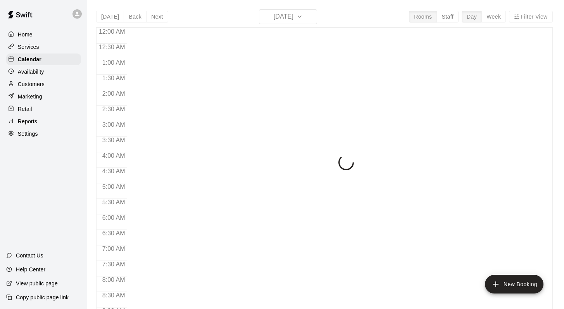
scroll to position [327, 0]
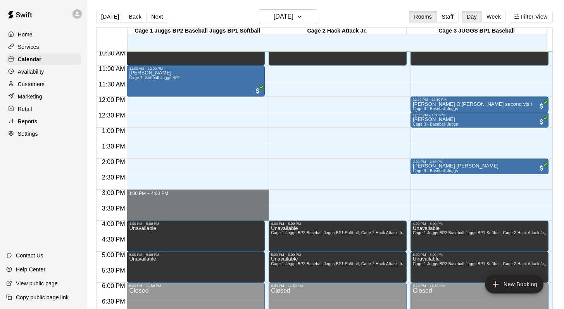
drag, startPoint x: 183, startPoint y: 193, endPoint x: 183, endPoint y: 215, distance: 22.1
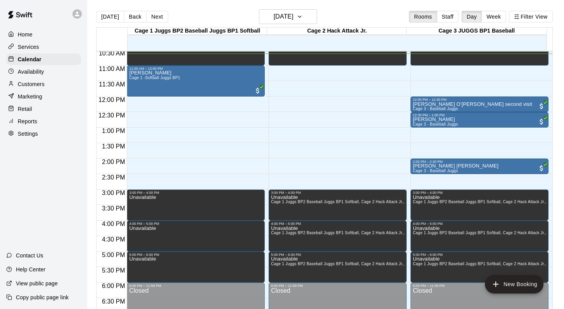
click at [355, 9] on main "Today Back Next Sunday Aug 10 Rooms Staff Day Week Filter View Cage 1 Juggs BP2…" at bounding box center [325, 160] width 477 height 321
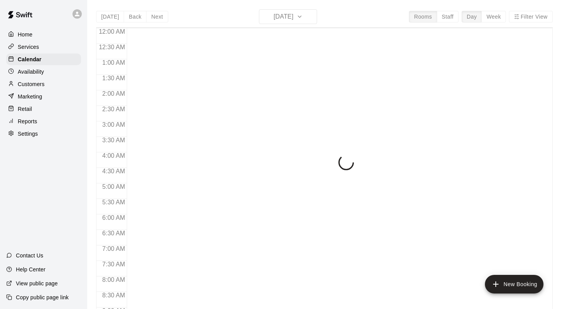
scroll to position [338, 0]
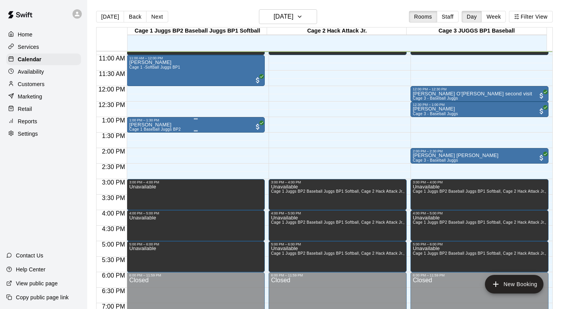
click at [140, 125] on p "Ryan Ghoche" at bounding box center [155, 125] width 52 height 0
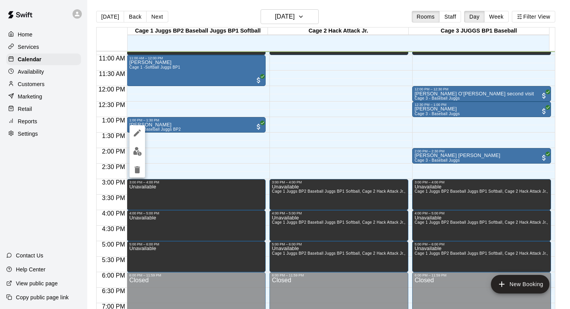
click at [24, 83] on div at bounding box center [285, 154] width 570 height 309
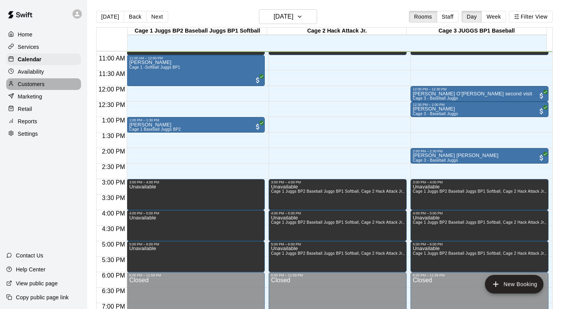
click at [24, 83] on p "Customers" at bounding box center [31, 84] width 27 height 8
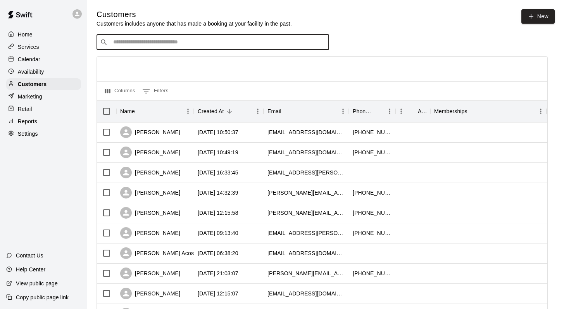
click at [116, 41] on input "Search customers by name or email" at bounding box center [218, 42] width 215 height 8
type input "******"
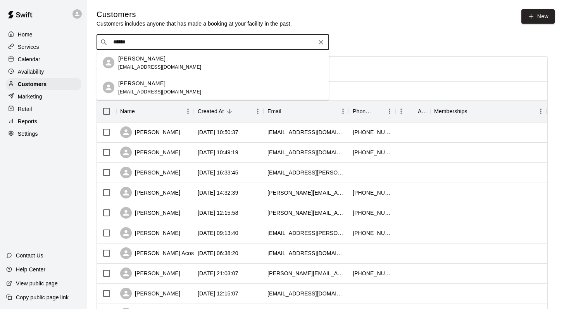
click at [135, 82] on p "Ryan Gareau" at bounding box center [141, 83] width 47 height 8
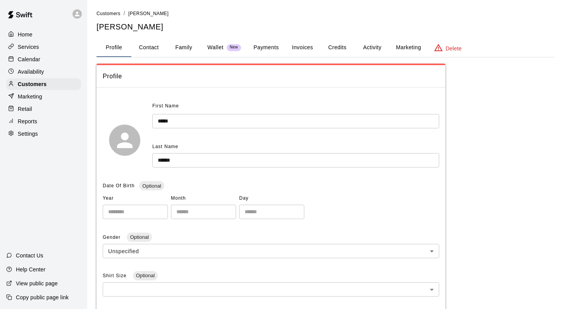
click at [374, 47] on button "Activity" at bounding box center [372, 47] width 35 height 19
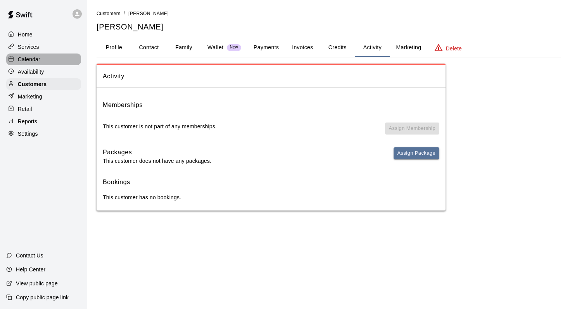
click at [28, 64] on div "Calendar" at bounding box center [43, 59] width 75 height 12
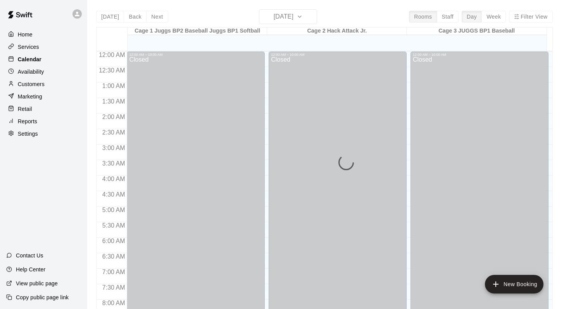
scroll to position [338, 0]
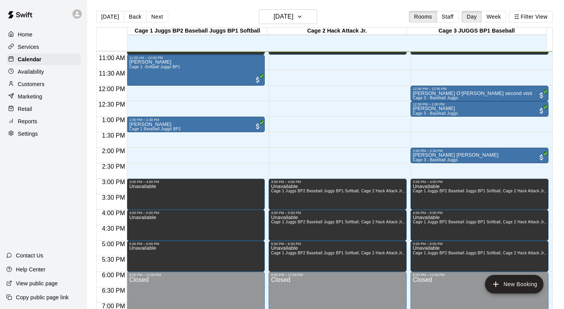
click at [31, 84] on p "Customers" at bounding box center [31, 84] width 27 height 8
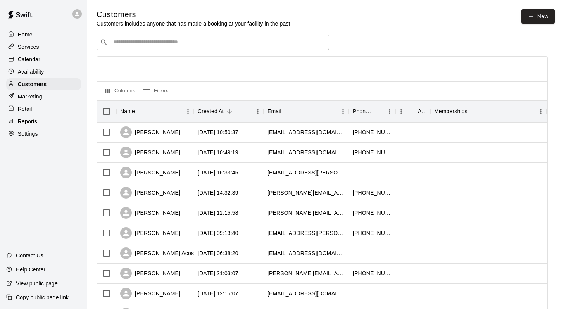
click at [122, 45] on input "Search customers by name or email" at bounding box center [218, 42] width 215 height 8
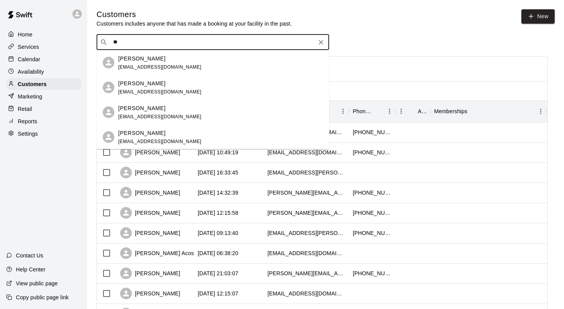
type input "*"
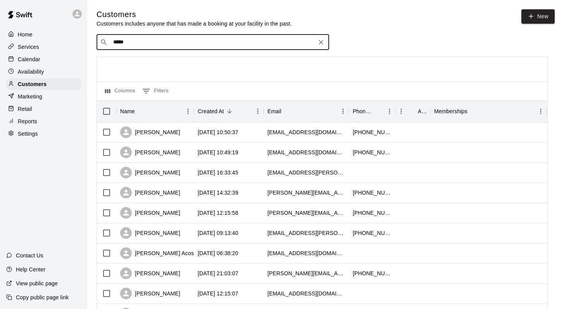
type input "******"
click at [148, 62] on p "Lisa Di Ruscio" at bounding box center [141, 58] width 47 height 8
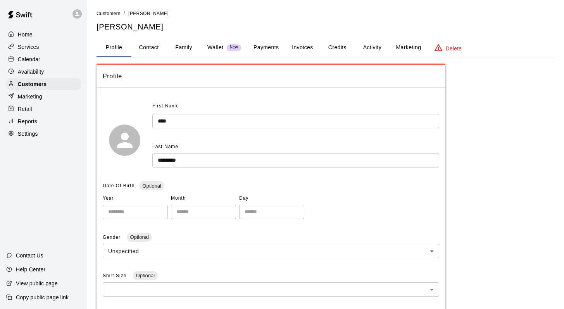
click at [181, 45] on button "Family" at bounding box center [183, 47] width 35 height 19
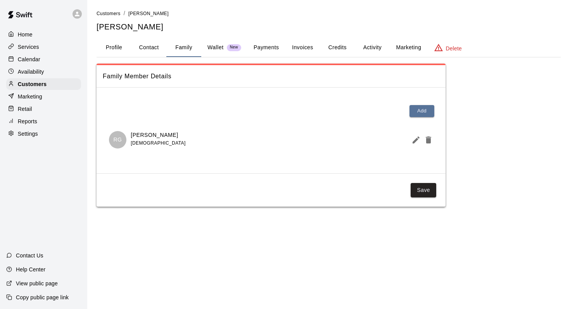
click at [368, 50] on button "Activity" at bounding box center [372, 47] width 35 height 19
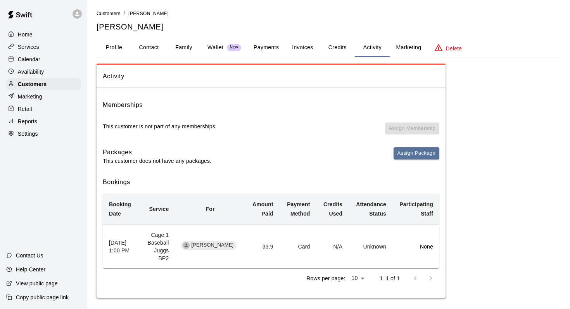
click at [27, 59] on p "Calendar" at bounding box center [29, 59] width 22 height 8
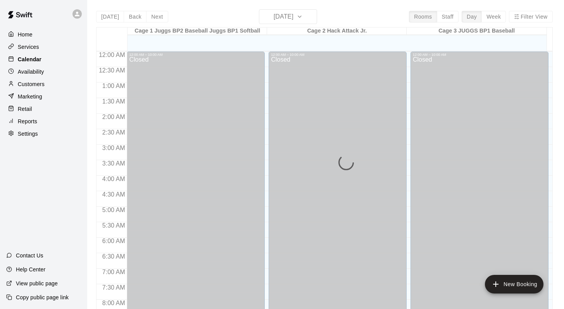
scroll to position [338, 0]
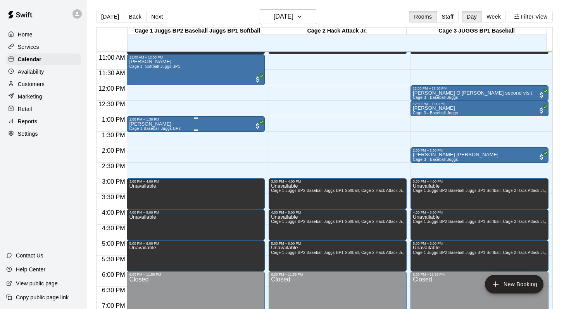
click at [148, 124] on p "Ryan Ghoche" at bounding box center [155, 124] width 52 height 0
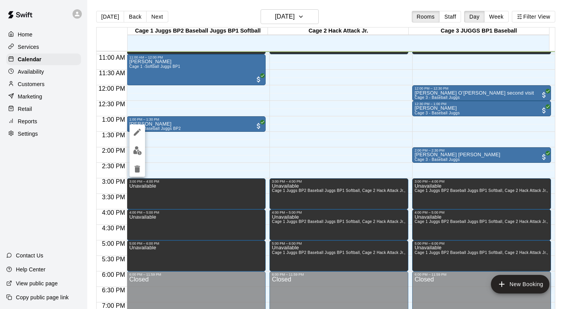
click at [136, 130] on icon "edit" at bounding box center [137, 131] width 9 height 9
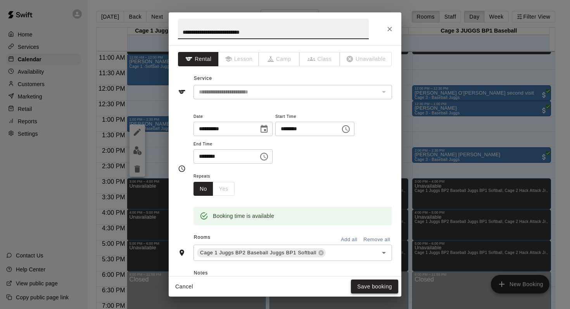
type input "**********"
click at [362, 280] on button "Save booking" at bounding box center [374, 286] width 47 height 14
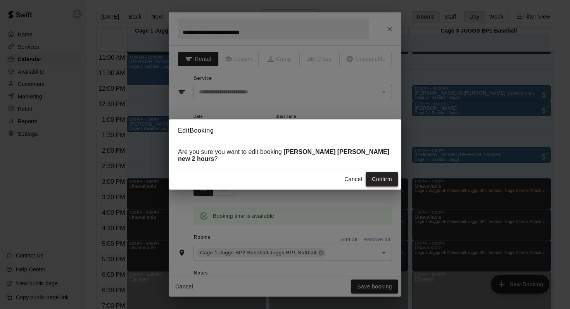
click at [375, 173] on button "Confirm" at bounding box center [381, 179] width 33 height 14
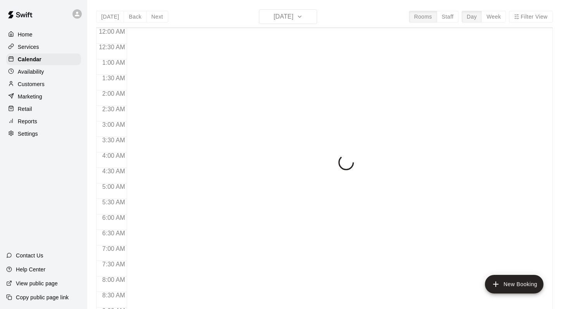
scroll to position [339, 0]
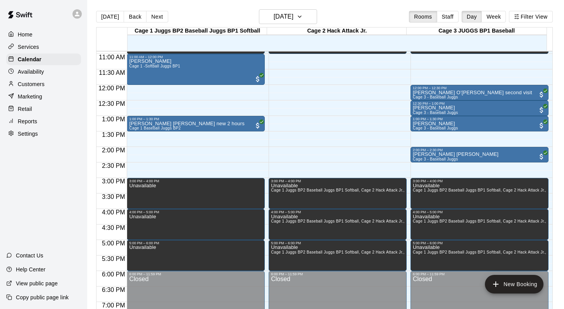
click at [32, 84] on p "Customers" at bounding box center [31, 84] width 27 height 8
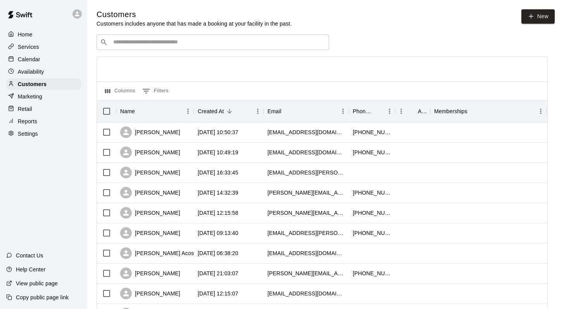
click at [114, 45] on input "Search customers by name or email" at bounding box center [218, 42] width 215 height 8
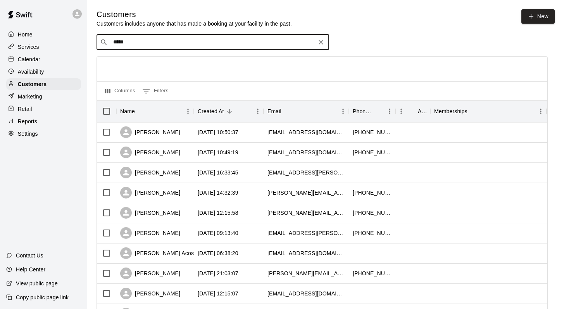
type input "******"
click at [119, 62] on div "Weston Chapin shellyjeffs@live.com" at bounding box center [159, 62] width 83 height 17
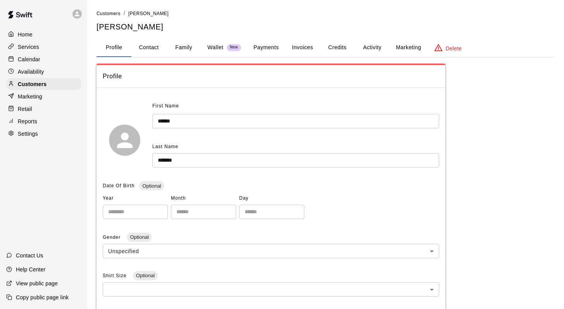
click at [184, 47] on button "Family" at bounding box center [183, 47] width 35 height 19
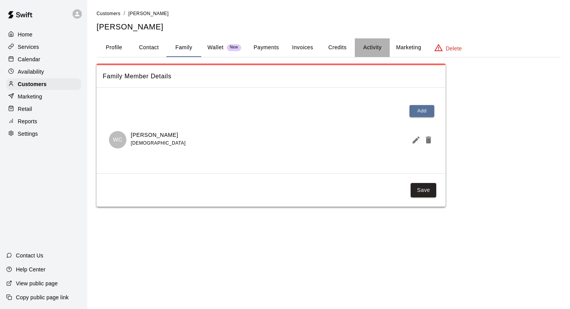
click at [373, 48] on button "Activity" at bounding box center [372, 47] width 35 height 19
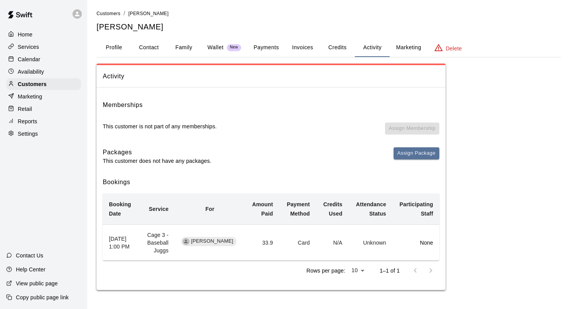
click at [40, 58] on p "Calendar" at bounding box center [29, 59] width 22 height 8
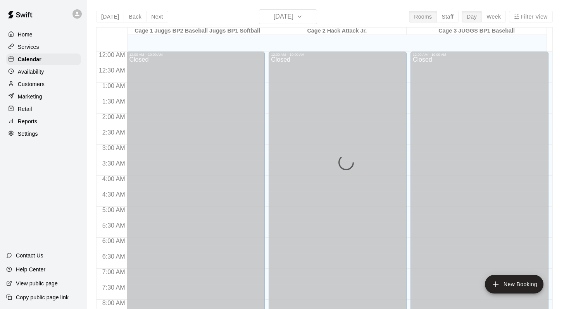
scroll to position [339, 0]
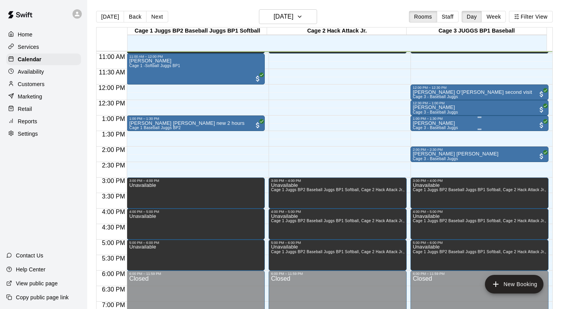
click at [417, 123] on p "Weston Chapin" at bounding box center [435, 123] width 45 height 0
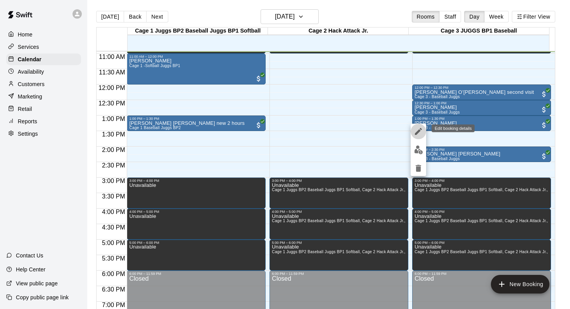
click at [419, 133] on icon "edit" at bounding box center [417, 131] width 9 height 9
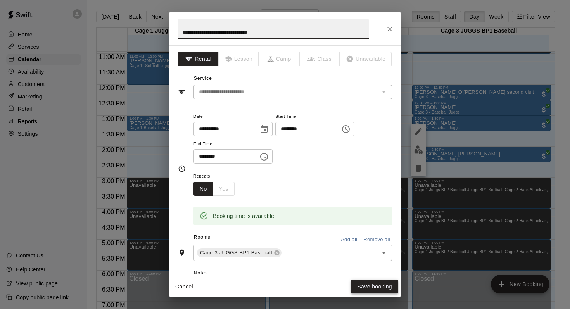
type input "**********"
click at [362, 288] on button "Save booking" at bounding box center [374, 286] width 47 height 14
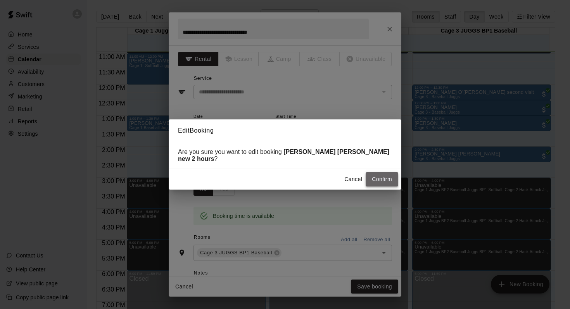
click at [372, 177] on button "Confirm" at bounding box center [381, 179] width 33 height 14
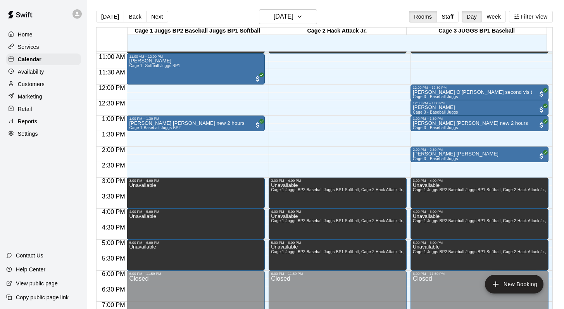
click at [364, 9] on main "Today Back Next Sunday Aug 10 Rooms Staff Day Week Filter View Cage 1 Juggs BP2…" at bounding box center [325, 160] width 477 height 321
click at [314, 17] on button "[DATE]" at bounding box center [288, 16] width 58 height 15
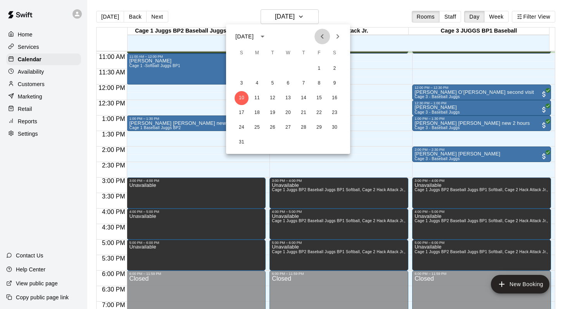
click at [320, 36] on icon "Previous month" at bounding box center [321, 36] width 9 height 9
click at [242, 126] on button "27" at bounding box center [241, 128] width 14 height 14
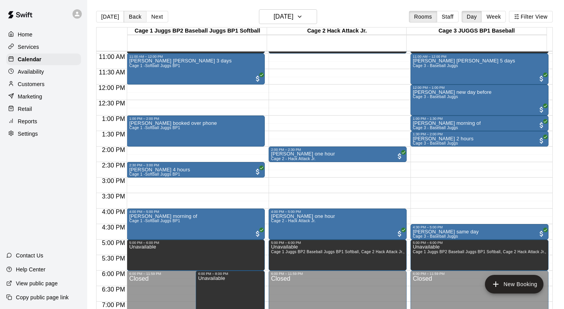
click at [131, 16] on button "Back" at bounding box center [135, 17] width 23 height 12
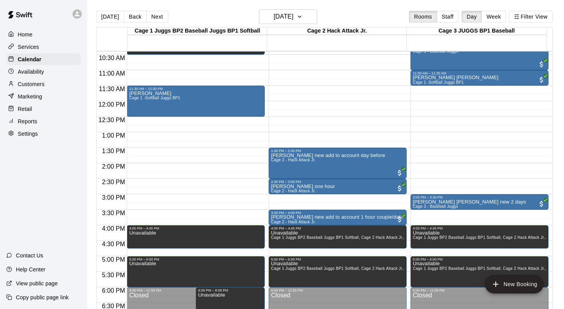
scroll to position [300, 0]
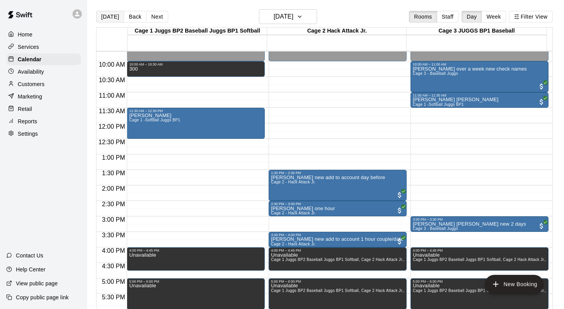
click at [107, 16] on button "[DATE]" at bounding box center [110, 17] width 28 height 12
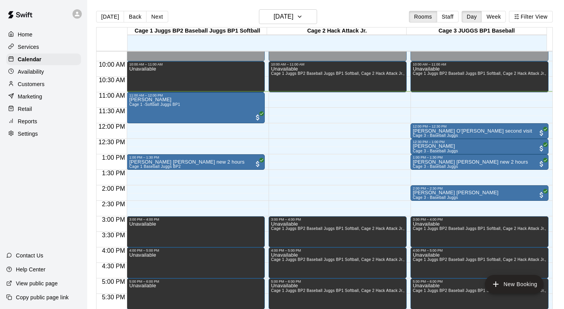
click at [332, 14] on div "[DATE] Back [DATE][DATE] Rooms Staff Day Week Filter View" at bounding box center [324, 18] width 456 height 18
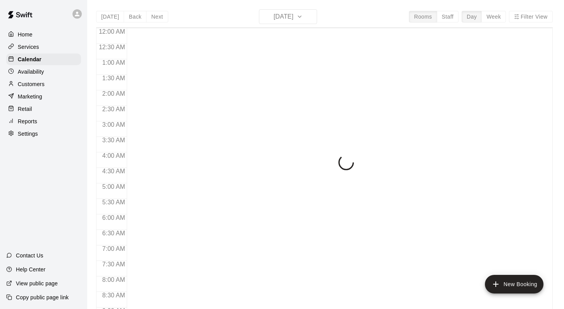
scroll to position [344, 0]
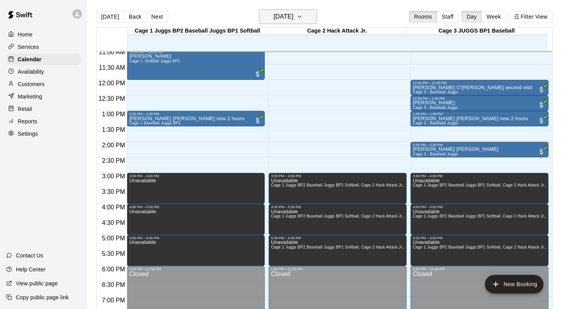
click at [303, 17] on icon "button" at bounding box center [299, 16] width 6 height 9
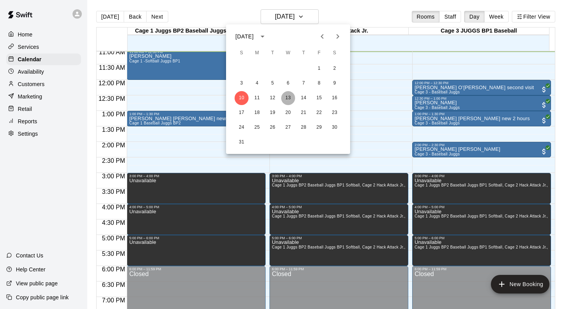
click at [286, 98] on button "13" at bounding box center [288, 98] width 14 height 14
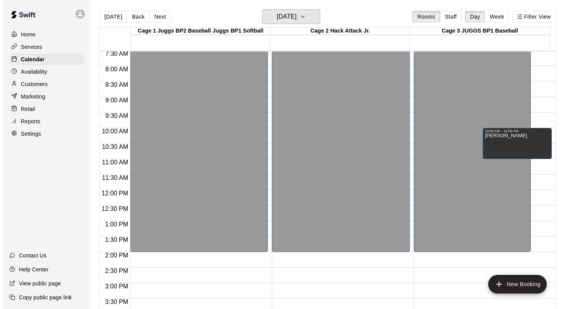
scroll to position [201, 0]
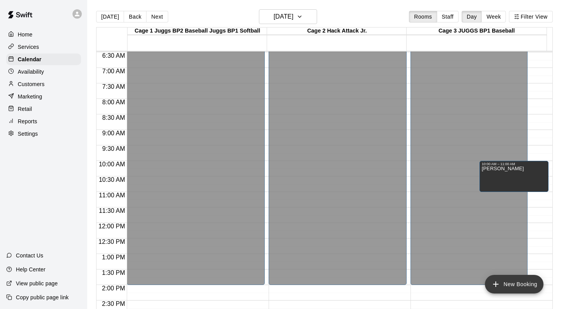
click at [494, 278] on button "New Booking" at bounding box center [514, 284] width 59 height 19
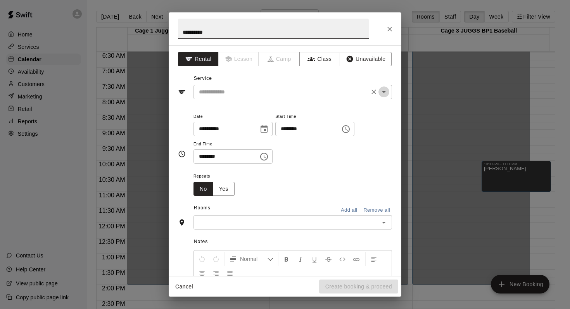
click at [379, 93] on icon "Open" at bounding box center [383, 91] width 9 height 9
type input "*********"
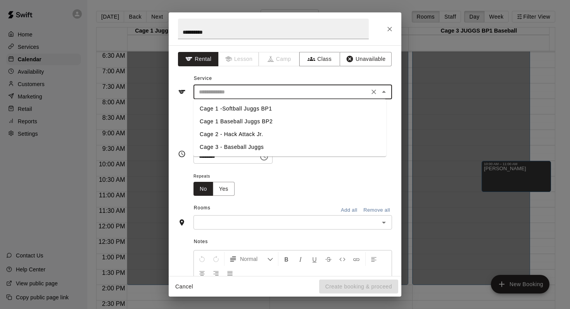
click at [229, 147] on li "Cage 3 - Baseball Juggs" at bounding box center [289, 147] width 193 height 13
type input "**********"
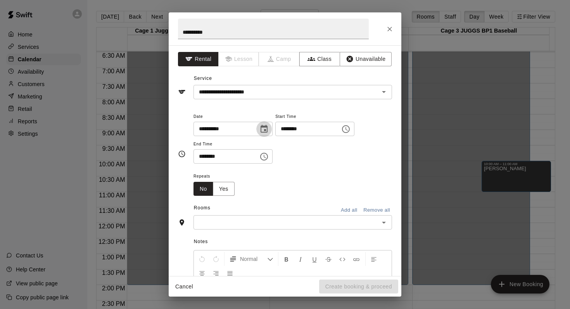
click at [264, 127] on icon "Choose date, selected date is Aug 13, 2025" at bounding box center [263, 128] width 9 height 9
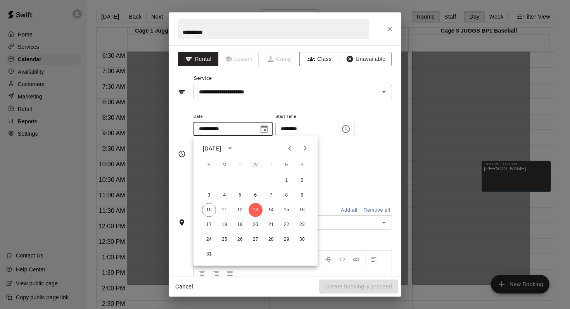
click at [272, 112] on span "Date" at bounding box center [232, 117] width 79 height 10
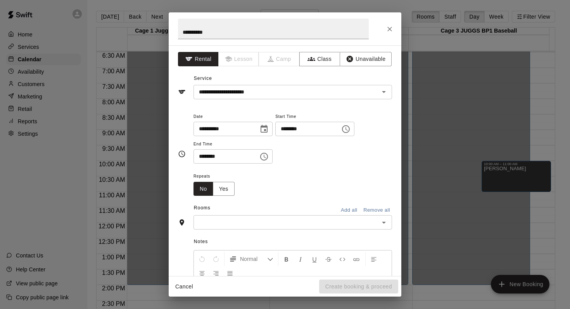
click at [350, 128] on icon "Choose time, selected time is 11:00 AM" at bounding box center [345, 128] width 9 height 9
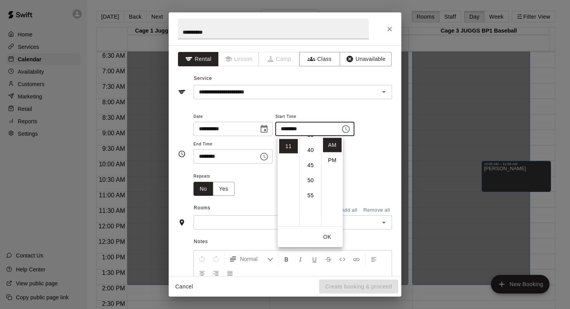
scroll to position [0, 0]
drag, startPoint x: 289, startPoint y: 152, endPoint x: 287, endPoint y: 145, distance: 6.9
click at [287, 145] on li "11" at bounding box center [288, 146] width 19 height 14
drag, startPoint x: 285, startPoint y: 147, endPoint x: 284, endPoint y: 153, distance: 5.5
click at [284, 153] on ul "12 01 02 03 04 05 06 07 08 09 10 11" at bounding box center [288, 181] width 22 height 90
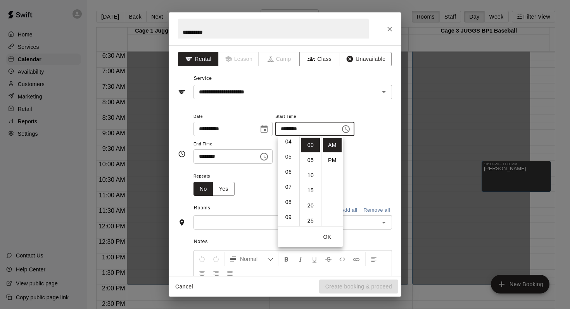
scroll to position [65, 0]
click at [286, 215] on li "09" at bounding box center [288, 215] width 19 height 14
type input "********"
click at [380, 170] on div "**********" at bounding box center [292, 142] width 198 height 60
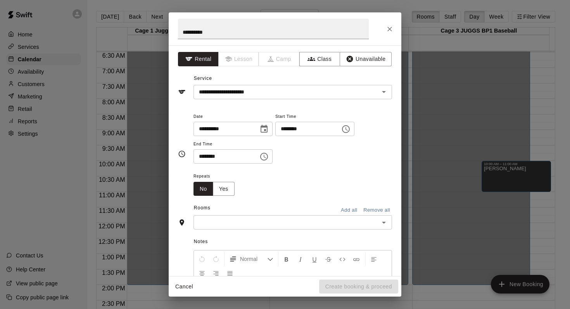
click at [265, 156] on icon "Choose time, selected time is 11:30 AM" at bounding box center [263, 156] width 9 height 9
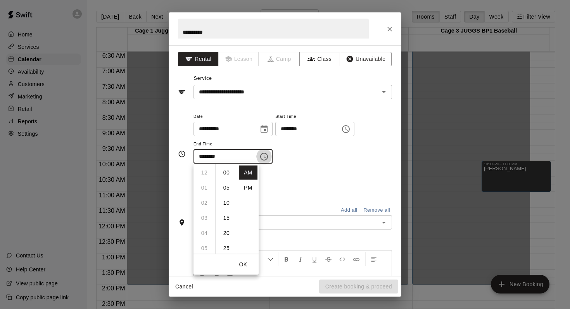
click at [265, 156] on icon "Choose time, selected time is 11:30 AM" at bounding box center [263, 156] width 9 height 9
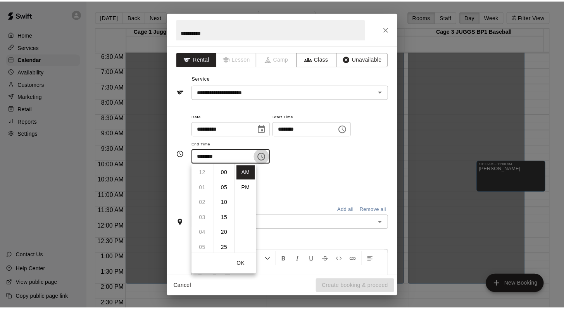
scroll to position [91, 0]
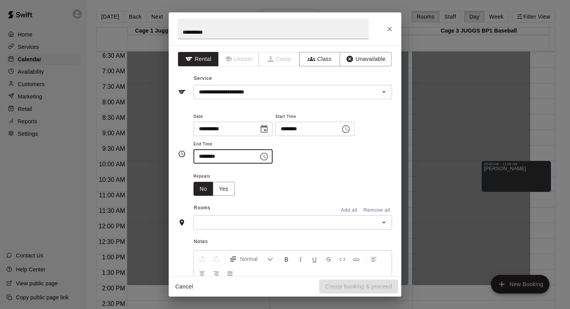
click at [222, 153] on input "********" at bounding box center [223, 156] width 60 height 14
click at [237, 155] on input "********" at bounding box center [223, 156] width 60 height 14
type input "********"
click at [309, 155] on div "**********" at bounding box center [292, 138] width 198 height 52
click at [379, 220] on icon "Open" at bounding box center [383, 222] width 9 height 9
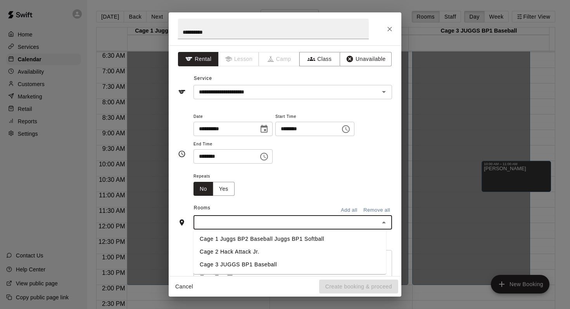
click at [238, 269] on li "Cage 3 JUGGS BP1 Baseball" at bounding box center [289, 264] width 193 height 13
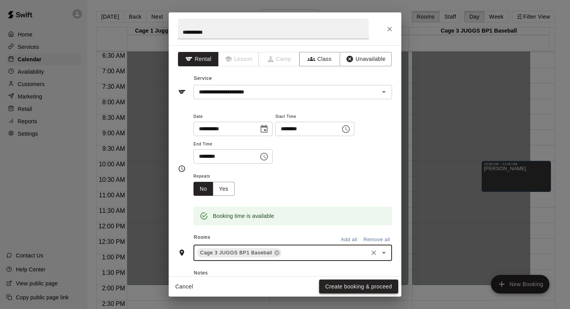
click at [332, 285] on button "Create booking & proceed" at bounding box center [358, 286] width 79 height 14
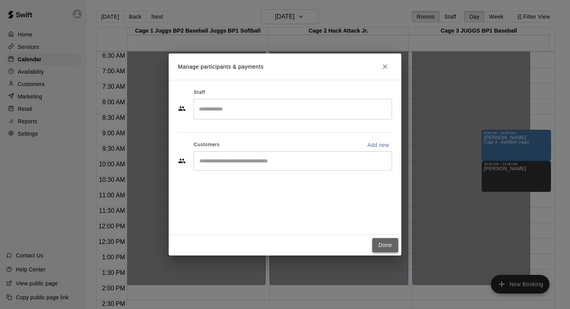
click at [380, 243] on button "Done" at bounding box center [385, 245] width 26 height 14
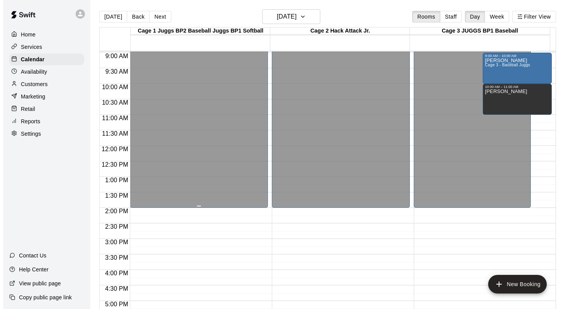
scroll to position [269, 0]
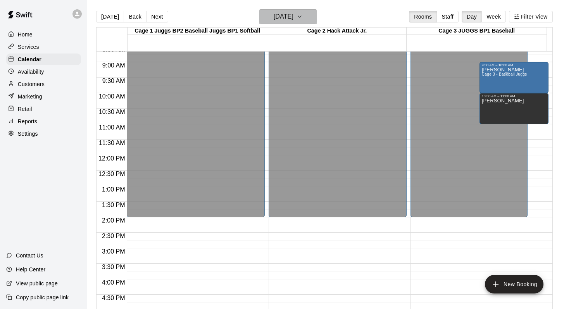
click at [303, 18] on icon "button" at bounding box center [299, 16] width 6 height 9
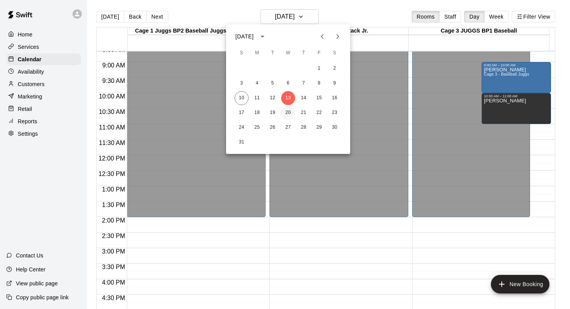
click at [285, 109] on button "20" at bounding box center [288, 113] width 14 height 14
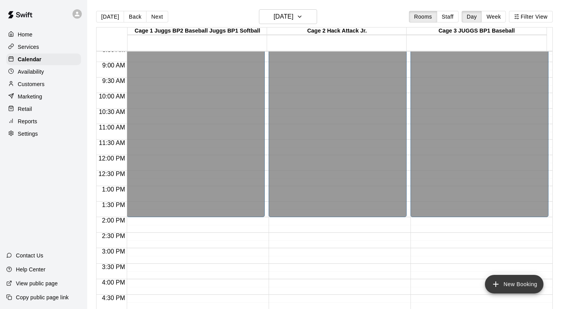
click at [495, 281] on icon "add" at bounding box center [495, 283] width 5 height 5
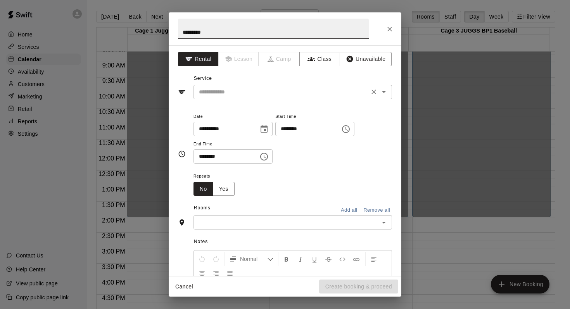
click at [379, 91] on icon "Open" at bounding box center [383, 91] width 9 height 9
type input "*********"
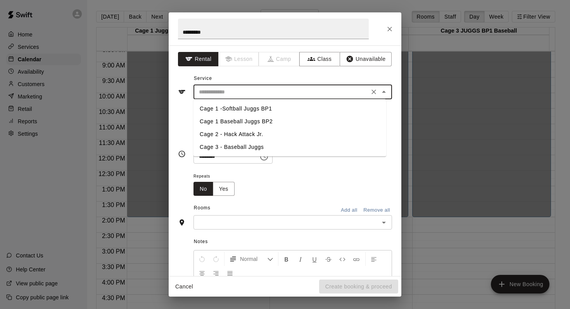
click at [229, 146] on li "Cage 3 - Baseball Juggs" at bounding box center [289, 147] width 193 height 13
type input "**********"
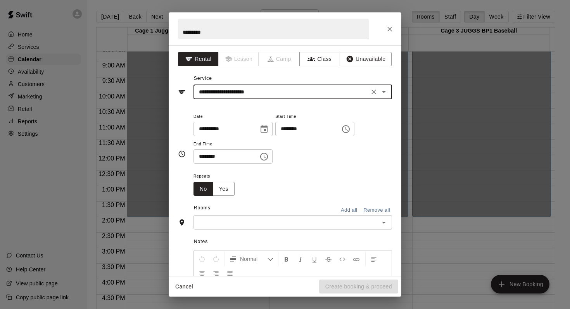
click at [287, 127] on input "********" at bounding box center [305, 129] width 60 height 14
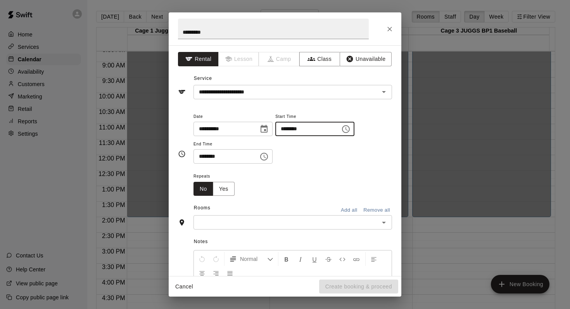
type input "********"
click at [214, 157] on input "********" at bounding box center [223, 156] width 60 height 14
click at [210, 155] on input "********" at bounding box center [223, 156] width 60 height 14
type input "********"
click at [296, 163] on div "**********" at bounding box center [292, 138] width 198 height 52
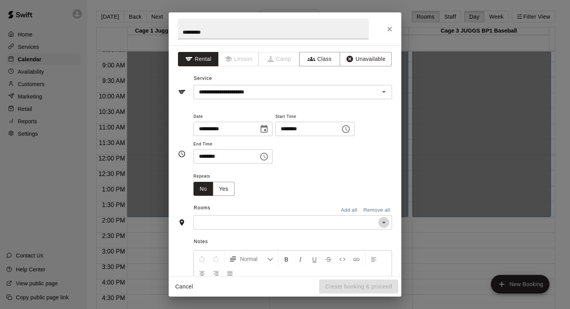
click at [379, 220] on icon "Open" at bounding box center [383, 222] width 9 height 9
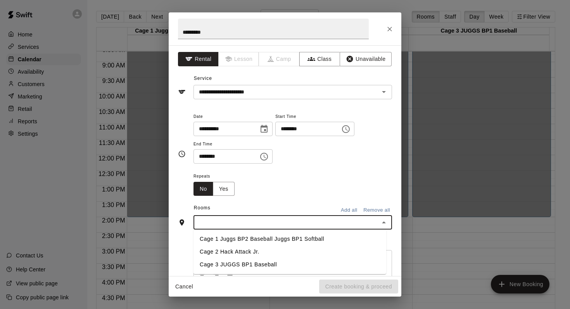
click at [249, 262] on li "Cage 3 JUGGS BP1 Baseball" at bounding box center [289, 264] width 193 height 13
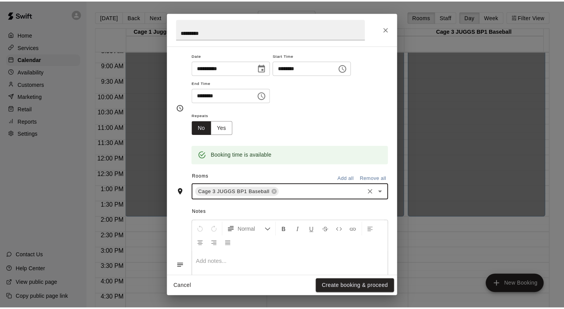
scroll to position [64, 0]
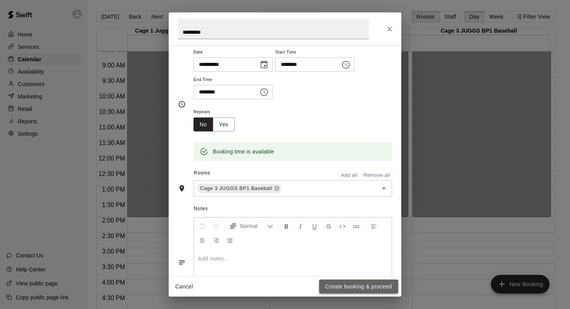
click at [333, 281] on button "Create booking & proceed" at bounding box center [358, 286] width 79 height 14
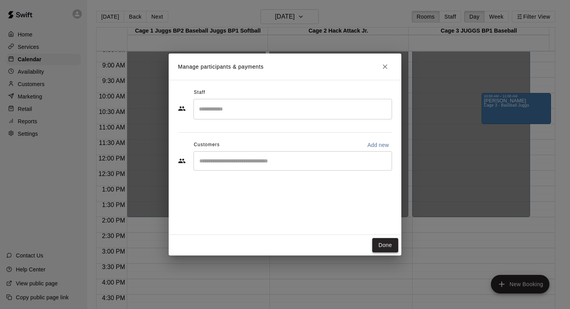
click at [377, 243] on button "Done" at bounding box center [385, 245] width 26 height 14
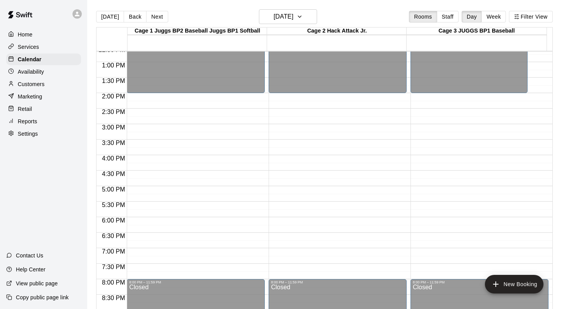
scroll to position [395, 0]
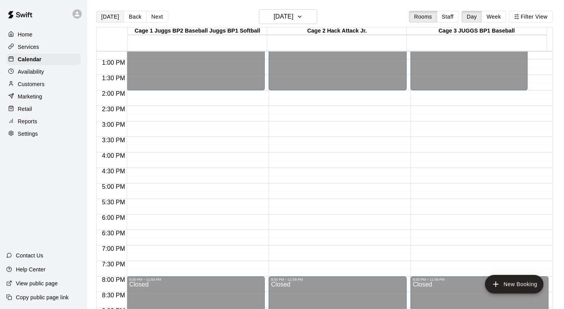
click at [111, 17] on button "[DATE]" at bounding box center [110, 17] width 28 height 12
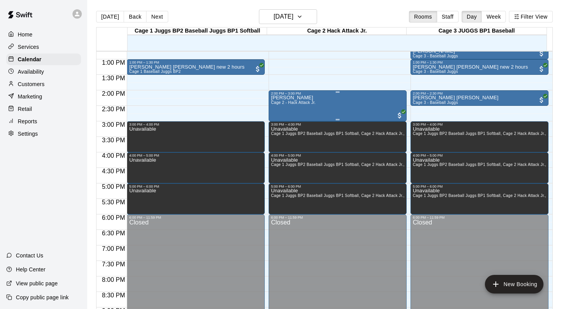
click at [285, 98] on p "Isaiah Wicks" at bounding box center [293, 98] width 45 height 0
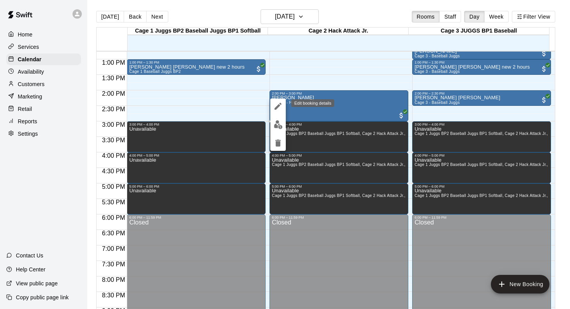
click at [277, 103] on icon "edit" at bounding box center [277, 106] width 9 height 9
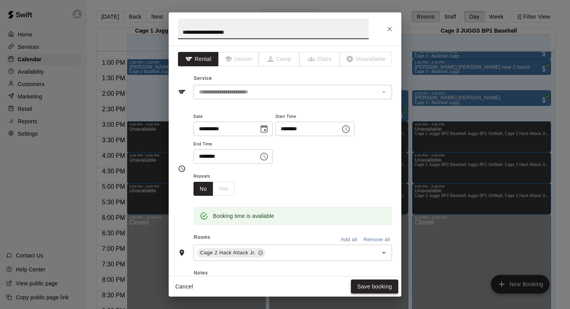
type input "**********"
click at [362, 284] on button "Save booking" at bounding box center [374, 286] width 47 height 14
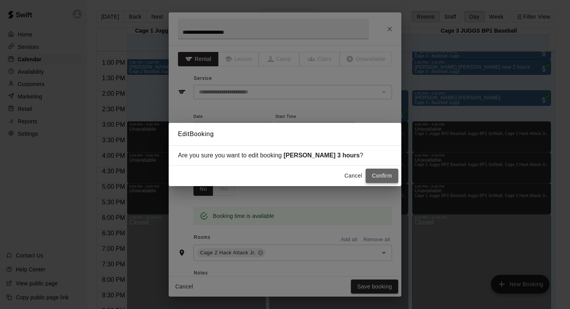
click at [378, 176] on button "Confirm" at bounding box center [381, 176] width 33 height 14
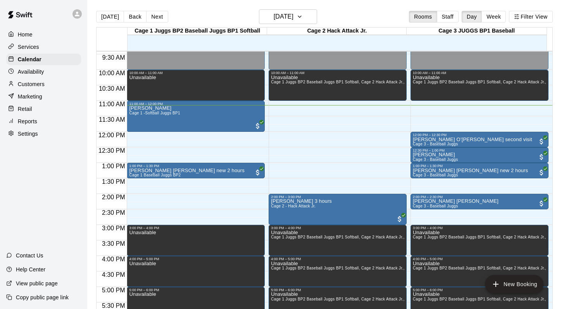
scroll to position [290, 0]
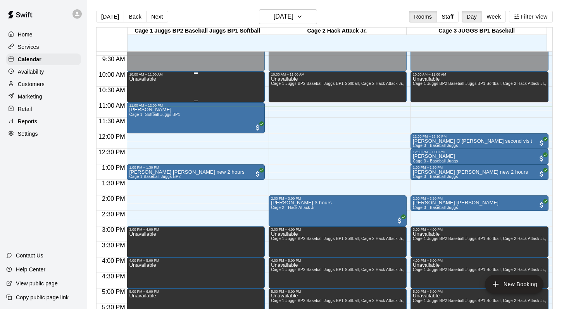
click at [135, 79] on p "Unavailable" at bounding box center [142, 79] width 27 height 0
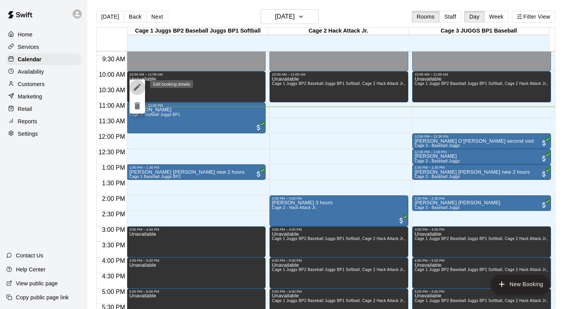
click at [136, 86] on icon "edit" at bounding box center [137, 87] width 9 height 9
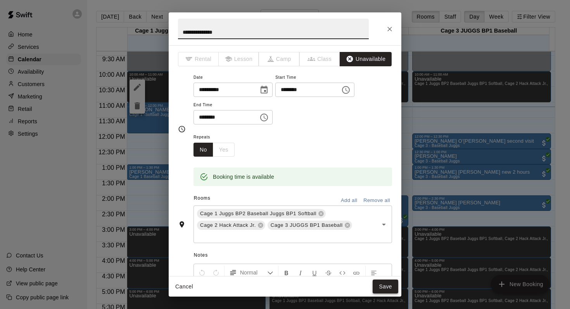
type input "**********"
click at [377, 287] on button "Save" at bounding box center [385, 286] width 26 height 14
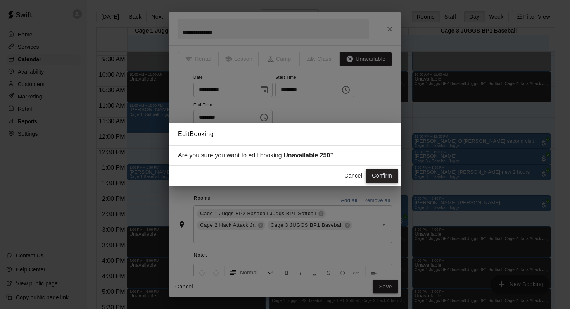
click at [374, 174] on button "Confirm" at bounding box center [381, 176] width 33 height 14
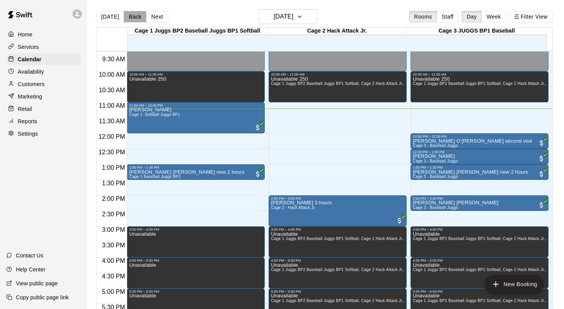
click at [127, 15] on button "Back" at bounding box center [135, 17] width 23 height 12
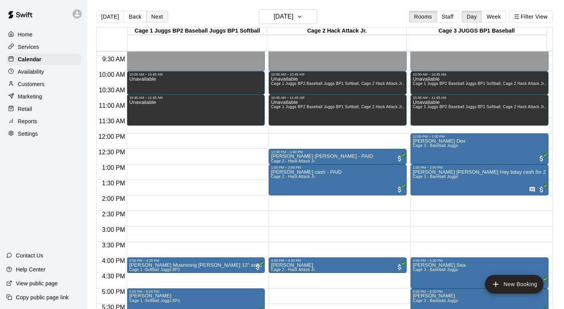
click at [158, 17] on button "Next" at bounding box center [157, 17] width 22 height 12
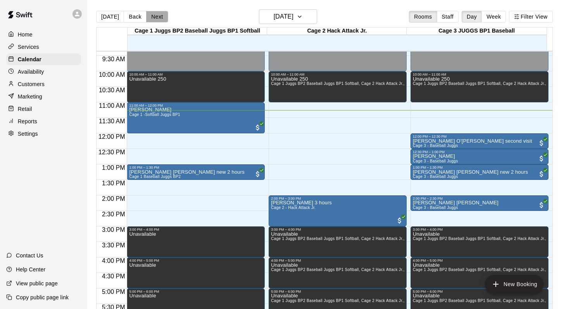
click at [158, 17] on button "Next" at bounding box center [157, 17] width 22 height 12
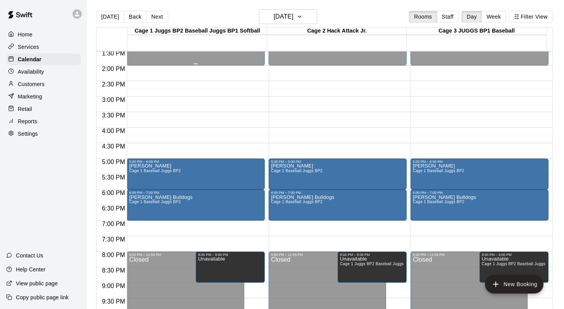
scroll to position [421, 0]
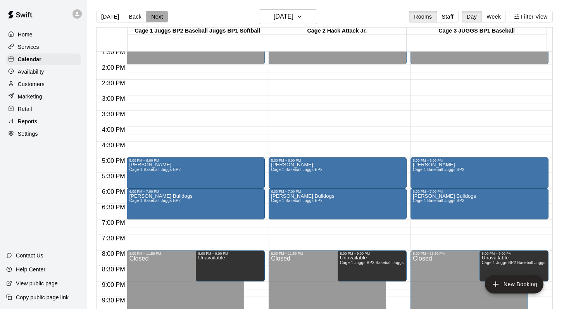
click at [154, 17] on button "Next" at bounding box center [157, 17] width 22 height 12
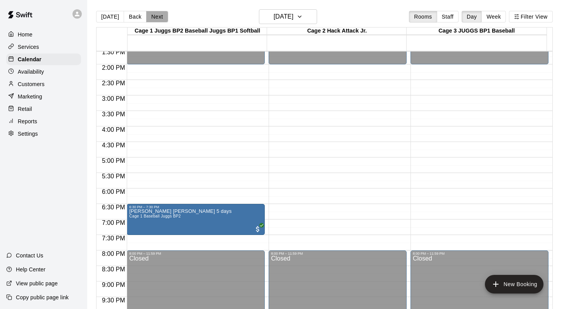
click at [154, 16] on button "Next" at bounding box center [157, 17] width 22 height 12
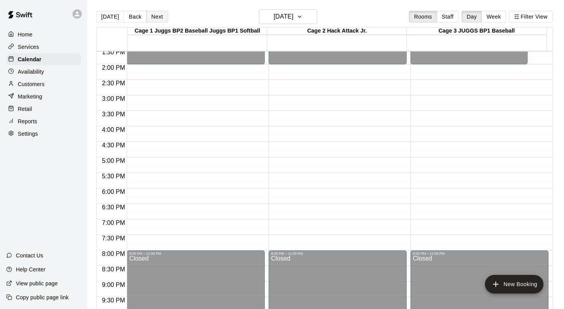
click at [154, 16] on button "Next" at bounding box center [157, 17] width 22 height 12
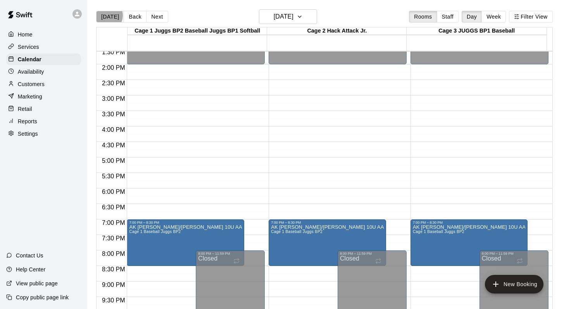
click at [107, 16] on button "[DATE]" at bounding box center [110, 17] width 28 height 12
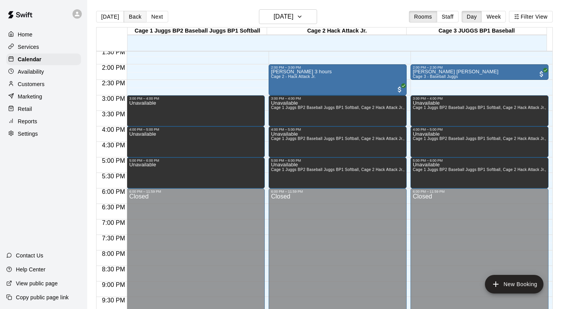
click at [128, 14] on button "Back" at bounding box center [135, 17] width 23 height 12
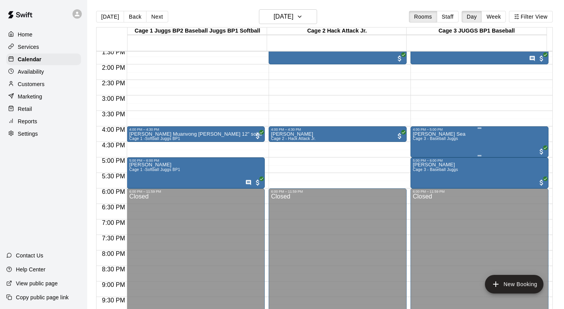
click at [445, 140] on span "Cage 3 - Baseball Juggs" at bounding box center [435, 138] width 45 height 4
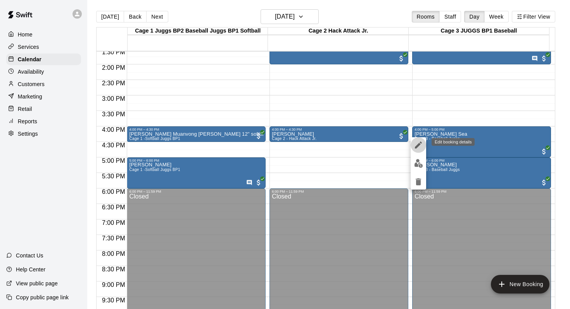
click at [420, 141] on icon "edit" at bounding box center [417, 144] width 9 height 9
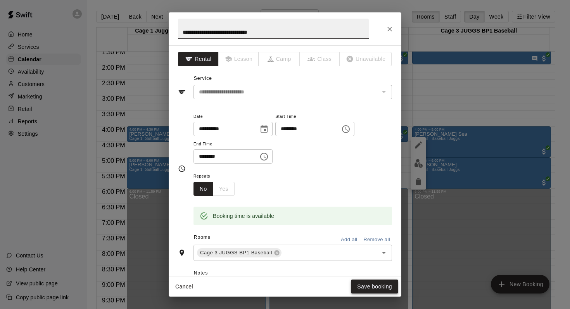
type input "**********"
click at [364, 284] on button "Save booking" at bounding box center [374, 286] width 47 height 14
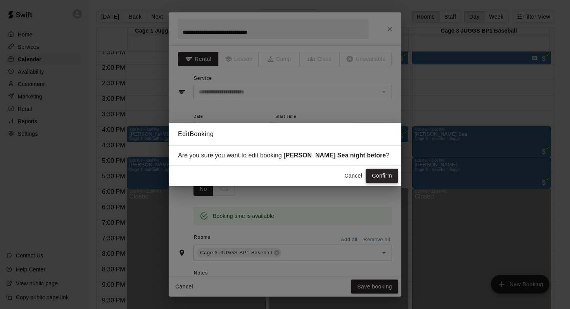
click at [374, 172] on button "Confirm" at bounding box center [381, 176] width 33 height 14
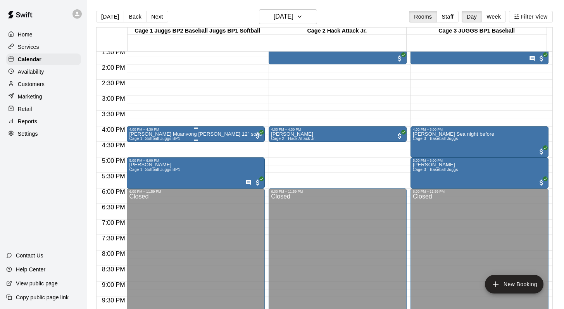
click at [164, 139] on span "Cage 1 -Softball Juggs BP1" at bounding box center [154, 138] width 51 height 4
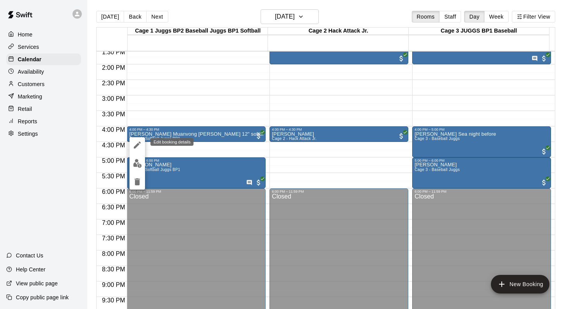
click at [137, 143] on icon "edit" at bounding box center [137, 144] width 7 height 7
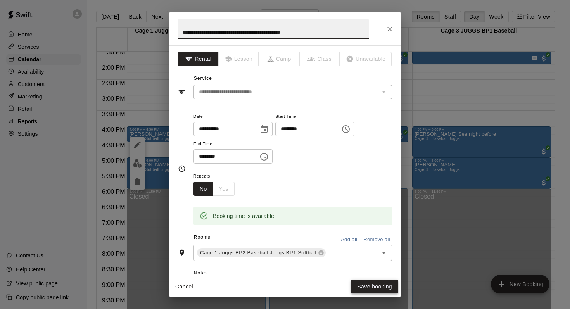
type input "**********"
click at [365, 288] on button "Save booking" at bounding box center [374, 286] width 47 height 14
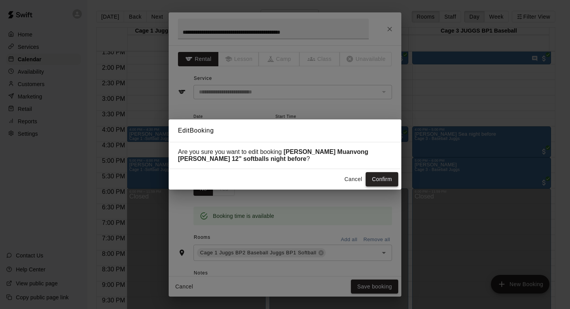
click at [370, 179] on button "Confirm" at bounding box center [381, 179] width 33 height 14
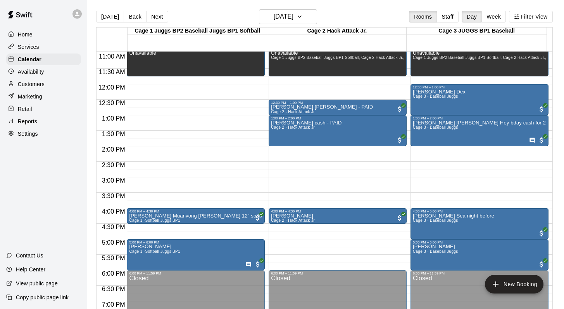
scroll to position [318, 0]
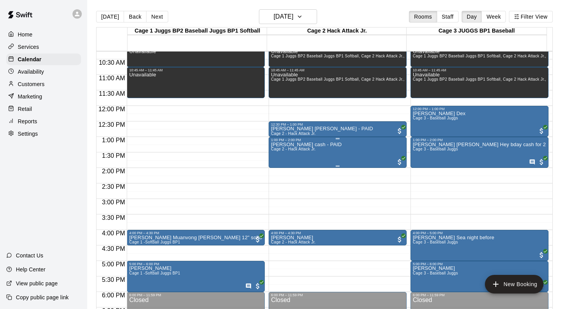
click at [282, 145] on p "Doug Dimma cash - PAID" at bounding box center [306, 145] width 71 height 0
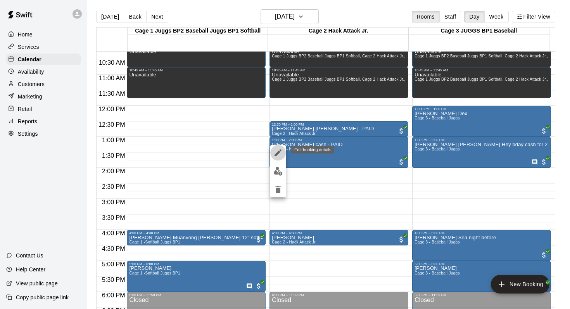
click at [276, 150] on icon "edit" at bounding box center [277, 152] width 9 height 9
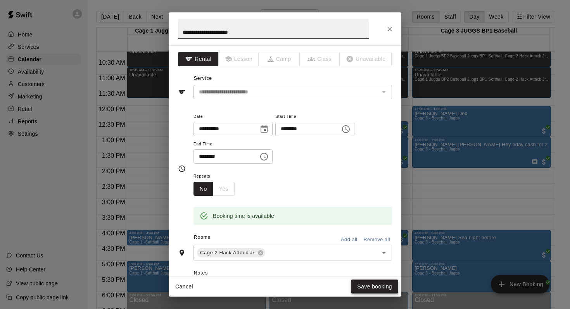
type input "**********"
click at [364, 288] on button "Save booking" at bounding box center [374, 286] width 47 height 14
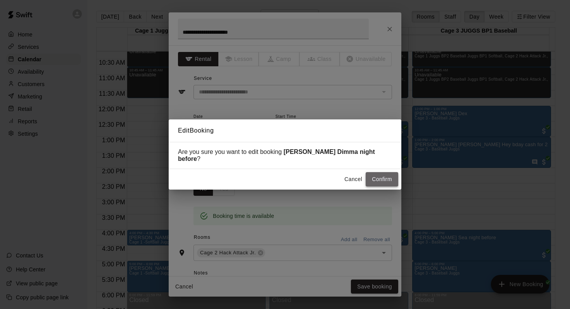
click at [375, 172] on button "Confirm" at bounding box center [381, 179] width 33 height 14
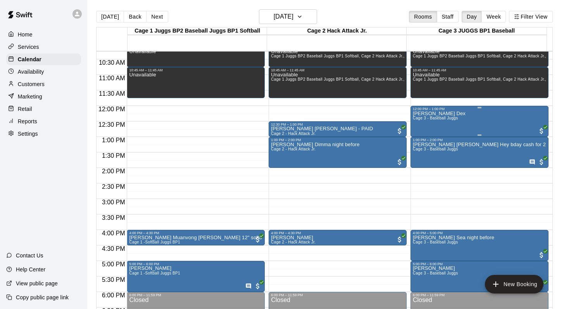
click at [422, 120] on span "Cage 3 - Baseball Juggs" at bounding box center [435, 118] width 45 height 4
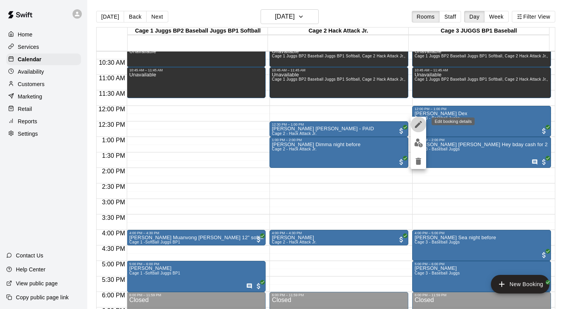
click at [414, 121] on icon "edit" at bounding box center [417, 124] width 9 height 9
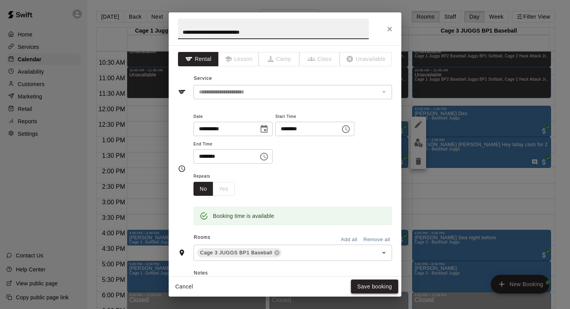
type input "**********"
click at [362, 284] on button "Save booking" at bounding box center [374, 286] width 47 height 14
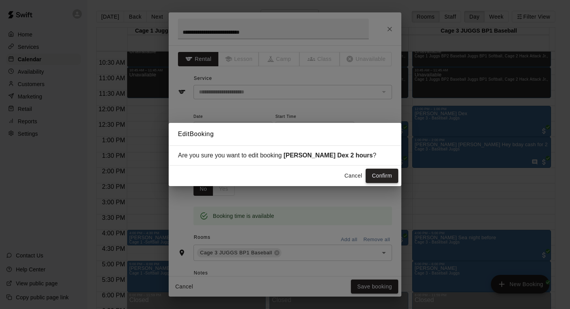
click at [373, 171] on button "Confirm" at bounding box center [381, 176] width 33 height 14
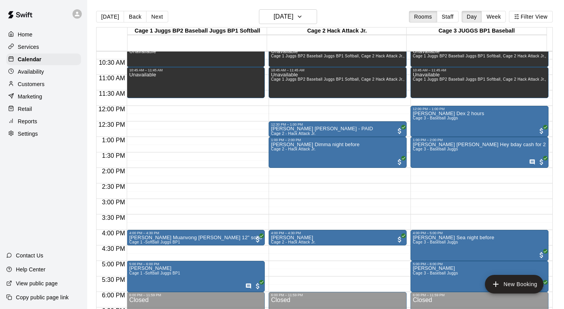
click at [39, 85] on p "Customers" at bounding box center [31, 84] width 27 height 8
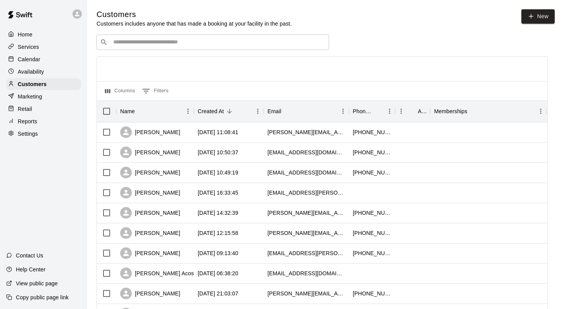
click at [128, 43] on input "Search customers by name or email" at bounding box center [218, 42] width 215 height 8
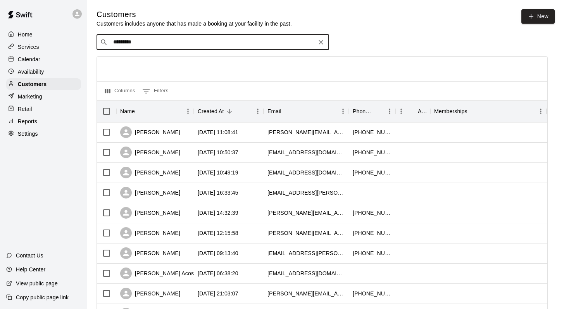
type input "**********"
click at [138, 59] on p "Randy Campbell" at bounding box center [141, 58] width 47 height 8
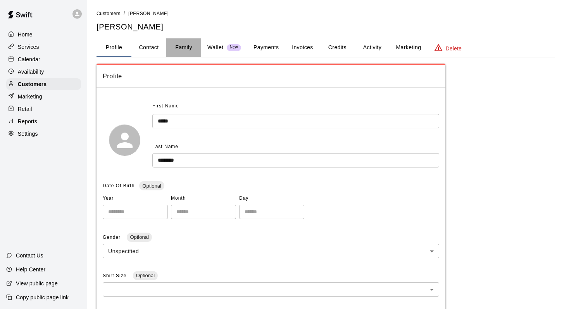
click at [181, 44] on button "Family" at bounding box center [183, 47] width 35 height 19
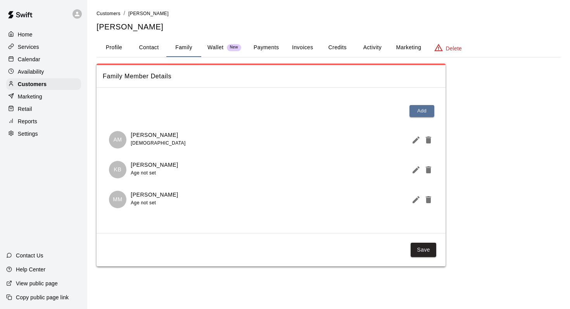
click at [378, 44] on button "Activity" at bounding box center [372, 47] width 35 height 19
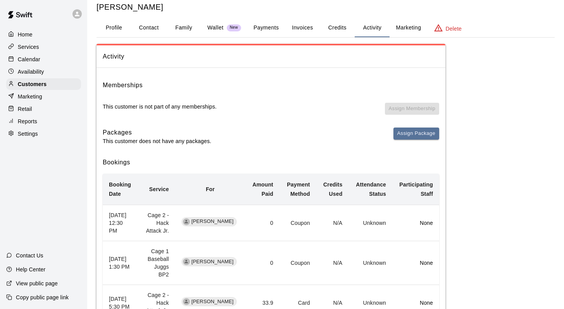
scroll to position [18, 0]
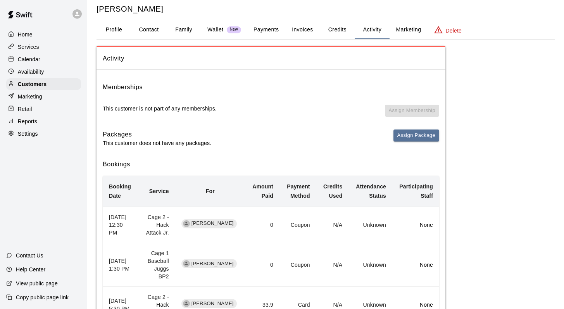
click at [25, 57] on p "Calendar" at bounding box center [29, 59] width 22 height 8
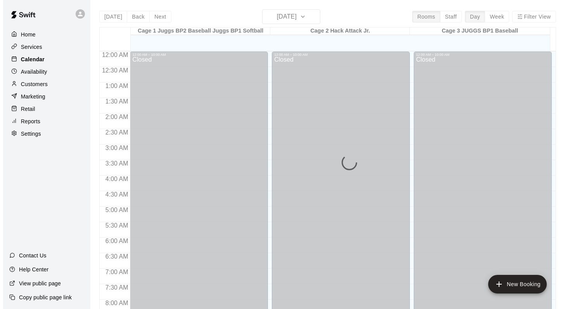
scroll to position [351, 0]
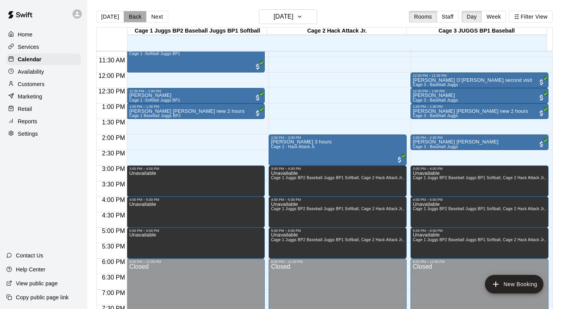
click at [134, 15] on button "Back" at bounding box center [135, 17] width 23 height 12
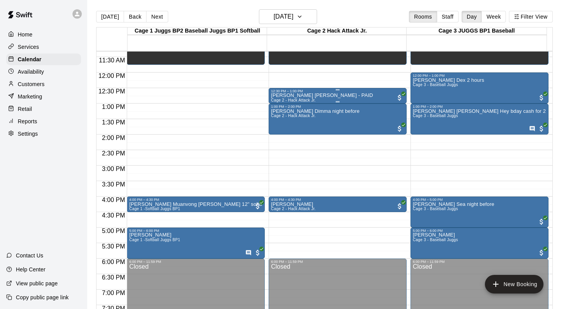
click at [280, 88] on div "12:30 PM – 1:00 PM Randy Campbell Alexander Kelly - PAID Cage 2 - Hack Attack J…" at bounding box center [338, 96] width 138 height 16
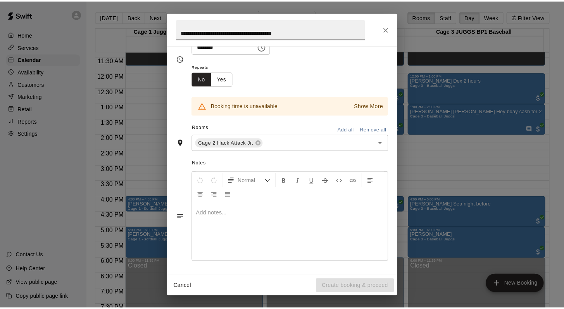
scroll to position [0, 0]
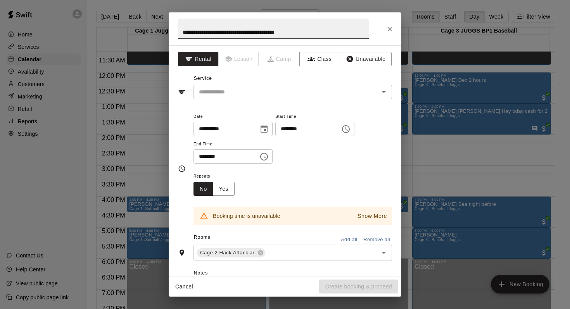
type input "**********"
click at [389, 26] on icon "Close" at bounding box center [390, 29] width 8 height 8
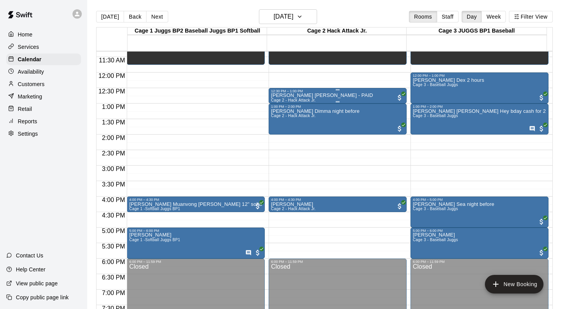
click at [294, 92] on div "12:30 PM – 1:00 PM" at bounding box center [337, 91] width 133 height 4
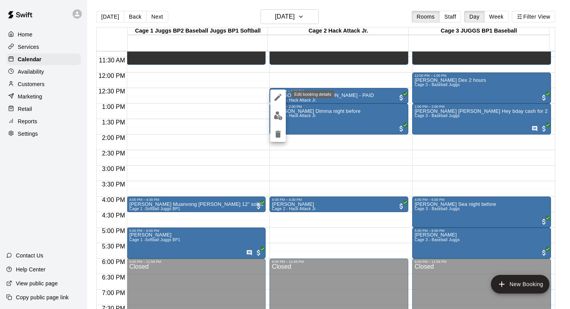
click at [276, 95] on icon "edit" at bounding box center [277, 97] width 9 height 9
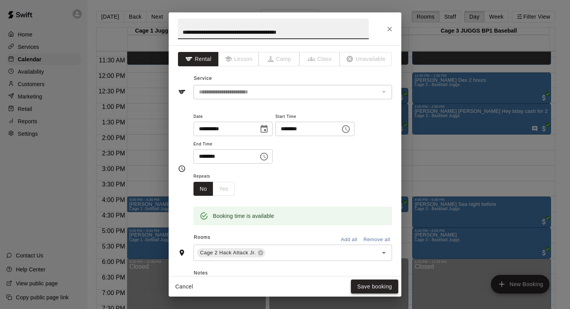
type input "**********"
click at [369, 284] on button "Save booking" at bounding box center [374, 286] width 47 height 14
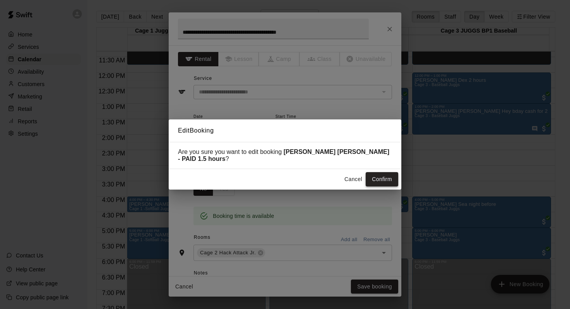
click at [378, 176] on button "Confirm" at bounding box center [381, 179] width 33 height 14
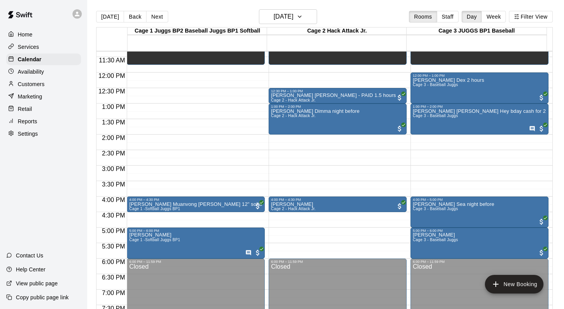
click at [37, 80] on p "Customers" at bounding box center [31, 84] width 27 height 8
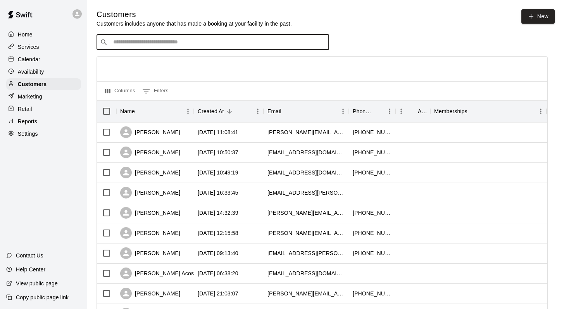
click at [115, 45] on input "Search customers by name or email" at bounding box center [218, 42] width 215 height 8
type input "*******"
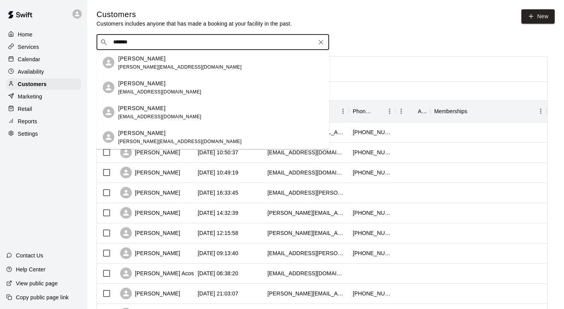
click at [128, 54] on p "Stephen Balgobind" at bounding box center [141, 58] width 47 height 8
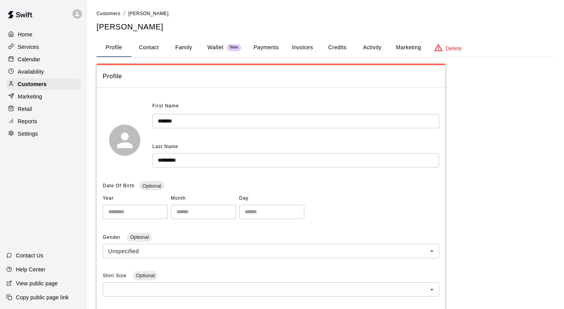
click at [181, 44] on button "Family" at bounding box center [183, 47] width 35 height 19
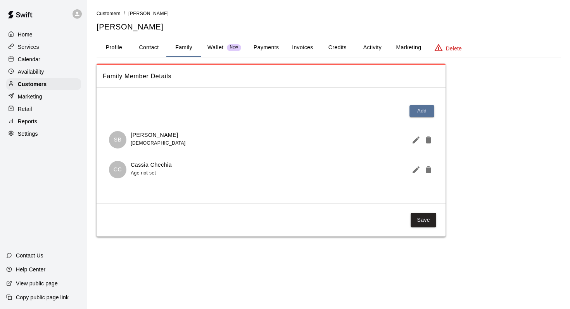
click at [377, 45] on button "Activity" at bounding box center [372, 47] width 35 height 19
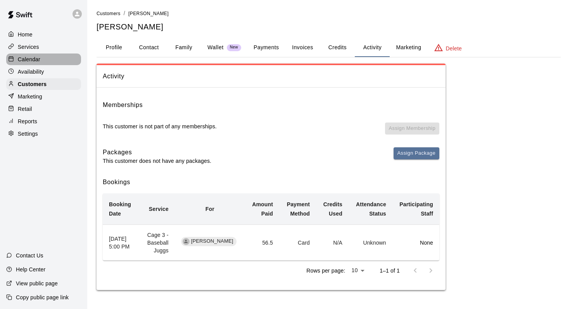
click at [34, 55] on div "Calendar" at bounding box center [43, 59] width 75 height 12
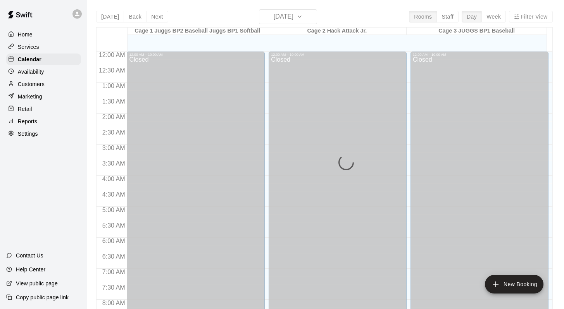
scroll to position [351, 0]
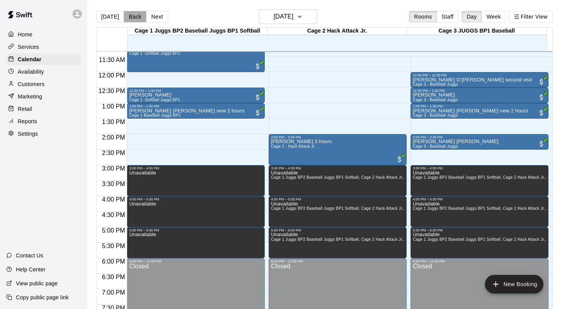
click at [134, 14] on button "Back" at bounding box center [135, 17] width 23 height 12
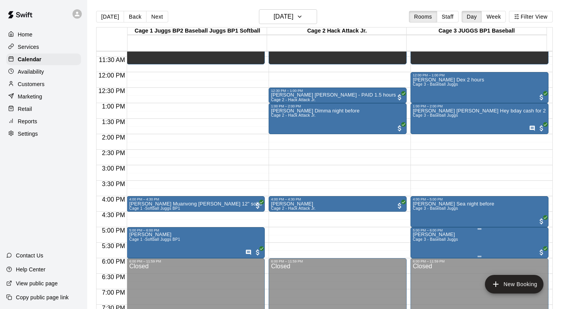
click at [422, 234] on p "Stephen Balgobind" at bounding box center [435, 234] width 45 height 0
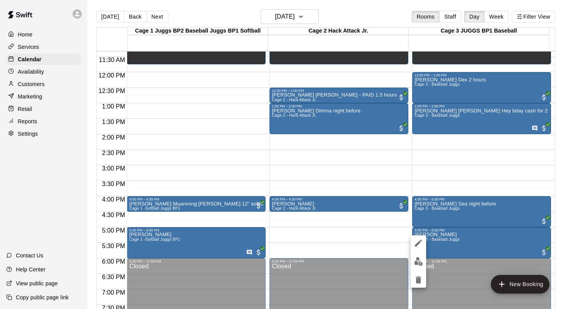
click at [418, 239] on icon "edit" at bounding box center [417, 242] width 9 height 9
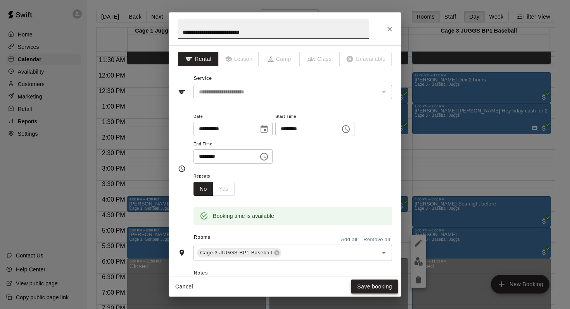
type input "**********"
click at [369, 284] on button "Save booking" at bounding box center [374, 286] width 47 height 14
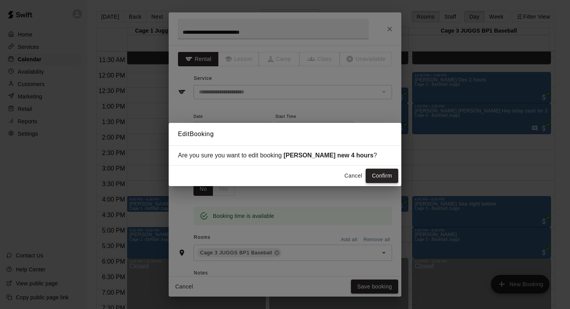
click at [379, 177] on button "Confirm" at bounding box center [381, 176] width 33 height 14
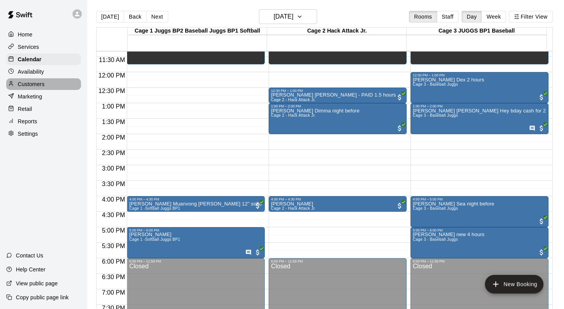
click at [28, 83] on p "Customers" at bounding box center [31, 84] width 27 height 8
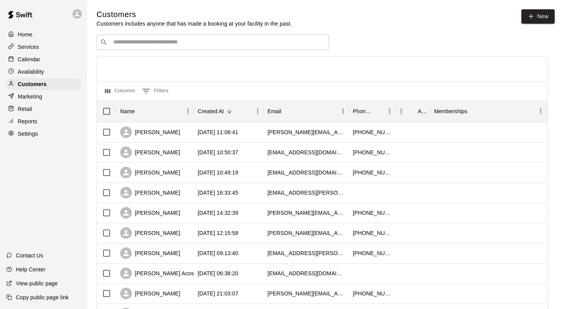
click at [115, 43] on input "Search customers by name or email" at bounding box center [218, 42] width 215 height 8
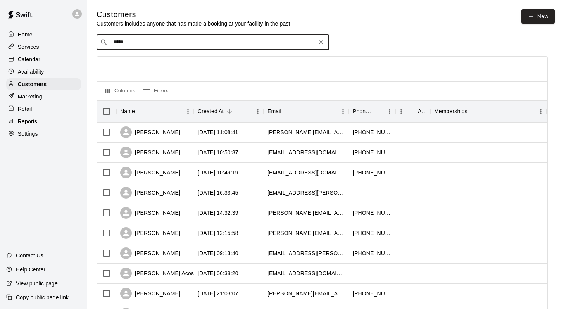
type input "******"
click at [124, 64] on span "kate@penkett.com" at bounding box center [179, 66] width 123 height 5
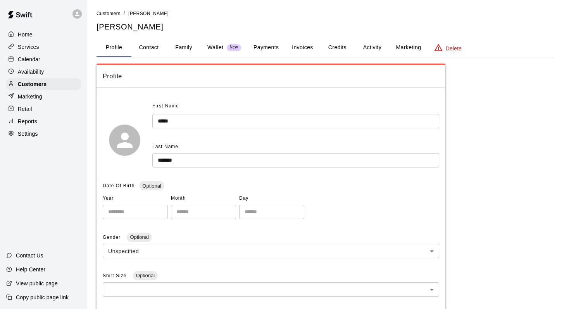
click at [181, 47] on button "Family" at bounding box center [183, 47] width 35 height 19
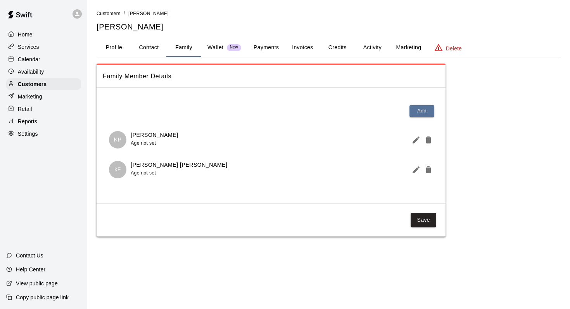
click at [372, 51] on button "Activity" at bounding box center [372, 47] width 35 height 19
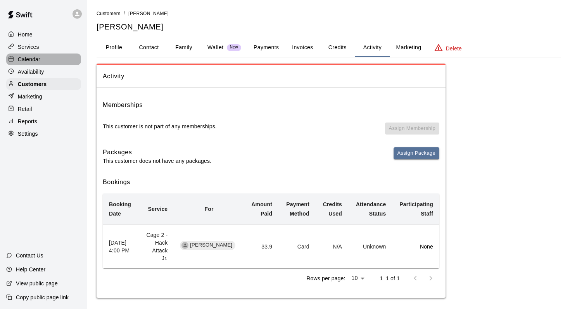
click at [35, 59] on p "Calendar" at bounding box center [29, 59] width 22 height 8
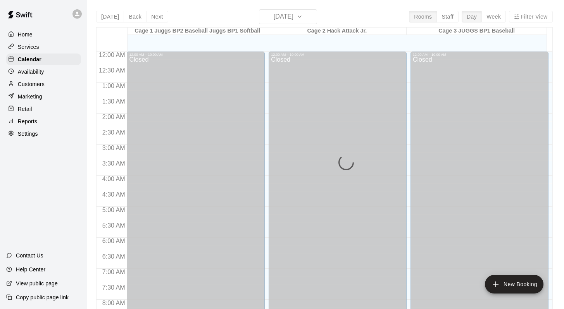
scroll to position [352, 0]
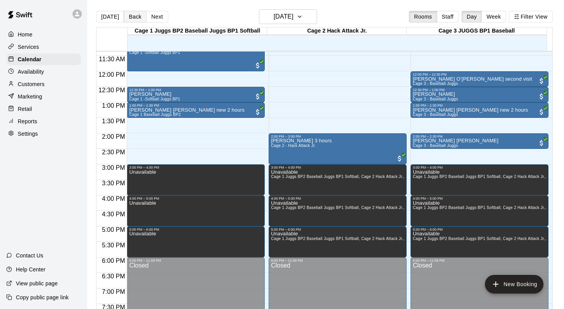
click at [131, 16] on button "Back" at bounding box center [135, 17] width 23 height 12
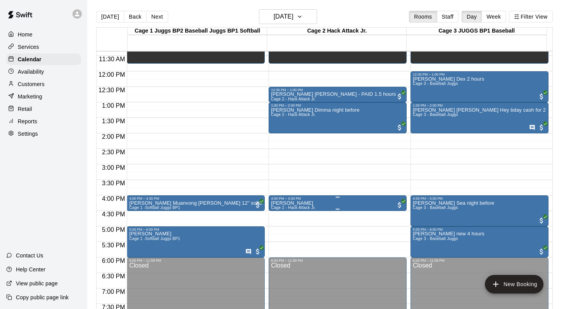
click at [291, 206] on span "Cage 2 - Hack Attack Jr." at bounding box center [293, 207] width 45 height 4
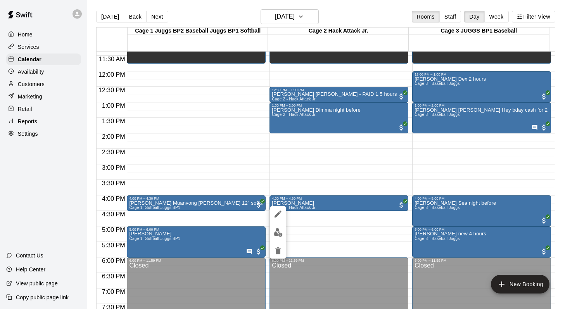
click at [277, 212] on icon "edit" at bounding box center [277, 213] width 9 height 9
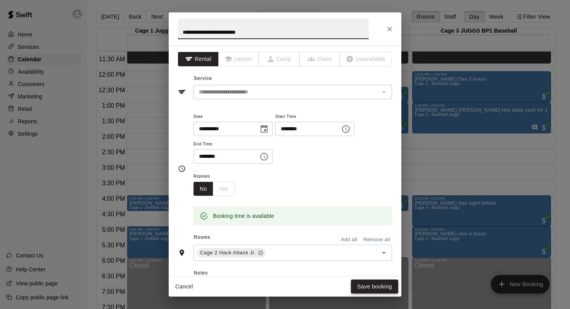
type input "**********"
click at [374, 283] on button "Save booking" at bounding box center [374, 286] width 47 height 14
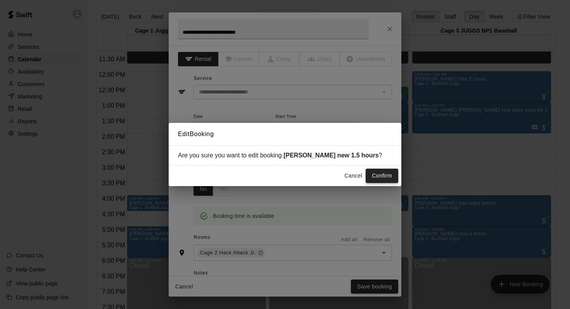
click at [370, 170] on button "Confirm" at bounding box center [381, 176] width 33 height 14
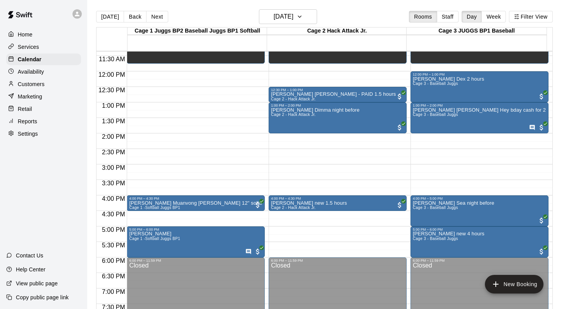
click at [32, 84] on p "Customers" at bounding box center [31, 84] width 27 height 8
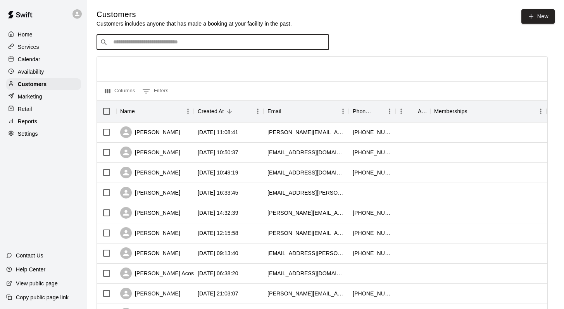
click at [121, 40] on input "Search customers by name or email" at bounding box center [218, 42] width 215 height 8
type input "***"
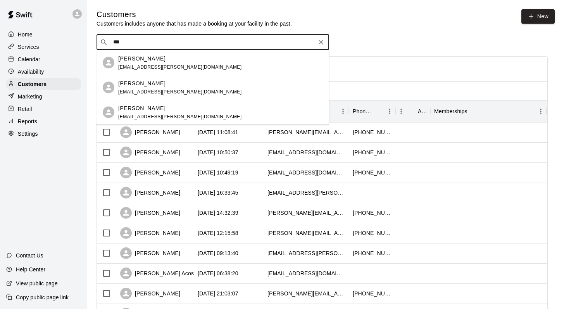
click at [131, 56] on p "Yusuf Ladha" at bounding box center [141, 58] width 47 height 8
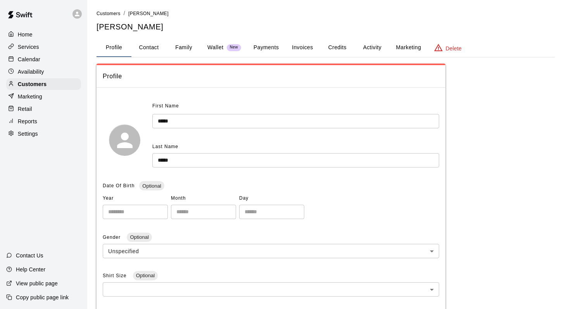
click at [189, 47] on button "Family" at bounding box center [183, 47] width 35 height 19
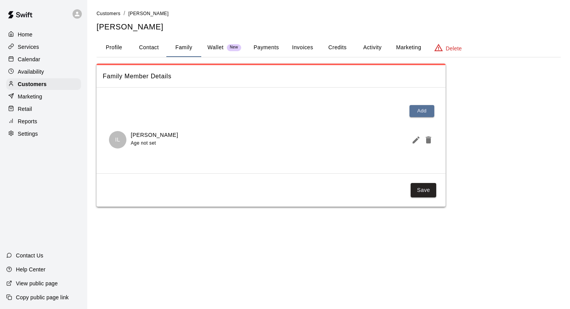
click at [377, 49] on button "Activity" at bounding box center [372, 47] width 35 height 19
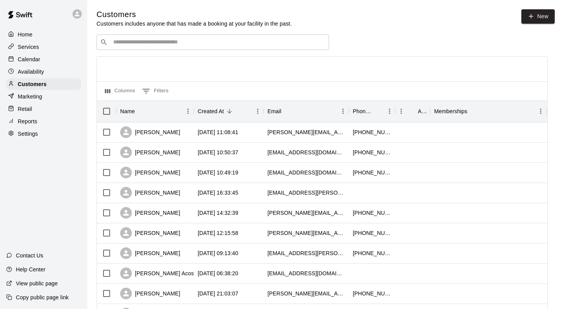
click at [123, 40] on input "Search customers by name or email" at bounding box center [218, 42] width 215 height 8
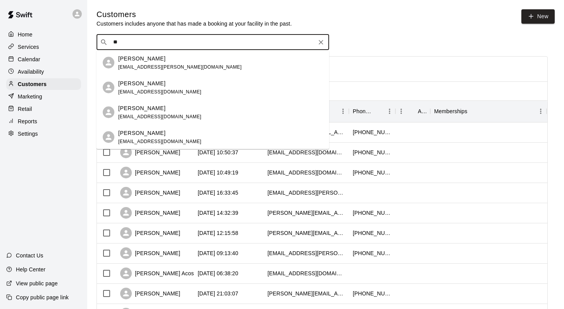
type input "***"
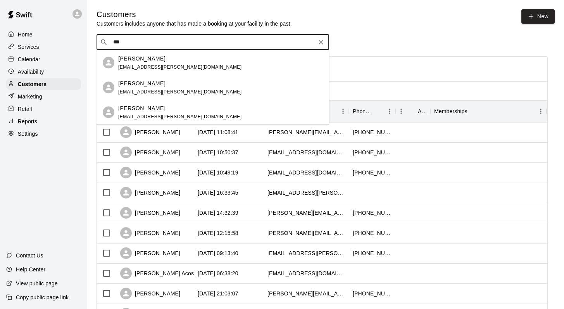
click at [129, 110] on p "Yusuf Ladha" at bounding box center [141, 108] width 47 height 8
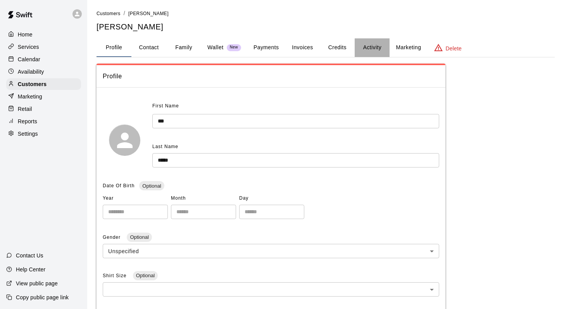
click at [369, 47] on button "Activity" at bounding box center [372, 47] width 35 height 19
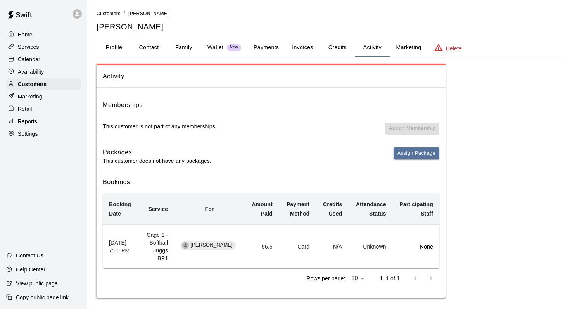
click at [44, 62] on div "Calendar" at bounding box center [43, 59] width 75 height 12
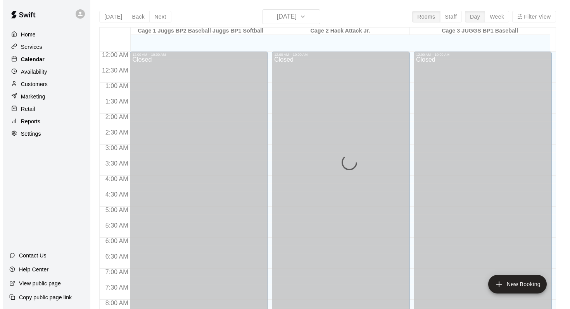
scroll to position [353, 0]
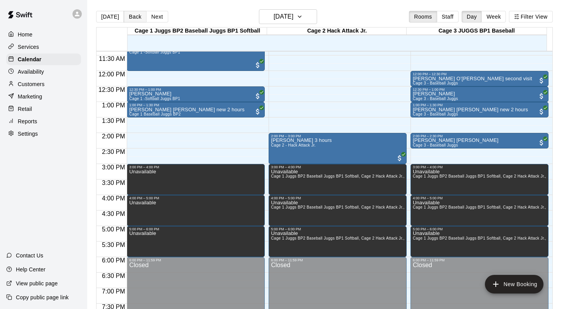
click at [132, 14] on button "Back" at bounding box center [135, 17] width 23 height 12
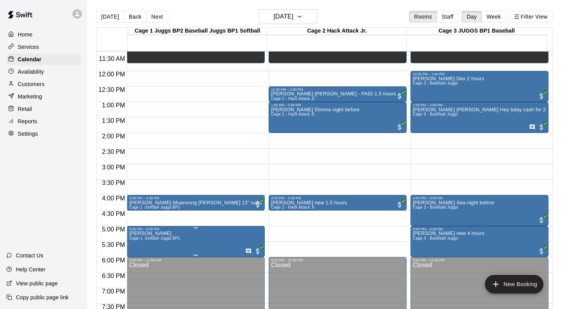
click at [131, 240] on span "Cage 1 -Softball Juggs BP1" at bounding box center [154, 238] width 51 height 4
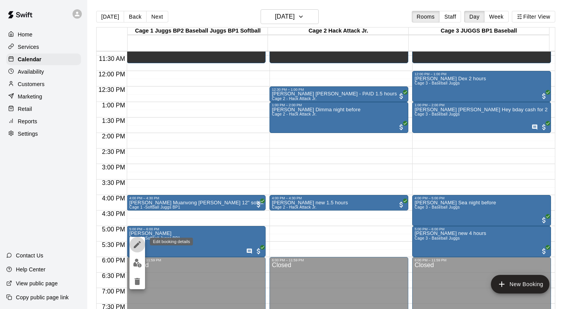
click at [136, 242] on icon "edit" at bounding box center [137, 244] width 9 height 9
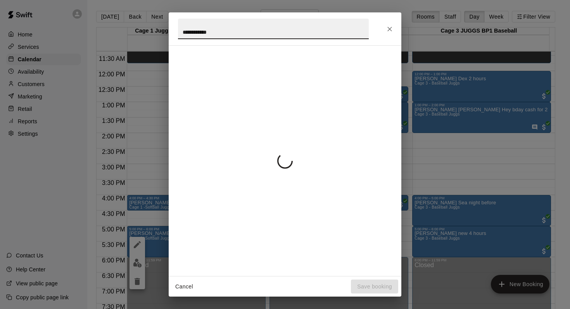
type input "**********"
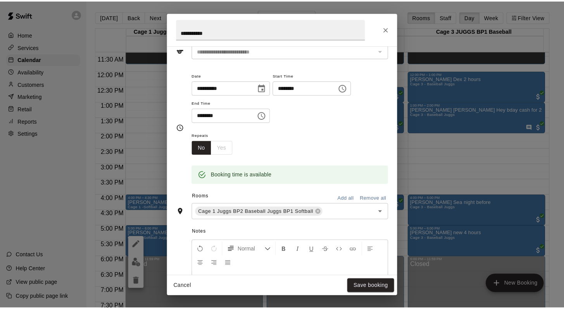
scroll to position [50, 0]
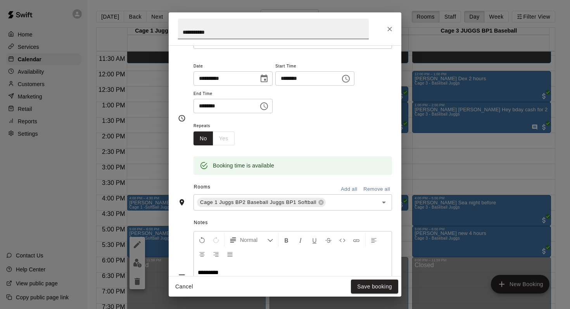
click at [225, 31] on input "**********" at bounding box center [273, 29] width 191 height 21
type input "**********"
click at [363, 284] on button "Save booking" at bounding box center [374, 286] width 47 height 14
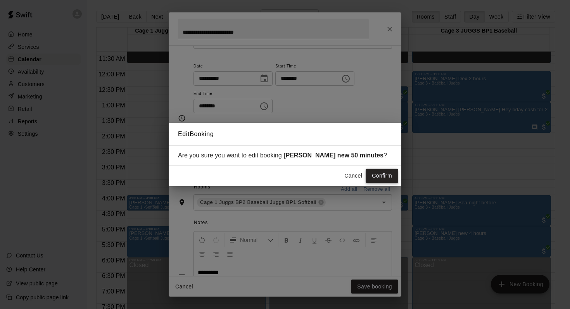
click at [375, 174] on button "Confirm" at bounding box center [381, 176] width 33 height 14
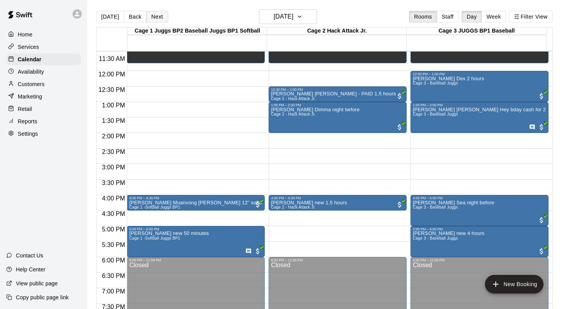
click at [156, 16] on button "Next" at bounding box center [157, 17] width 22 height 12
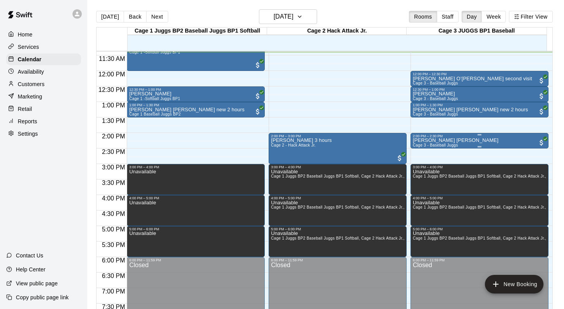
click at [427, 135] on div at bounding box center [479, 134] width 133 height 1
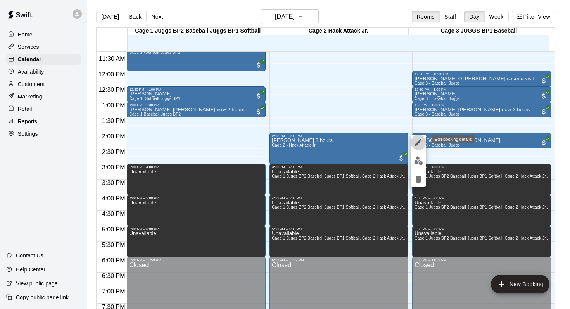
click at [416, 140] on icon "edit" at bounding box center [417, 142] width 9 height 9
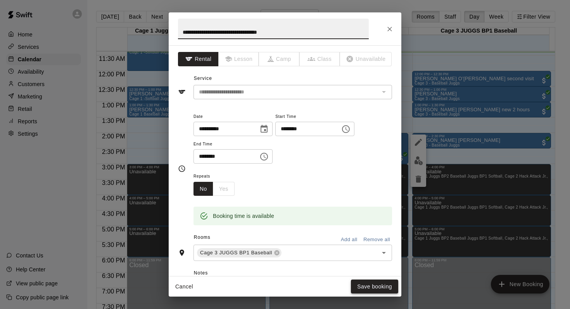
type input "**********"
click at [367, 286] on button "Save booking" at bounding box center [374, 286] width 47 height 14
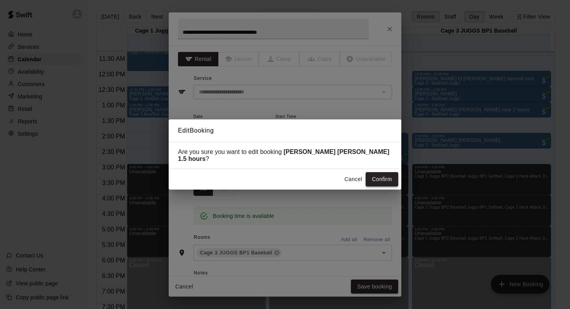
click at [372, 174] on button "Confirm" at bounding box center [381, 179] width 33 height 14
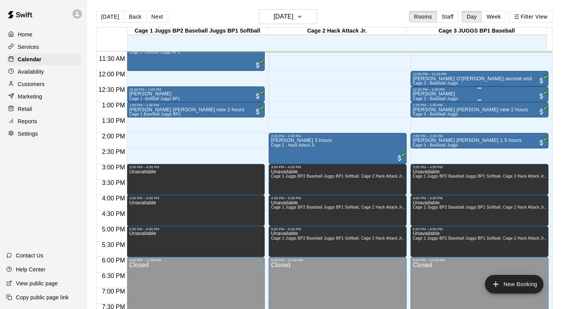
click at [426, 94] on p "Ayan Prabhakar" at bounding box center [435, 94] width 45 height 0
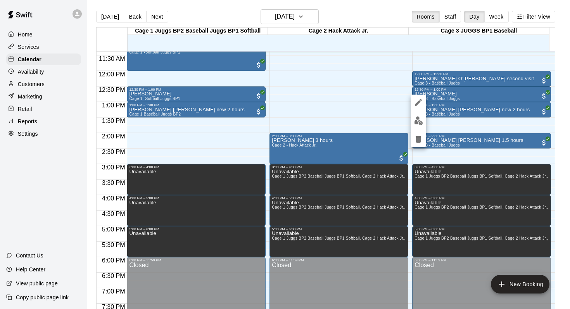
click at [416, 100] on icon "edit" at bounding box center [417, 102] width 9 height 9
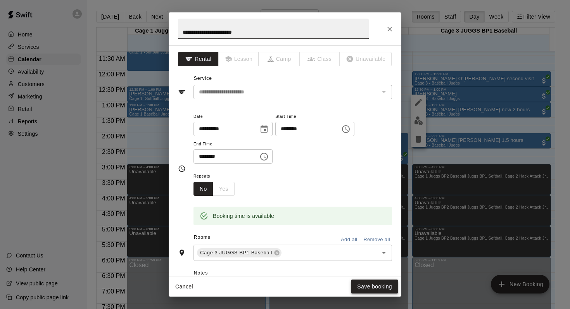
type input "**********"
click at [367, 285] on button "Save booking" at bounding box center [374, 286] width 47 height 14
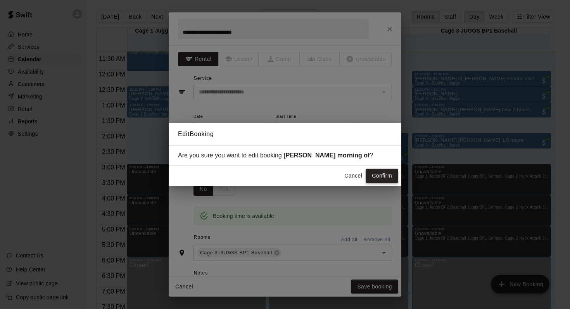
click at [372, 177] on button "Confirm" at bounding box center [381, 176] width 33 height 14
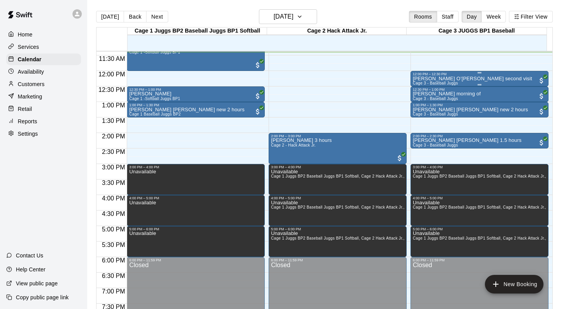
click at [417, 79] on p "Logan O’Connor Andrew second visit" at bounding box center [472, 79] width 119 height 0
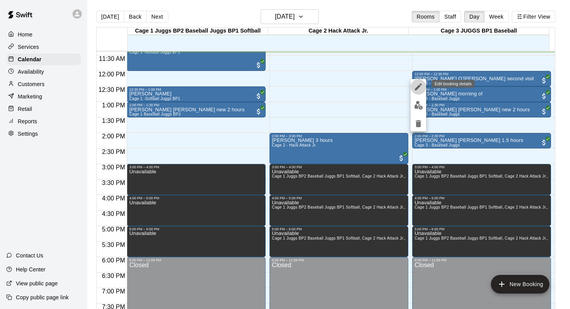
click at [413, 87] on icon "edit" at bounding box center [417, 86] width 9 height 9
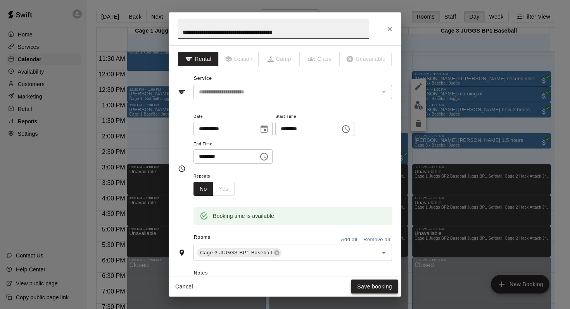
type input "**********"
click at [365, 283] on button "Save booking" at bounding box center [374, 286] width 47 height 14
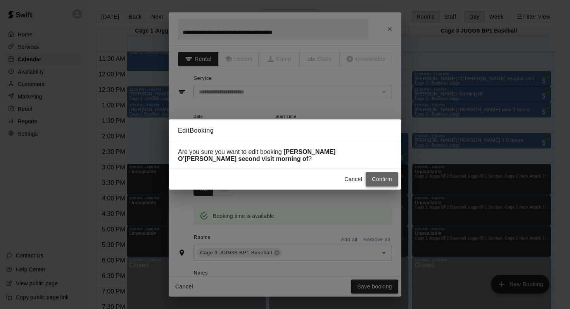
click at [373, 175] on button "Confirm" at bounding box center [381, 179] width 33 height 14
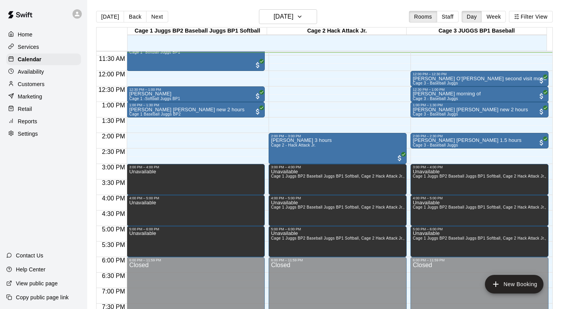
scroll to position [278, 0]
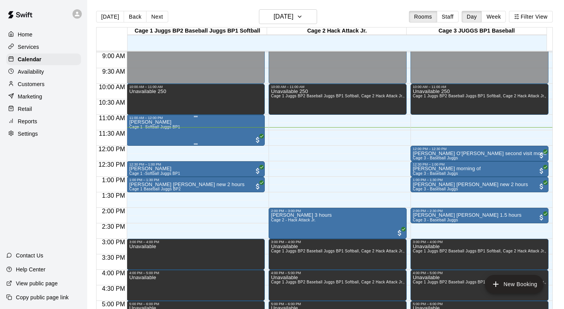
click at [147, 122] on p "Elyse Ho" at bounding box center [154, 122] width 51 height 0
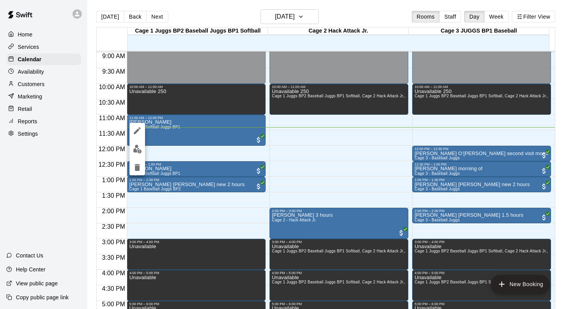
click at [138, 126] on icon "edit" at bounding box center [137, 130] width 9 height 9
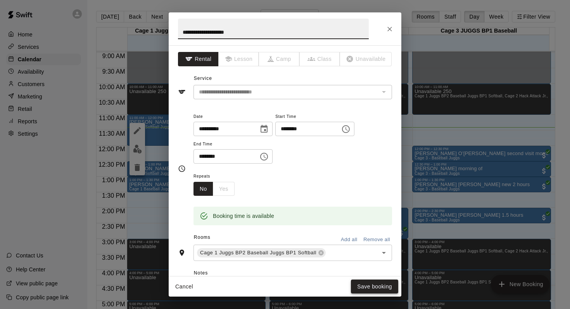
type input "**********"
click at [357, 284] on button "Save booking" at bounding box center [374, 286] width 47 height 14
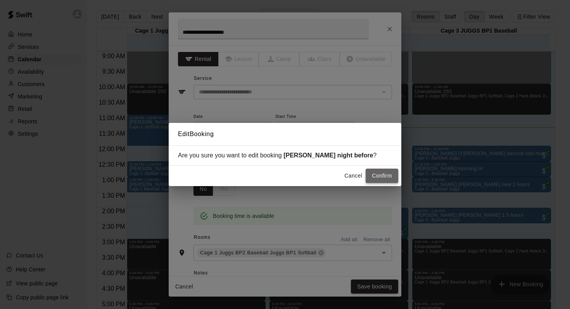
click at [373, 171] on button "Confirm" at bounding box center [381, 176] width 33 height 14
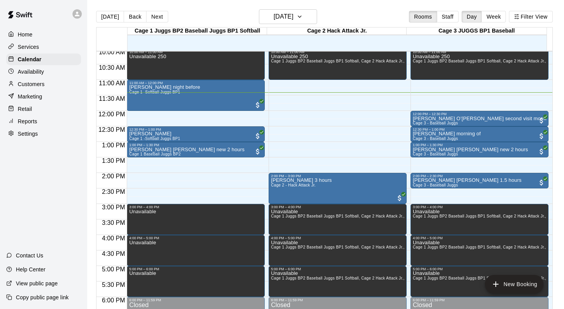
scroll to position [309, 0]
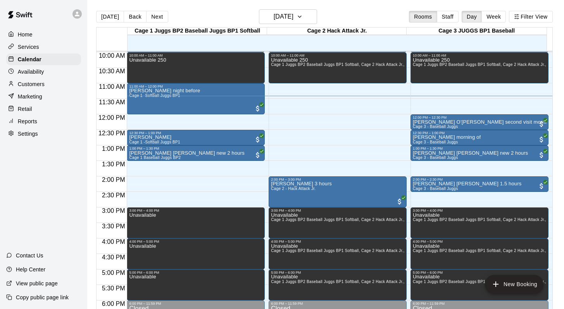
click at [31, 81] on p "Customers" at bounding box center [31, 84] width 27 height 8
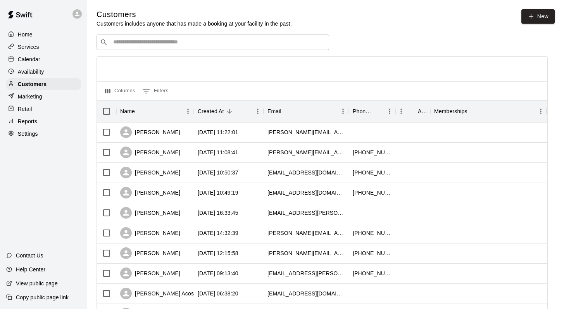
click at [124, 41] on input "Search customers by name or email" at bounding box center [218, 42] width 215 height 8
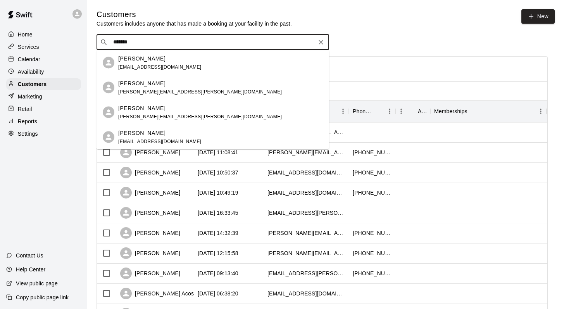
type input "********"
click at [125, 91] on span "[PERSON_NAME][EMAIL_ADDRESS][PERSON_NAME][DOMAIN_NAME]" at bounding box center [200, 91] width 164 height 5
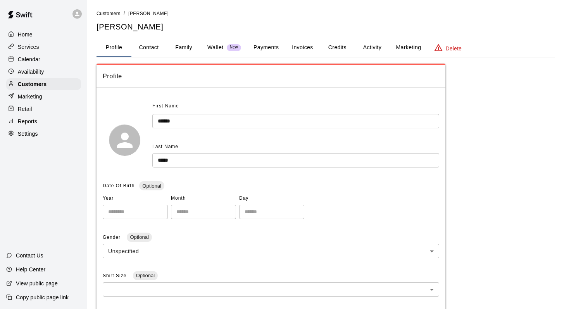
click at [182, 48] on button "Family" at bounding box center [183, 47] width 35 height 19
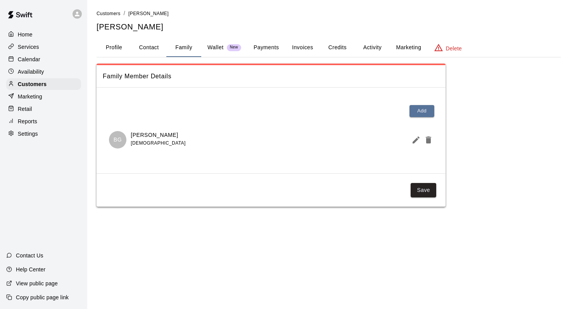
click at [370, 45] on button "Activity" at bounding box center [372, 47] width 35 height 19
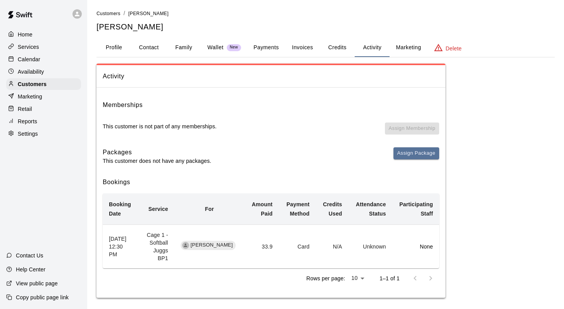
click at [29, 57] on p "Calendar" at bounding box center [29, 59] width 22 height 8
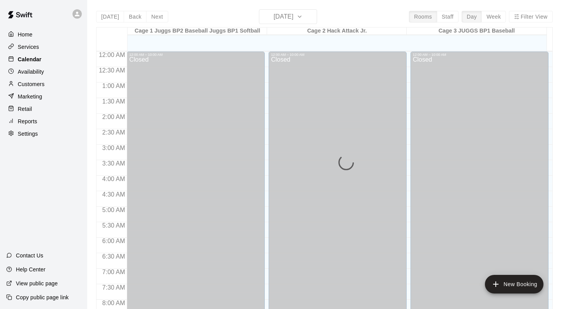
scroll to position [354, 0]
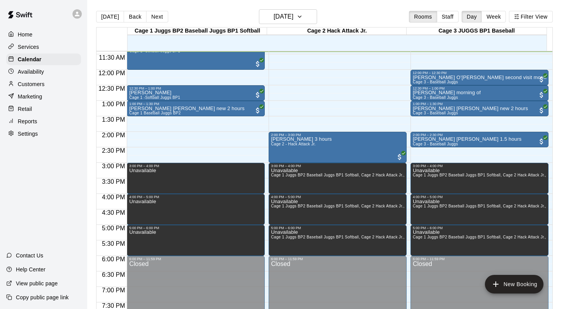
click at [36, 85] on p "Customers" at bounding box center [31, 84] width 27 height 8
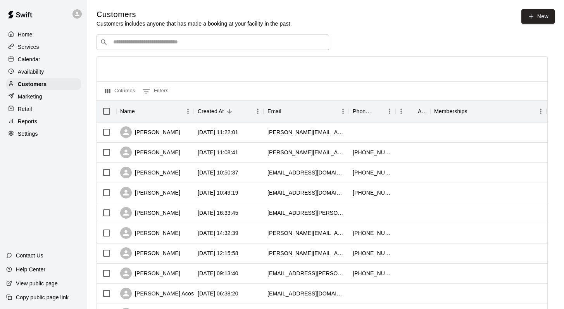
click at [116, 41] on input "Search customers by name or email" at bounding box center [218, 42] width 215 height 8
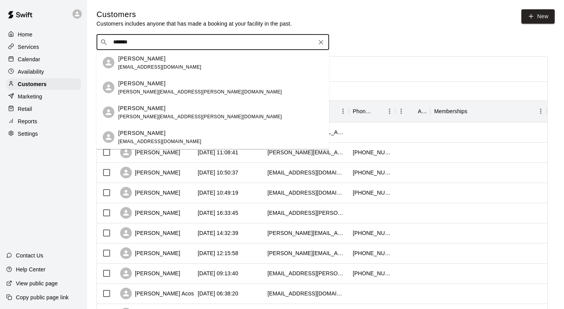
type input "********"
click at [127, 83] on p "Benjamin Grant" at bounding box center [141, 83] width 47 height 8
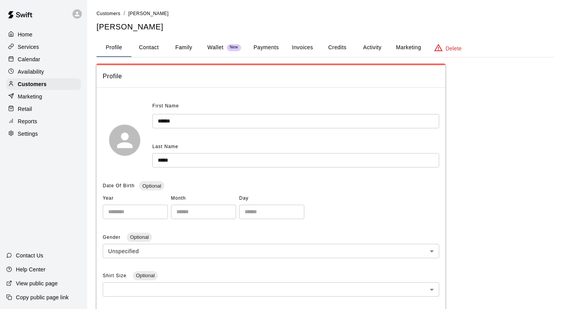
click at [186, 47] on button "Family" at bounding box center [183, 47] width 35 height 19
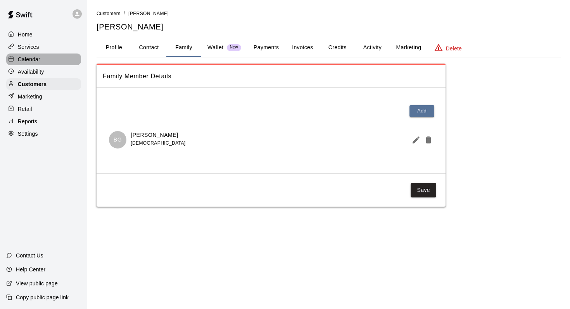
click at [28, 56] on p "Calendar" at bounding box center [29, 59] width 22 height 8
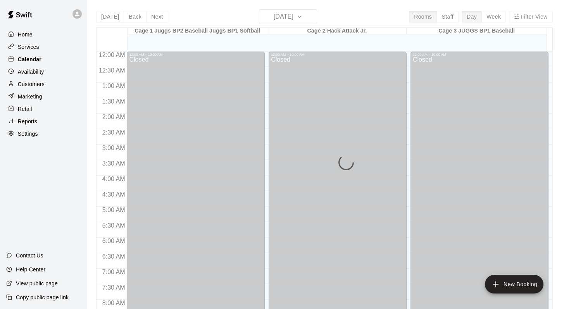
scroll to position [354, 0]
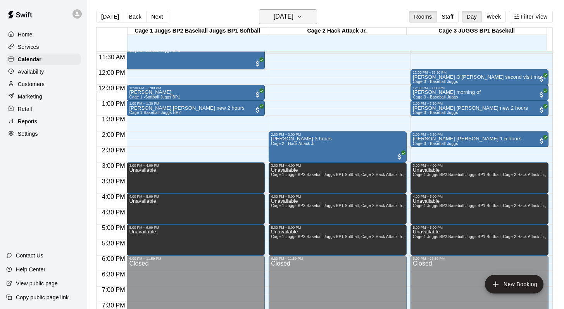
click at [303, 17] on icon "button" at bounding box center [299, 16] width 6 height 9
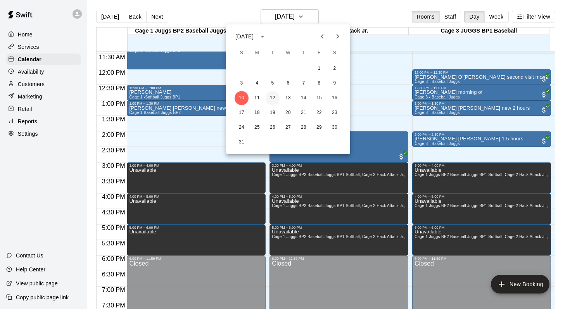
click at [272, 97] on button "12" at bounding box center [272, 98] width 14 height 14
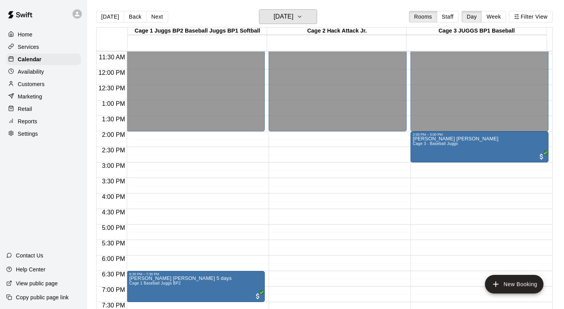
scroll to position [362, 0]
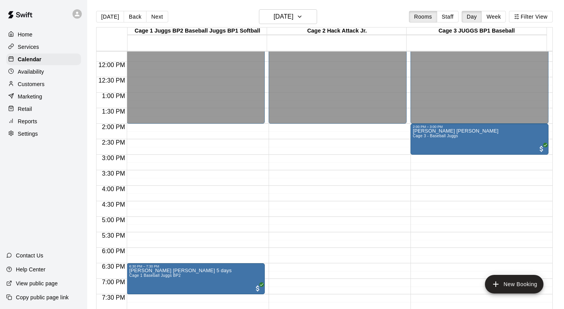
click at [28, 82] on p "Customers" at bounding box center [31, 84] width 27 height 8
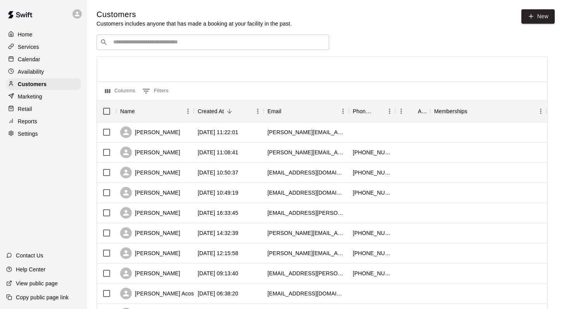
click at [115, 40] on input "Search customers by name or email" at bounding box center [218, 42] width 215 height 8
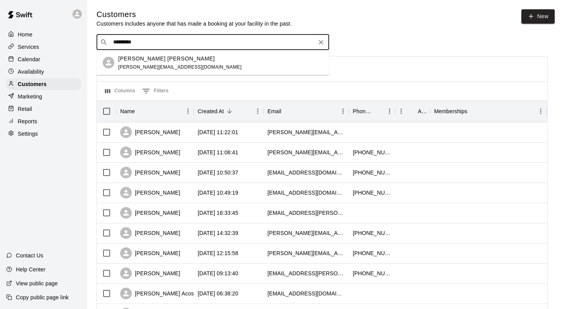
type input "**********"
click at [135, 59] on p "Jackson Engel" at bounding box center [166, 58] width 96 height 8
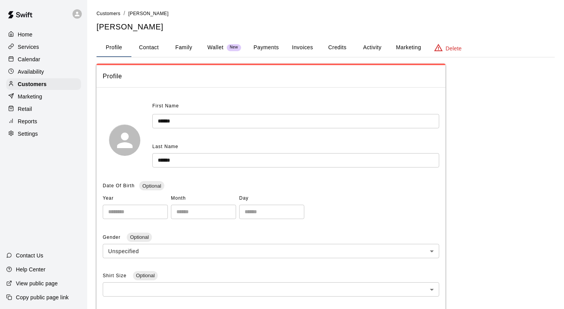
click at [184, 45] on button "Family" at bounding box center [183, 47] width 35 height 19
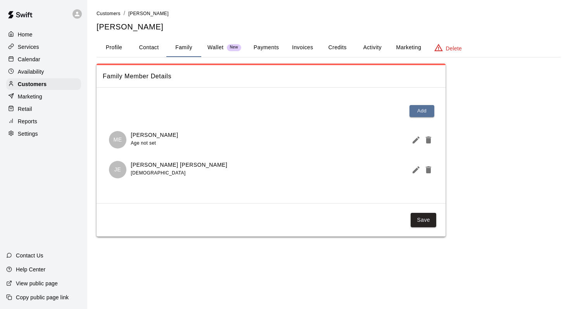
click at [368, 45] on button "Activity" at bounding box center [372, 47] width 35 height 19
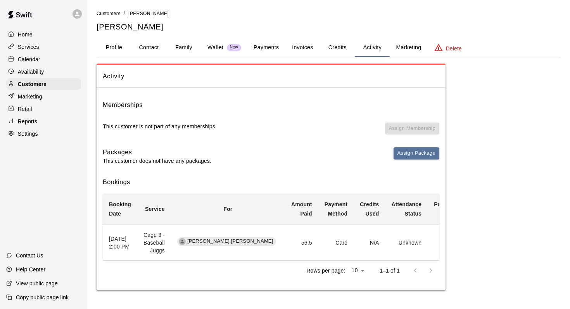
click at [184, 46] on button "Family" at bounding box center [183, 47] width 35 height 19
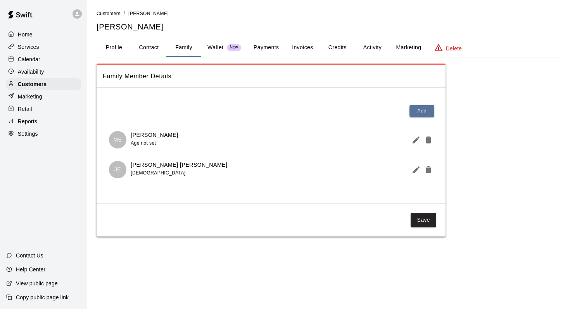
click at [26, 57] on p "Calendar" at bounding box center [29, 59] width 22 height 8
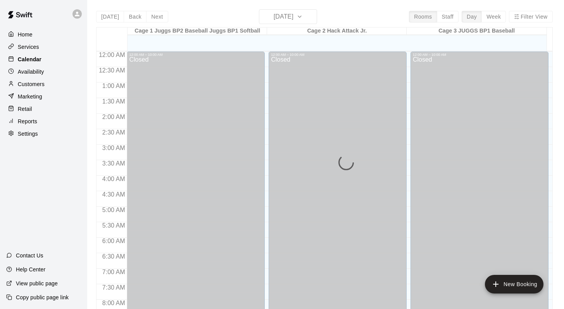
scroll to position [355, 0]
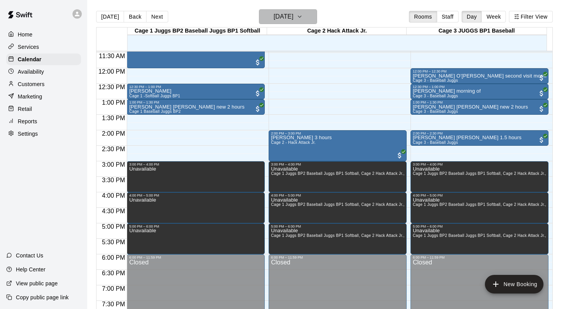
click at [303, 13] on icon "button" at bounding box center [299, 16] width 6 height 9
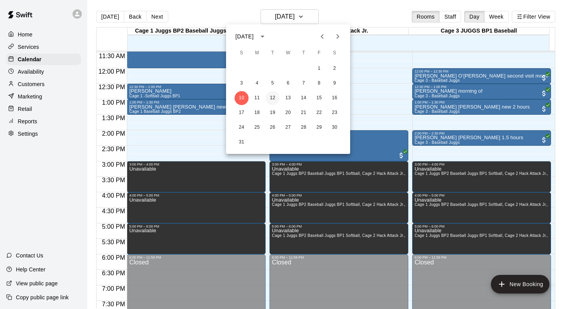
click at [270, 95] on button "12" at bounding box center [272, 98] width 14 height 14
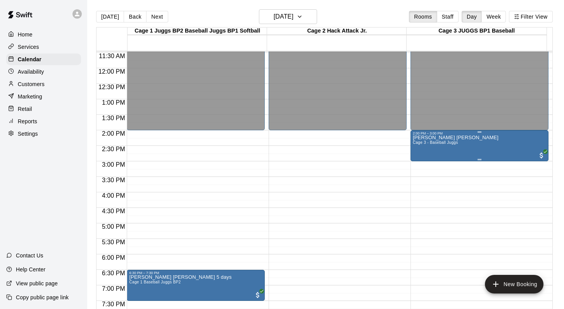
click at [439, 142] on span "Cage 3 - Baseball Juggs" at bounding box center [435, 142] width 45 height 4
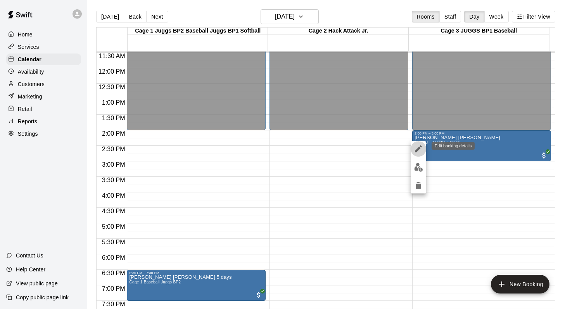
click at [415, 147] on icon "edit" at bounding box center [417, 148] width 9 height 9
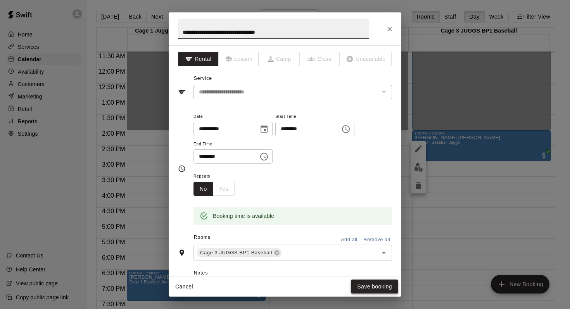
type input "**********"
click at [357, 288] on button "Save booking" at bounding box center [374, 286] width 47 height 14
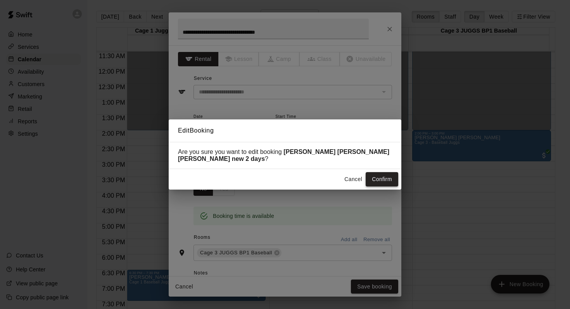
click at [370, 177] on button "Confirm" at bounding box center [381, 179] width 33 height 14
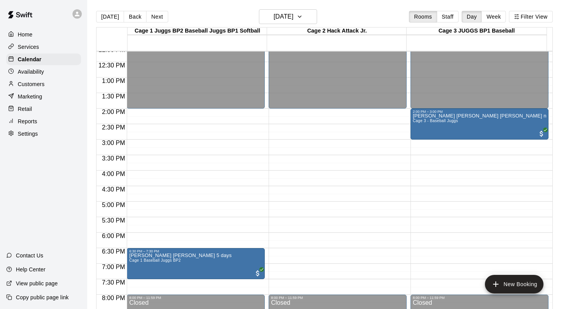
scroll to position [362, 0]
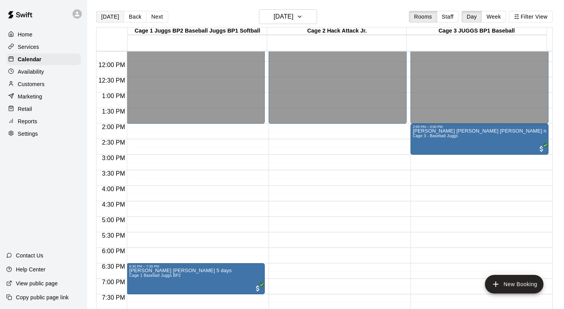
click at [113, 18] on button "[DATE]" at bounding box center [110, 17] width 28 height 12
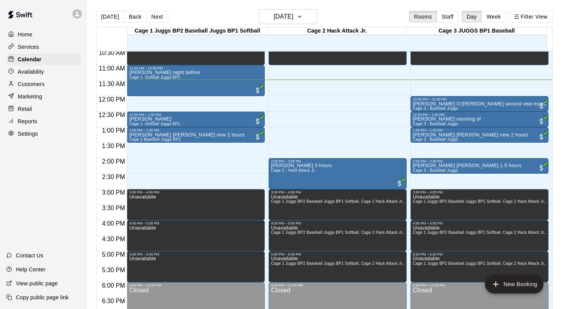
scroll to position [324, 0]
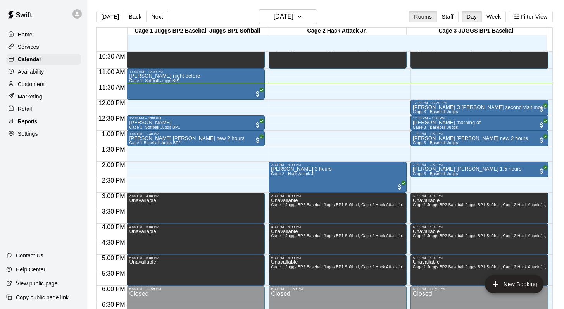
click at [31, 131] on p "Settings" at bounding box center [28, 134] width 20 height 8
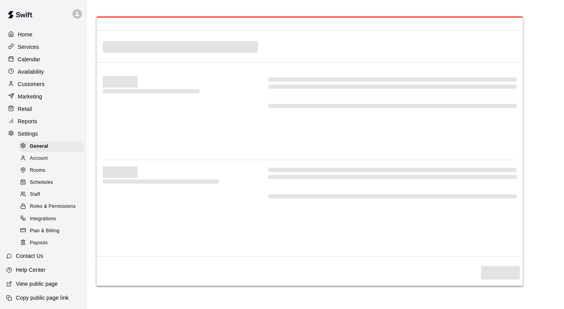
select select "**"
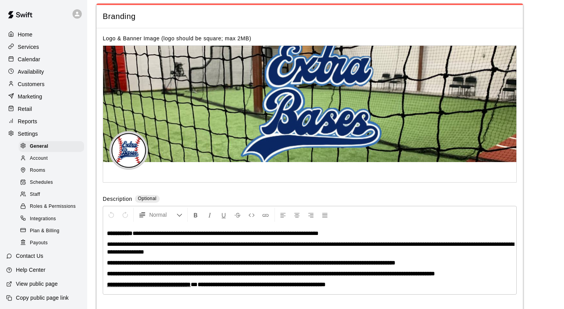
scroll to position [1613, 0]
click at [35, 171] on span "Rooms" at bounding box center [38, 171] width 16 height 8
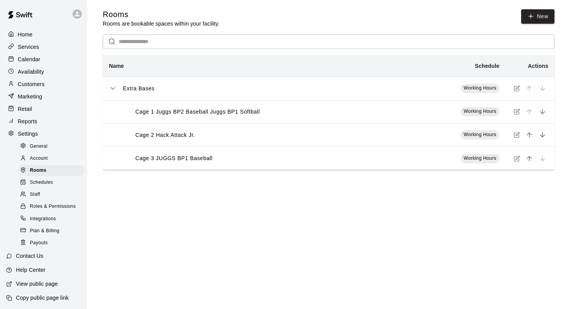
click at [34, 144] on span "General" at bounding box center [39, 147] width 18 height 8
select select "**"
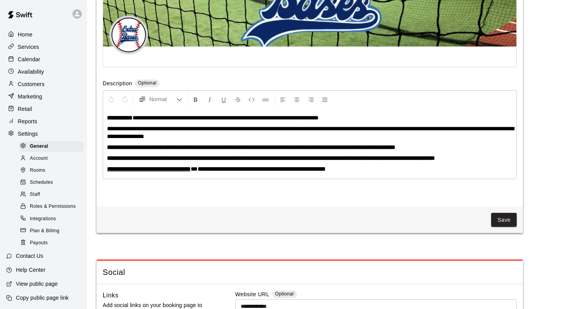
scroll to position [1728, 0]
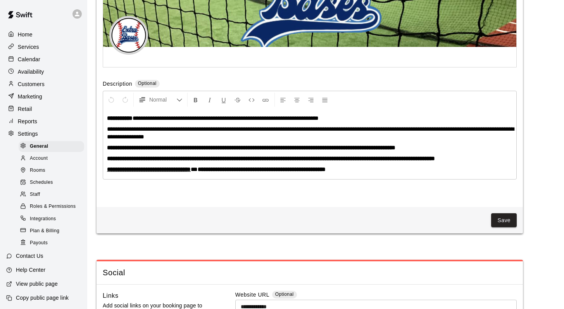
click at [35, 167] on span "Rooms" at bounding box center [38, 171] width 16 height 8
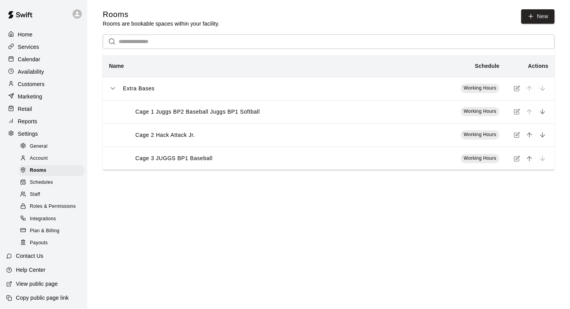
click at [169, 112] on p "Cage 1 Juggs BP2 Baseball Juggs BP1 Softball" at bounding box center [197, 112] width 124 height 8
click at [26, 44] on p "Services" at bounding box center [28, 47] width 21 height 8
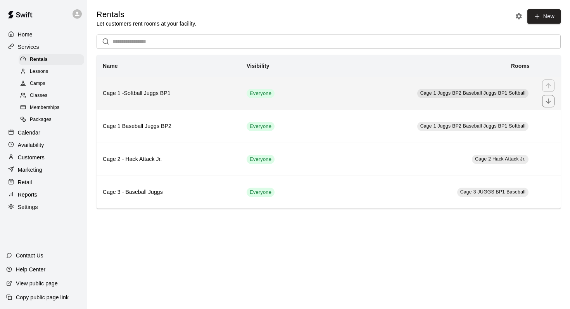
click at [152, 96] on h6 "Cage 1 -Softball Juggs BP1" at bounding box center [168, 93] width 131 height 9
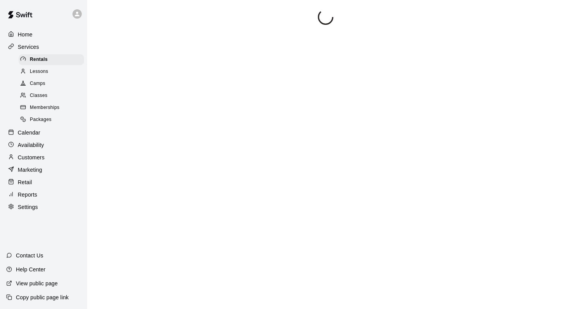
scroll to position [5, 0]
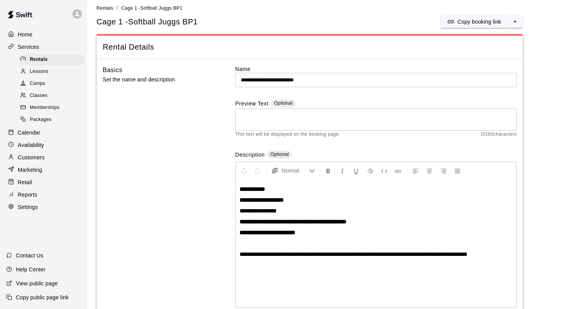
click at [244, 122] on textarea at bounding box center [376, 120] width 270 height 16
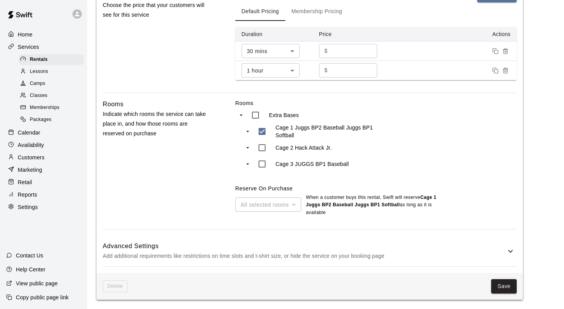
scroll to position [351, 0]
type textarea "**********"
click at [500, 283] on button "Save" at bounding box center [504, 286] width 26 height 14
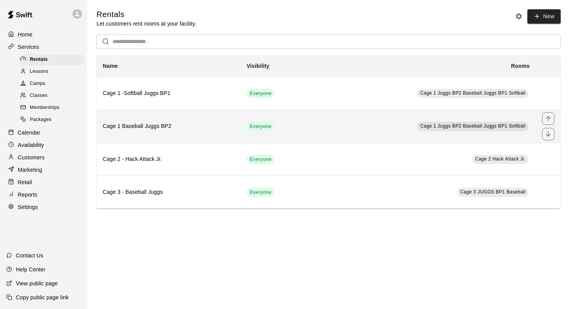
click at [153, 122] on h6 "Cage 1 Baseball Juggs BP2" at bounding box center [168, 126] width 131 height 9
click at [164, 125] on h6 "Cage 1 Baseball Juggs BP2" at bounding box center [168, 126] width 131 height 9
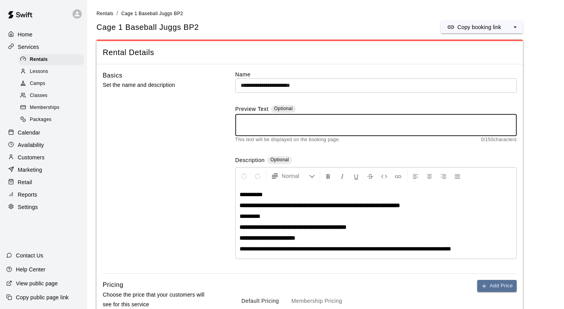
click at [247, 122] on textarea at bounding box center [376, 125] width 270 height 16
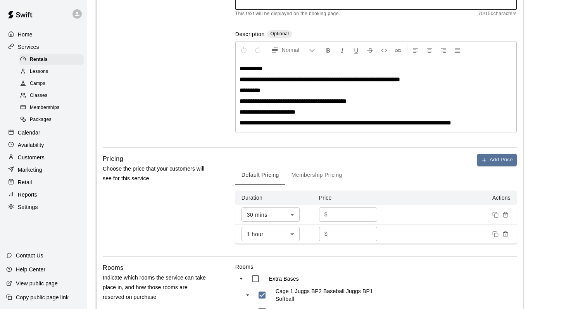
scroll to position [297, 0]
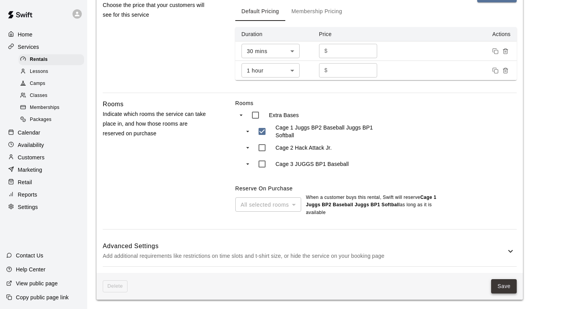
type textarea "**********"
click at [502, 283] on button "Save" at bounding box center [504, 286] width 26 height 14
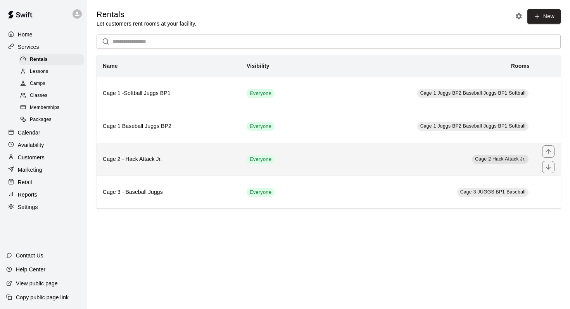
click at [153, 156] on h6 "Cage 2 - Hack Attack Jr." at bounding box center [168, 159] width 131 height 9
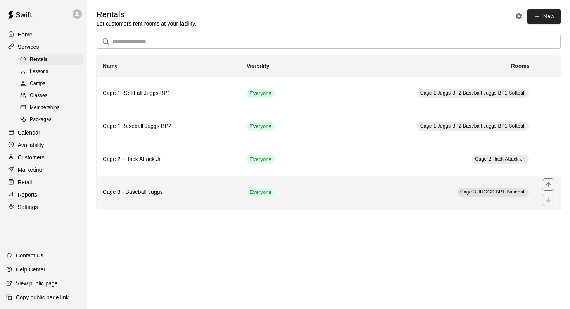
click at [220, 195] on h6 "Cage 3 - Baseball Juggs" at bounding box center [168, 192] width 131 height 9
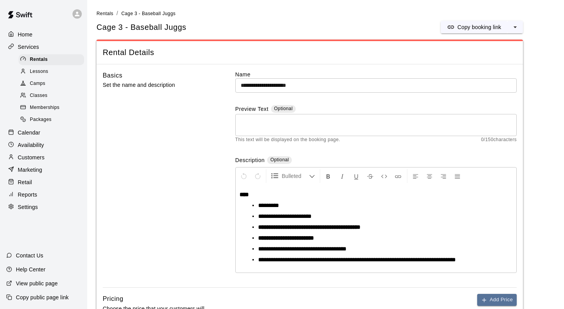
click at [241, 113] on label "Preview Text" at bounding box center [251, 109] width 33 height 9
click at [248, 138] on span "This text will be displayed on the booking page." at bounding box center [287, 140] width 105 height 8
click at [243, 127] on textarea at bounding box center [376, 125] width 270 height 16
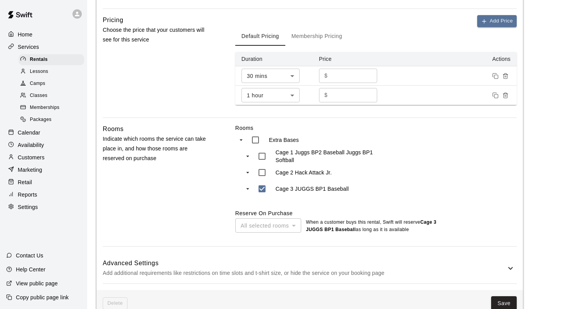
scroll to position [303, 0]
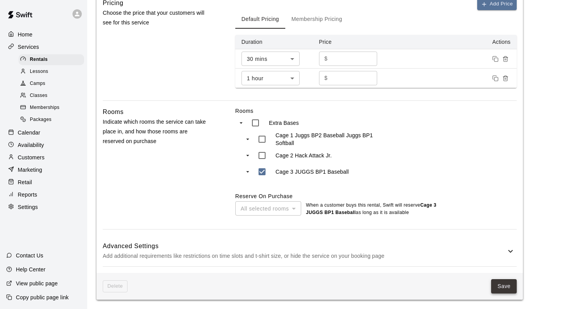
type textarea "**********"
click at [500, 281] on button "Save" at bounding box center [504, 286] width 26 height 14
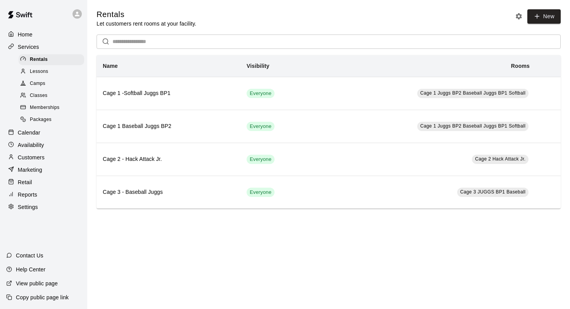
click at [27, 130] on p "Calendar" at bounding box center [29, 133] width 22 height 8
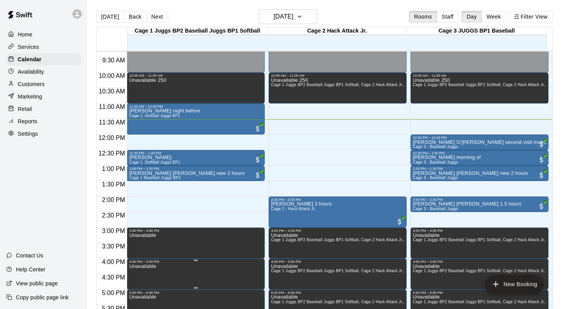
scroll to position [284, 0]
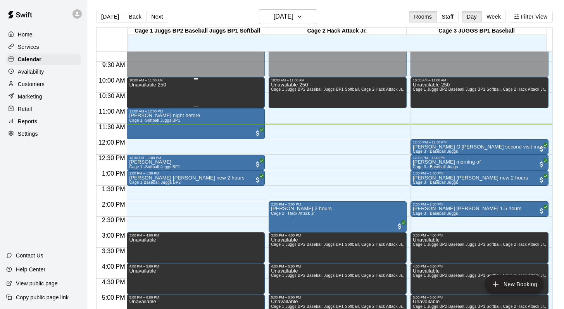
click at [166, 89] on div "Unavailable 250" at bounding box center [147, 236] width 37 height 309
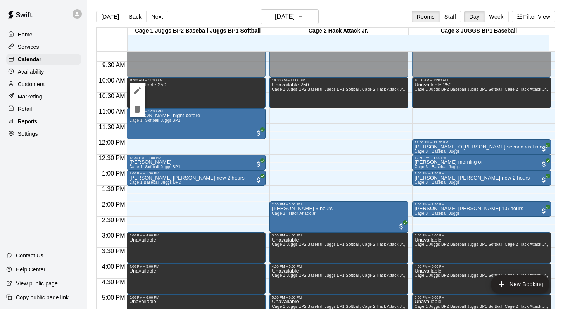
click at [133, 86] on button "edit" at bounding box center [137, 91] width 16 height 16
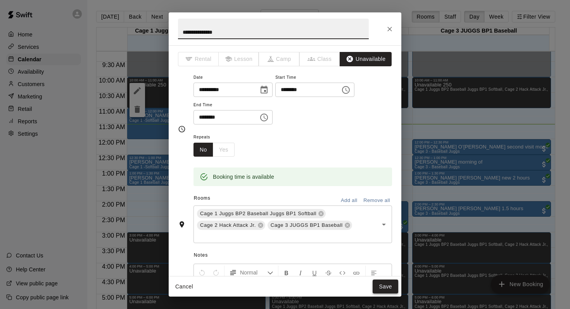
type input "**********"
click at [380, 282] on button "Save" at bounding box center [385, 286] width 26 height 14
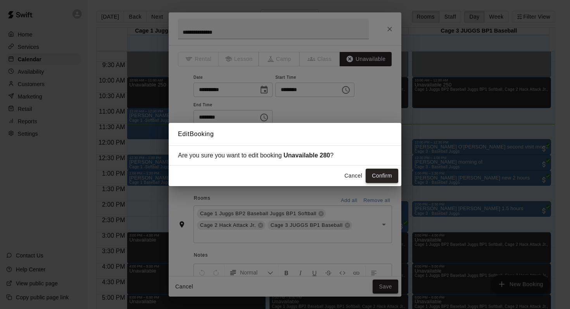
click at [375, 177] on button "Confirm" at bounding box center [381, 176] width 33 height 14
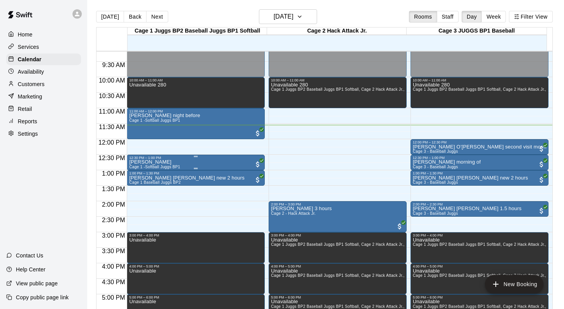
click at [136, 162] on p "[PERSON_NAME]" at bounding box center [154, 162] width 51 height 0
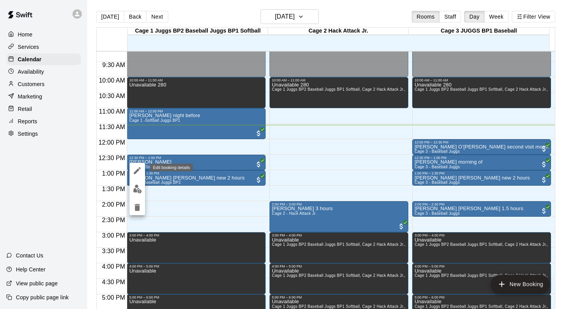
click at [134, 169] on icon "edit" at bounding box center [137, 170] width 9 height 9
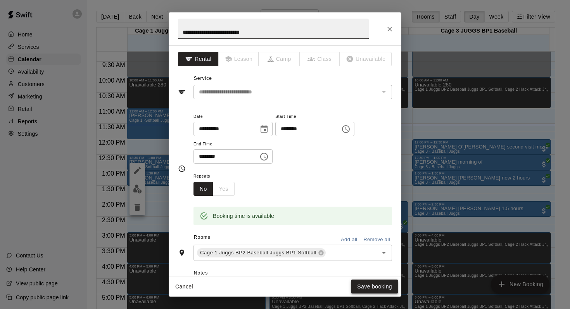
type input "**********"
click at [367, 286] on button "Save booking" at bounding box center [374, 286] width 47 height 14
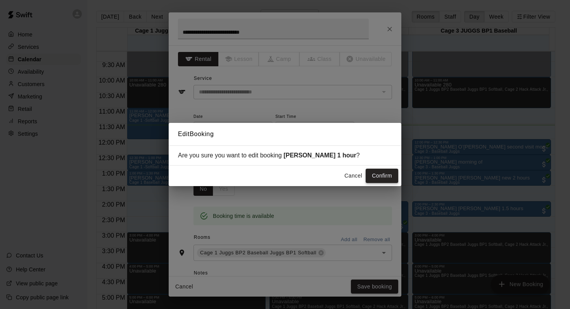
click at [375, 171] on button "Confirm" at bounding box center [381, 176] width 33 height 14
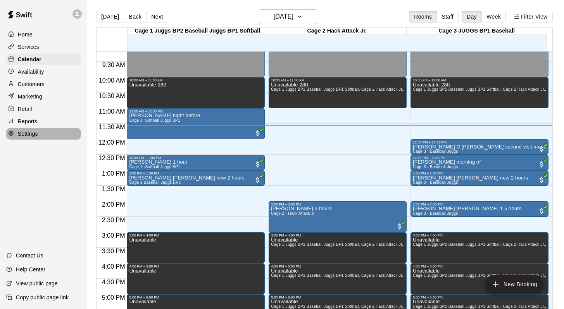
click at [28, 131] on p "Settings" at bounding box center [28, 134] width 20 height 8
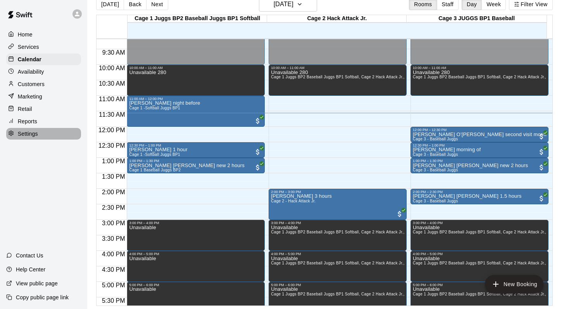
select select "**"
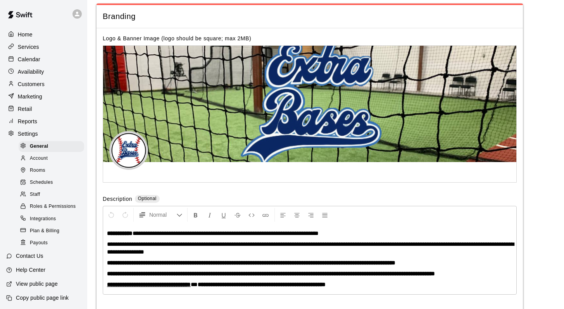
click at [33, 96] on p "Marketing" at bounding box center [30, 97] width 24 height 8
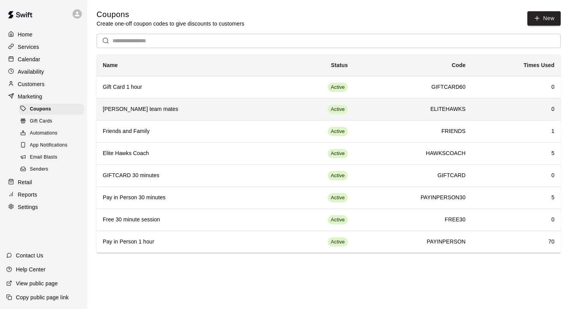
click at [254, 108] on th "Chase's team mates" at bounding box center [186, 109] width 180 height 22
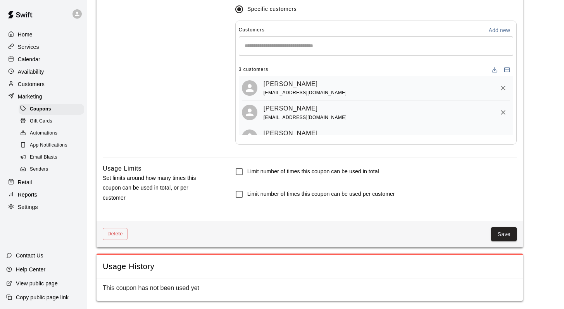
scroll to position [554, 0]
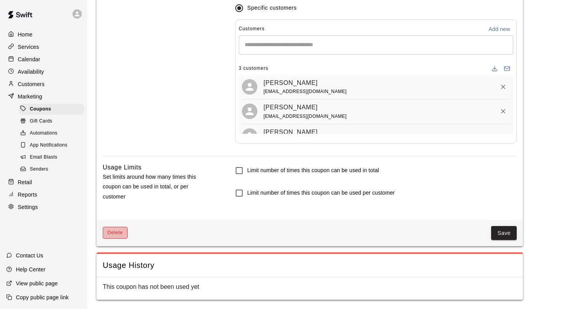
click at [112, 234] on button "Delete" at bounding box center [115, 233] width 25 height 12
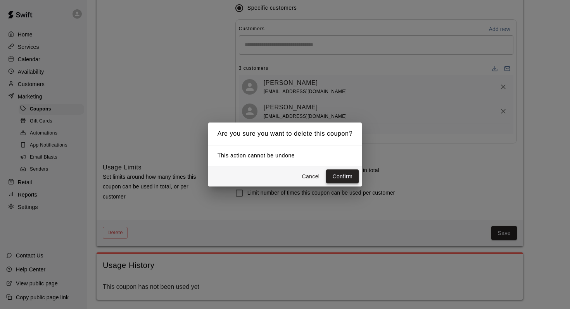
click at [337, 177] on button "Confirm" at bounding box center [342, 176] width 33 height 14
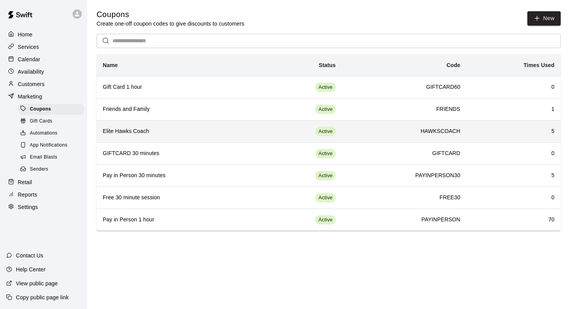
click at [219, 127] on h6 "Elite Hawks Coach" at bounding box center [178, 131] width 151 height 9
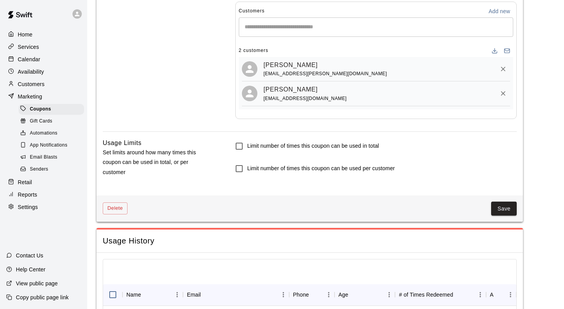
scroll to position [629, 0]
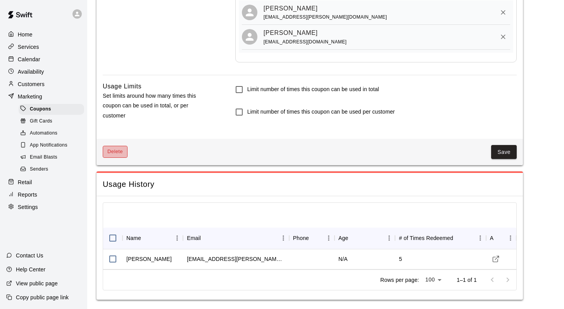
click at [112, 149] on button "Delete" at bounding box center [115, 152] width 25 height 12
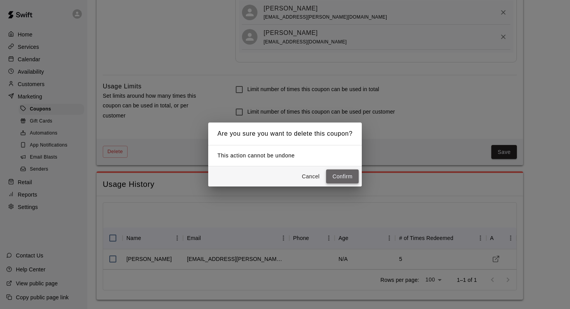
click at [338, 175] on button "Confirm" at bounding box center [342, 176] width 33 height 14
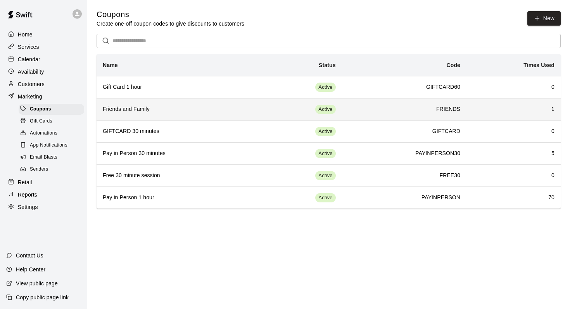
click at [216, 108] on h6 "Friends and Family" at bounding box center [178, 109] width 151 height 9
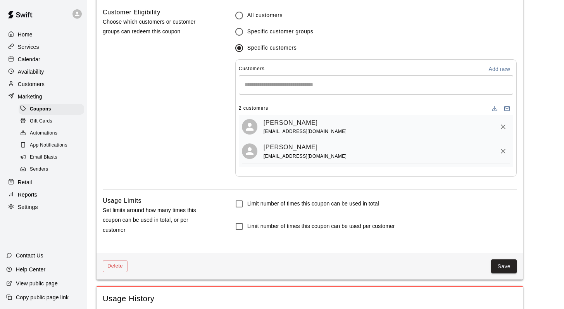
scroll to position [515, 0]
click at [503, 263] on button "Save" at bounding box center [504, 265] width 26 height 14
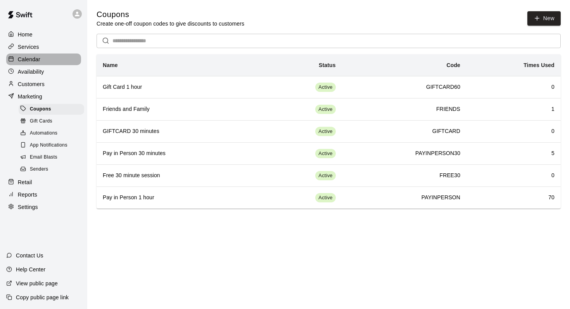
click at [38, 58] on p "Calendar" at bounding box center [29, 59] width 22 height 8
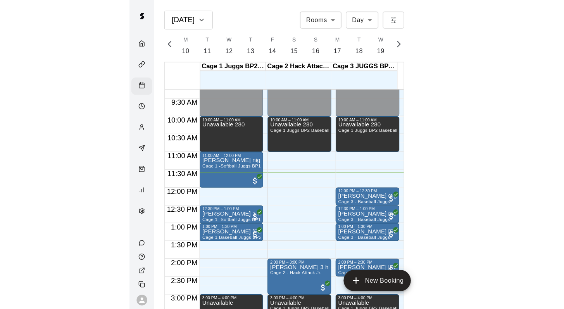
scroll to position [0, 3120]
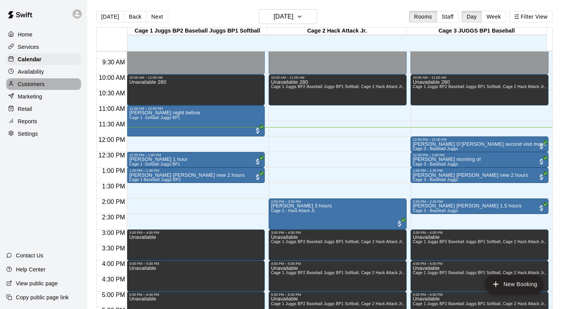
click at [33, 81] on p "Customers" at bounding box center [31, 84] width 27 height 8
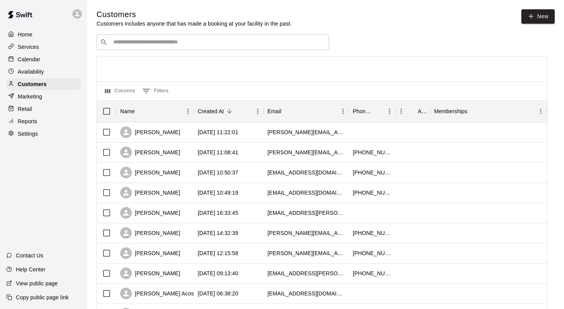
click at [119, 42] on input "Search customers by name or email" at bounding box center [218, 42] width 215 height 8
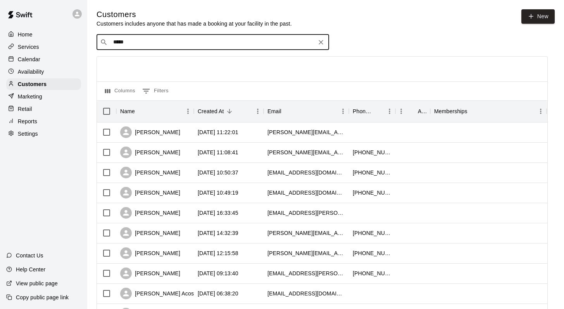
type input "******"
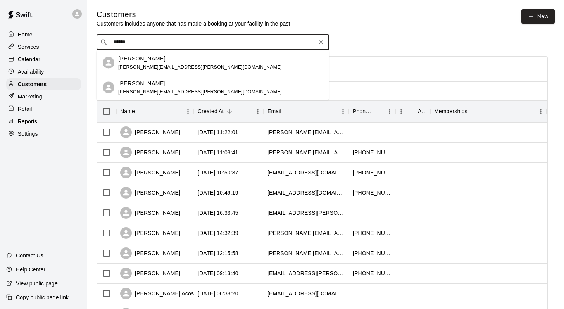
click at [127, 60] on p "[PERSON_NAME]" at bounding box center [141, 58] width 47 height 8
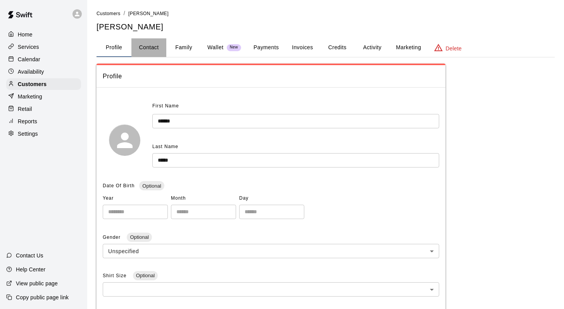
click at [150, 47] on button "Contact" at bounding box center [148, 47] width 35 height 19
select select "**"
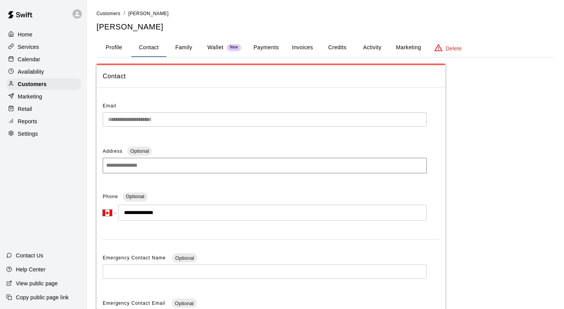
click at [28, 57] on p "Calendar" at bounding box center [29, 59] width 22 height 8
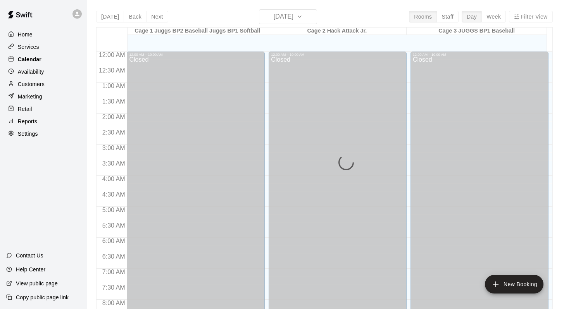
scroll to position [363, 0]
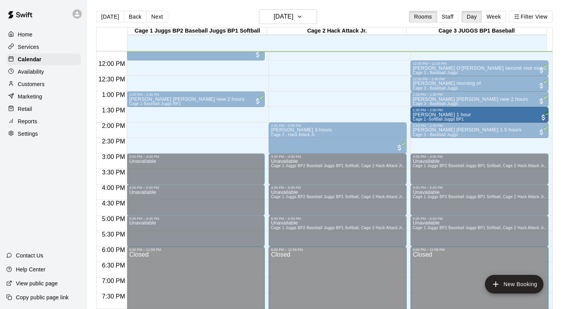
drag, startPoint x: 203, startPoint y: 81, endPoint x: 448, endPoint y: 117, distance: 247.1
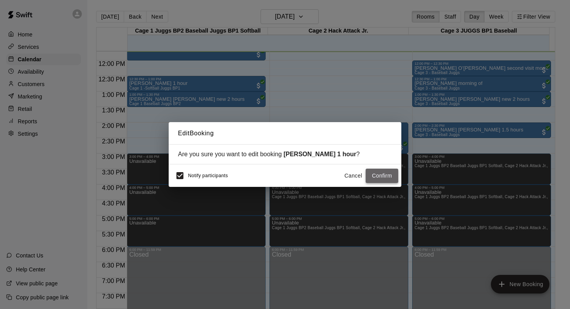
click at [371, 176] on button "Confirm" at bounding box center [381, 176] width 33 height 14
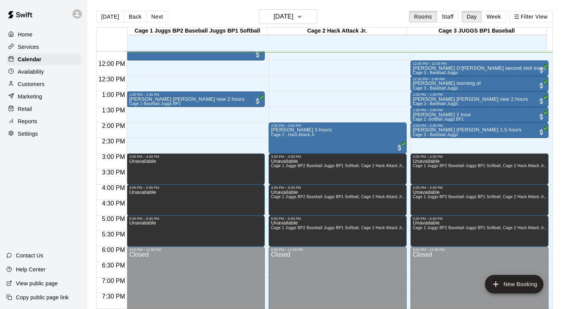
scroll to position [298, 0]
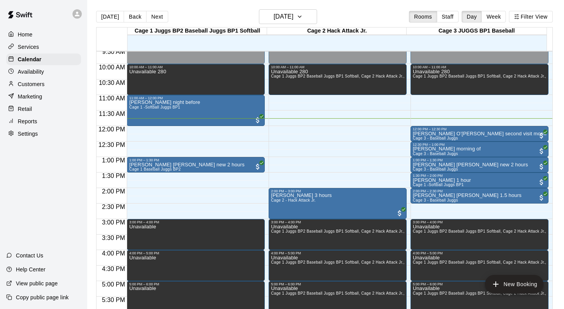
click at [362, 12] on div "[DATE] Back [DATE][DATE] Rooms Staff Day Week Filter View" at bounding box center [324, 18] width 456 height 18
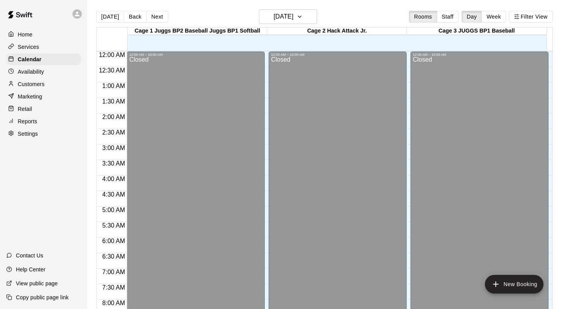
scroll to position [365, 0]
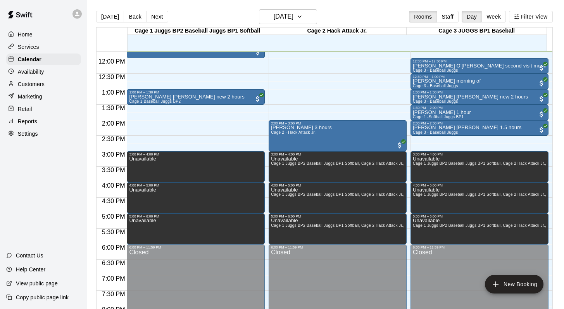
click at [29, 81] on p "Customers" at bounding box center [31, 84] width 27 height 8
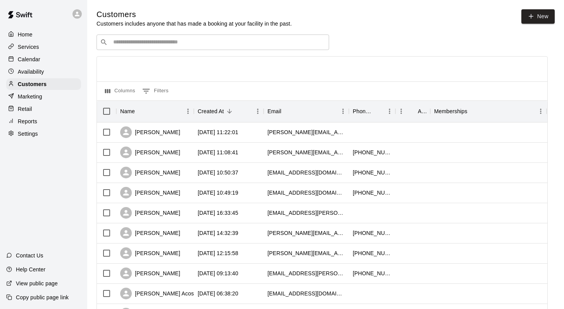
click at [123, 39] on input "Search customers by name or email" at bounding box center [218, 42] width 215 height 8
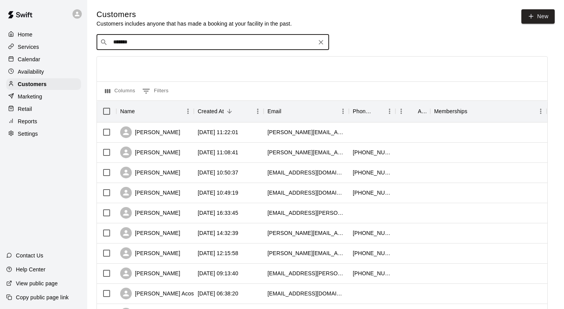
type input "********"
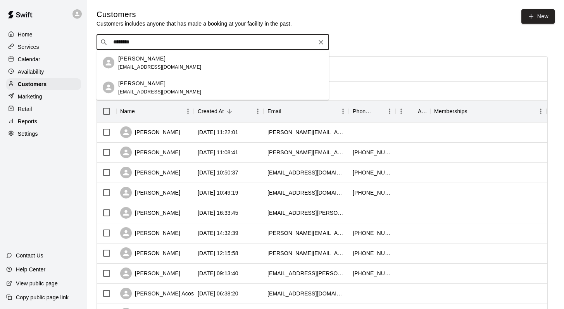
click at [133, 60] on p "[PERSON_NAME]" at bounding box center [141, 58] width 47 height 8
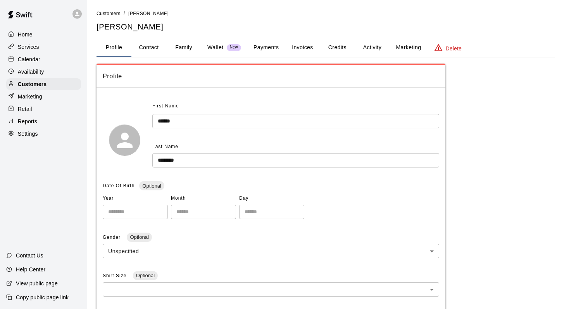
click at [330, 45] on button "Credits" at bounding box center [337, 47] width 35 height 19
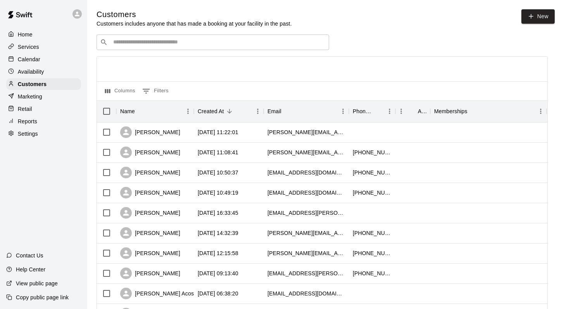
click at [40, 57] on div "Calendar" at bounding box center [43, 59] width 75 height 12
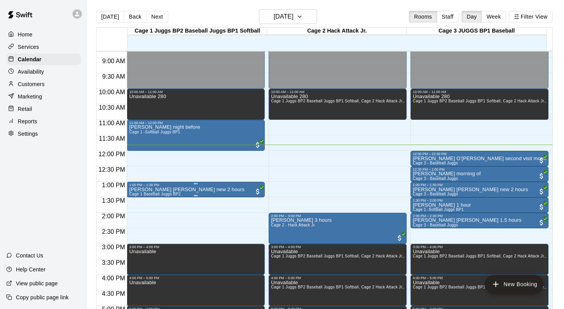
scroll to position [272, 0]
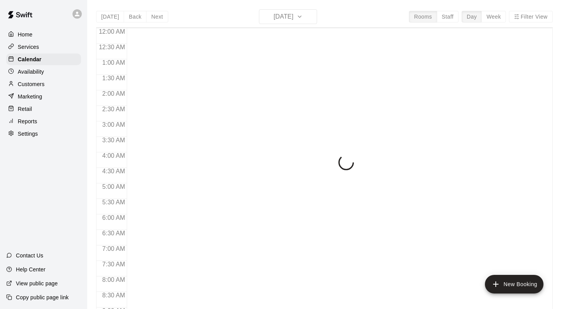
scroll to position [376, 0]
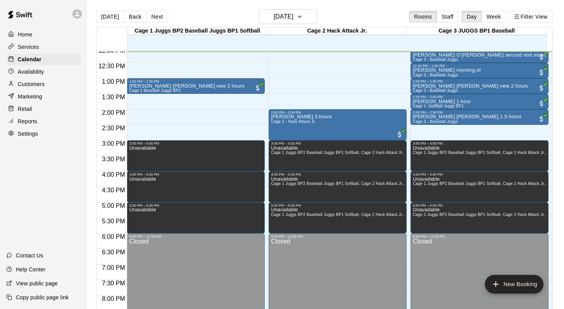
click at [239, 12] on div "[DATE] Back [DATE][DATE] Rooms Staff Day Week Filter View" at bounding box center [324, 18] width 456 height 18
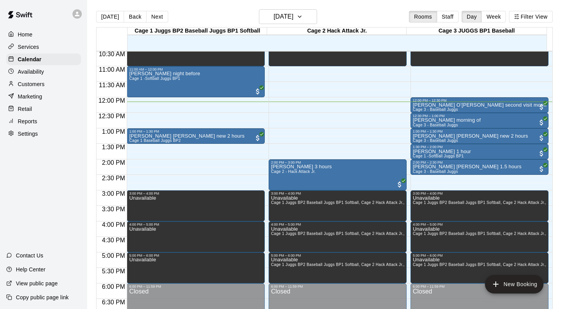
scroll to position [322, 0]
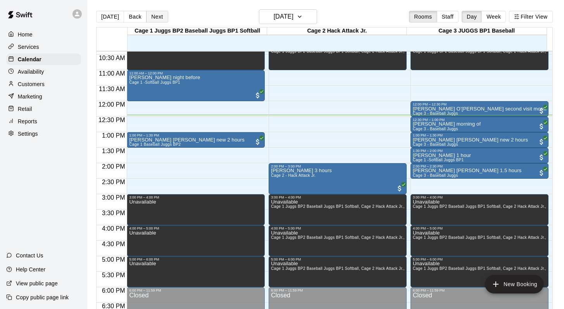
click at [157, 14] on button "Next" at bounding box center [157, 17] width 22 height 12
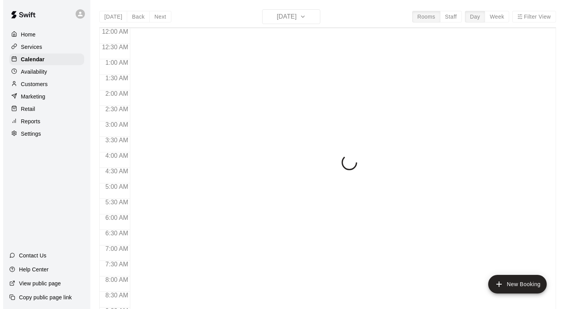
scroll to position [386, 0]
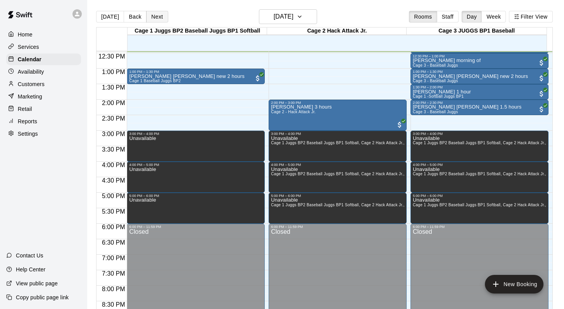
click at [164, 19] on button "Next" at bounding box center [157, 17] width 22 height 12
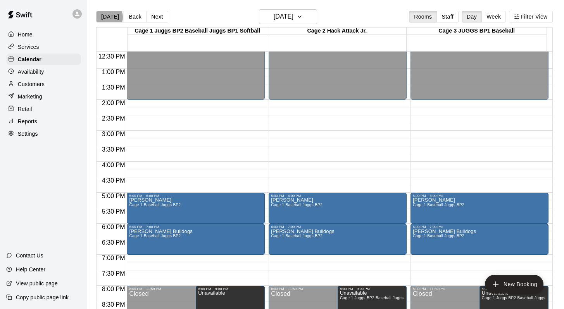
click at [108, 17] on button "[DATE]" at bounding box center [110, 17] width 28 height 12
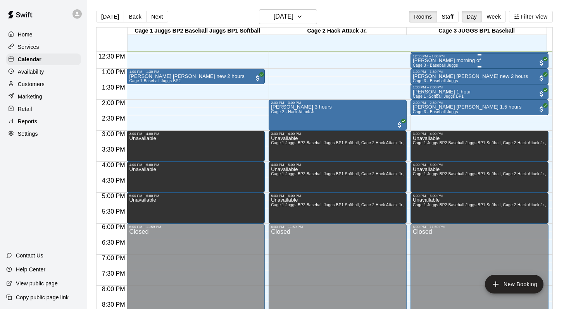
click at [415, 63] on div "[PERSON_NAME] morning of Cage 3 - Baseball Juggs" at bounding box center [447, 212] width 68 height 309
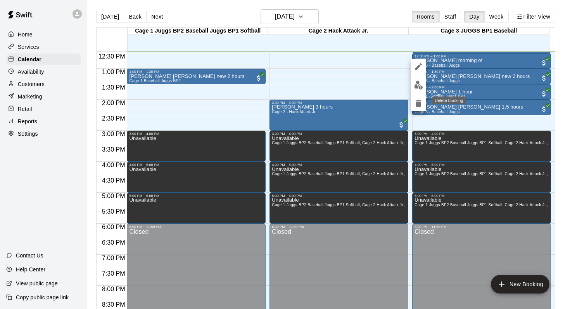
click at [417, 101] on icon "delete" at bounding box center [417, 103] width 5 height 7
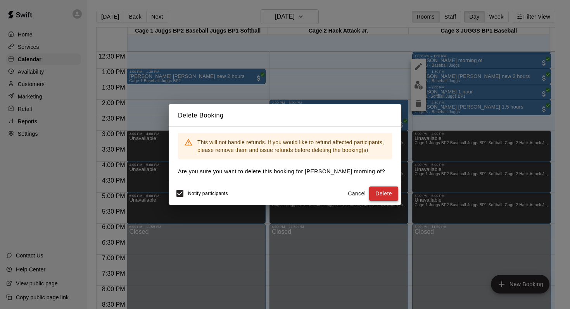
click at [377, 191] on button "Delete" at bounding box center [383, 193] width 29 height 14
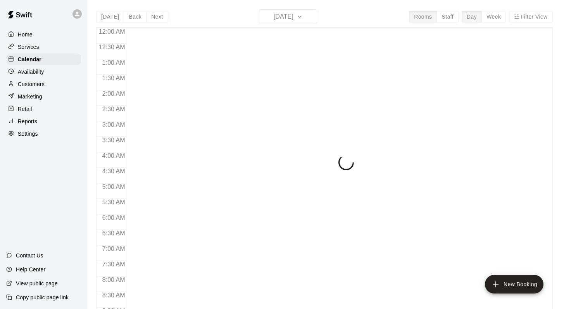
scroll to position [386, 0]
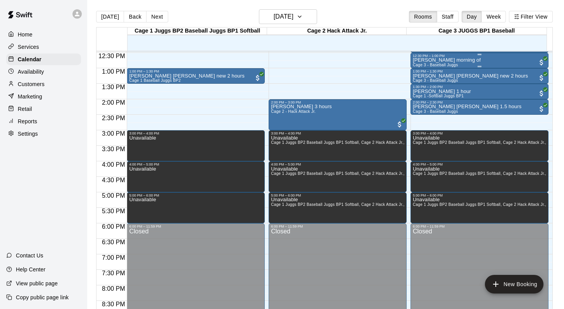
click at [427, 60] on p "[PERSON_NAME] morning of" at bounding box center [447, 60] width 68 height 0
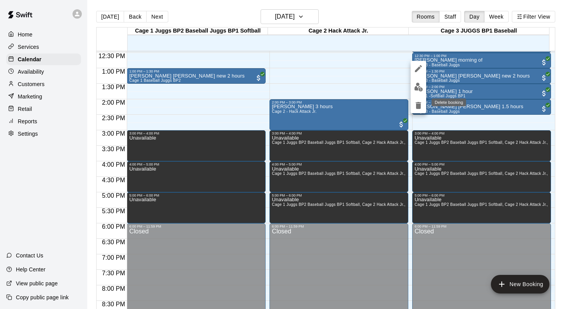
click at [417, 106] on icon "delete" at bounding box center [417, 105] width 5 height 7
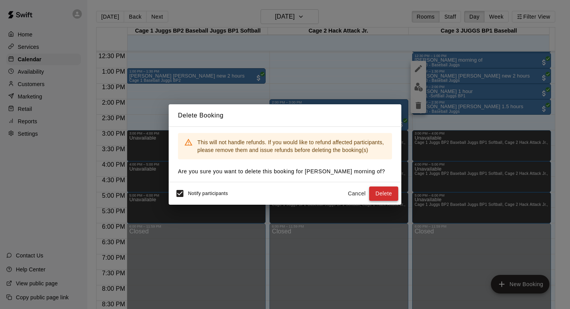
click at [374, 188] on button "Delete" at bounding box center [383, 193] width 29 height 14
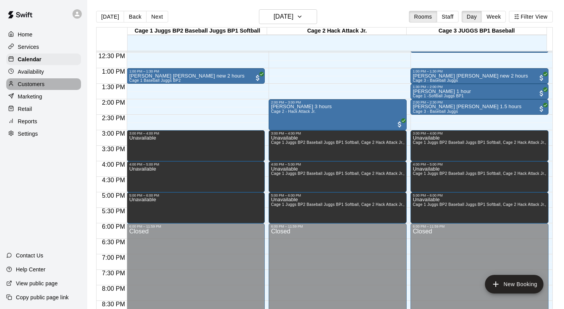
click at [34, 79] on div "Customers" at bounding box center [43, 84] width 75 height 12
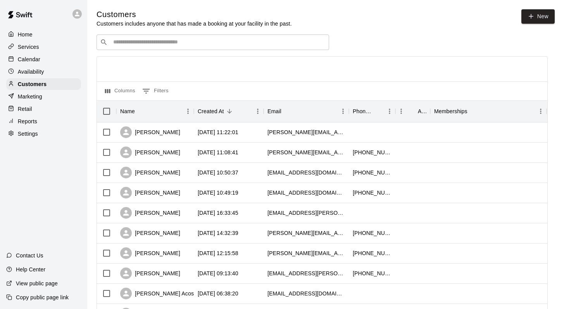
click at [127, 47] on div "​ ​" at bounding box center [212, 42] width 233 height 16
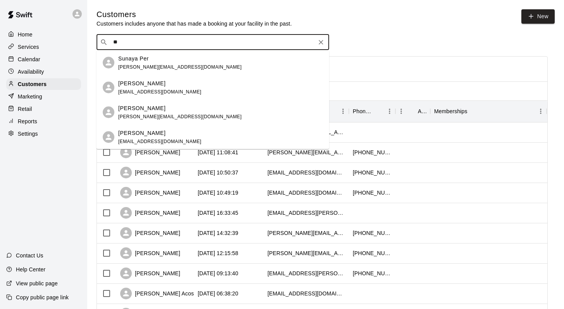
type input "*"
type input "***"
click at [130, 110] on p "[PERSON_NAME]" at bounding box center [141, 108] width 47 height 8
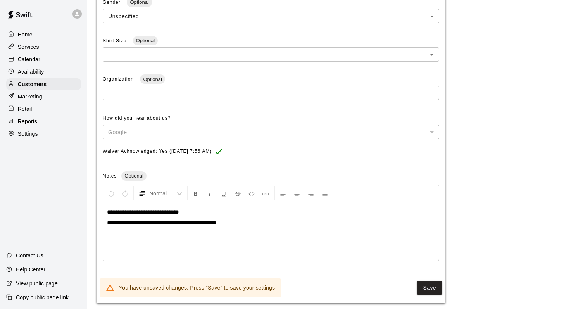
scroll to position [245, 0]
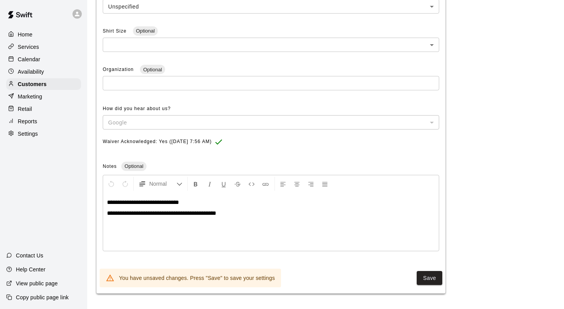
click at [108, 194] on div "**********" at bounding box center [271, 222] width 336 height 58
click at [107, 201] on p at bounding box center [271, 202] width 328 height 8
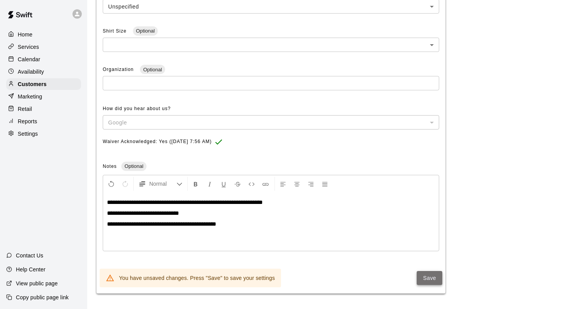
click at [433, 274] on button "Save" at bounding box center [430, 278] width 26 height 14
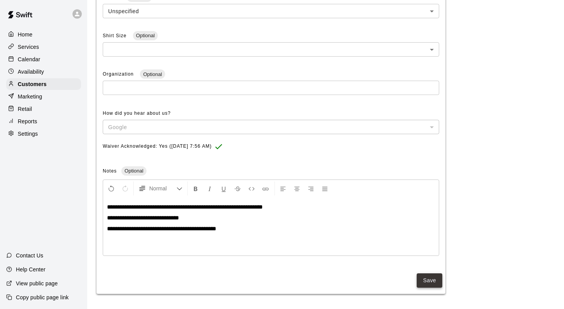
click at [422, 277] on button "Save" at bounding box center [430, 280] width 26 height 14
click at [34, 61] on p "Calendar" at bounding box center [29, 59] width 22 height 8
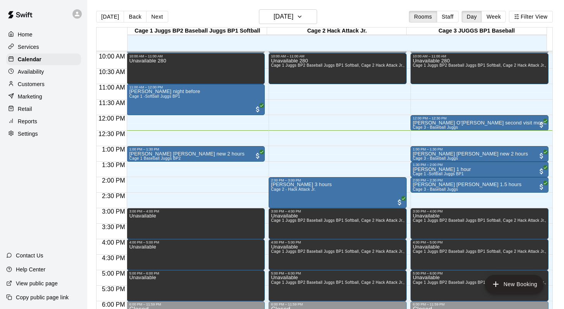
scroll to position [304, 0]
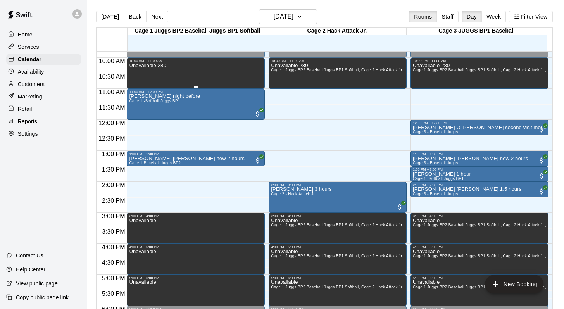
click at [165, 69] on div "Unavailable 280" at bounding box center [147, 217] width 37 height 309
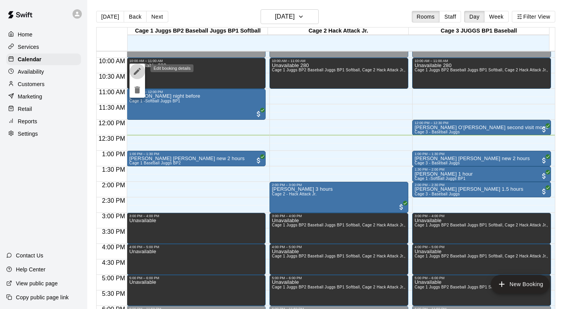
click at [136, 69] on icon "edit" at bounding box center [137, 71] width 9 height 9
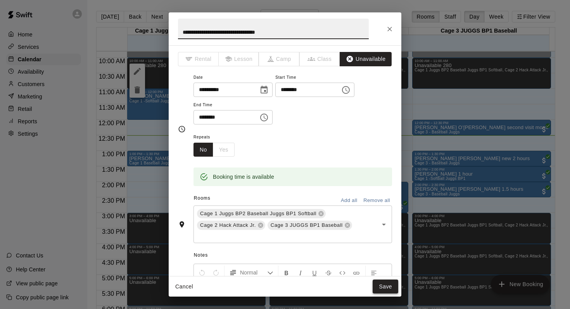
type input "**********"
click at [382, 280] on button "Save" at bounding box center [385, 286] width 26 height 14
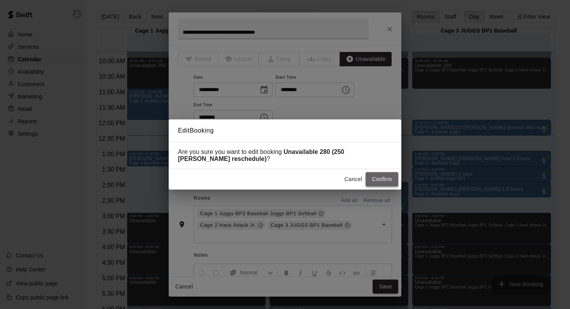
click at [370, 179] on button "Confirm" at bounding box center [381, 179] width 33 height 14
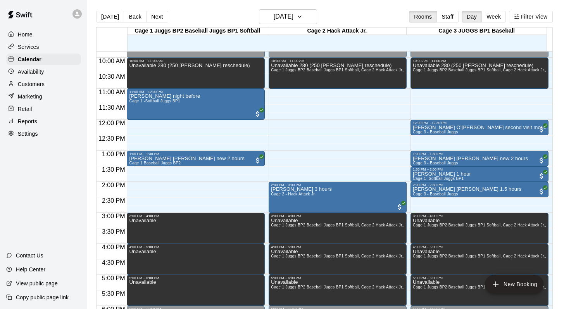
click at [346, 12] on div "Today Back Next Sunday Aug 10 Rooms Staff Day Week Filter View" at bounding box center [324, 18] width 456 height 18
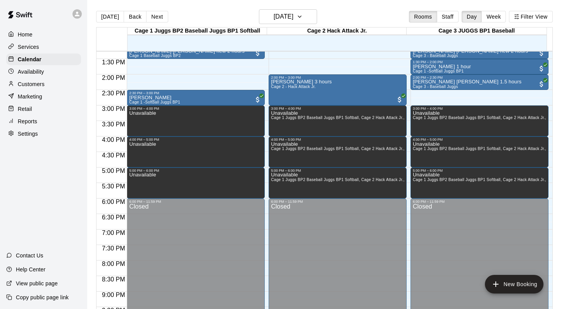
scroll to position [413, 0]
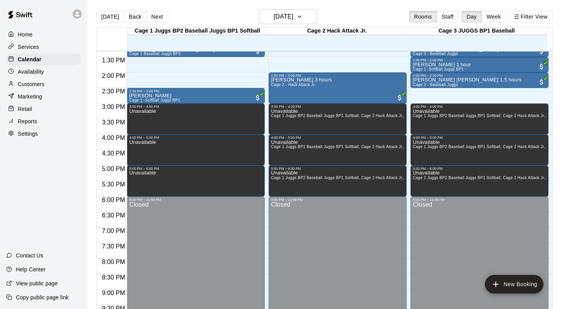
click at [31, 83] on p "Customers" at bounding box center [31, 84] width 27 height 8
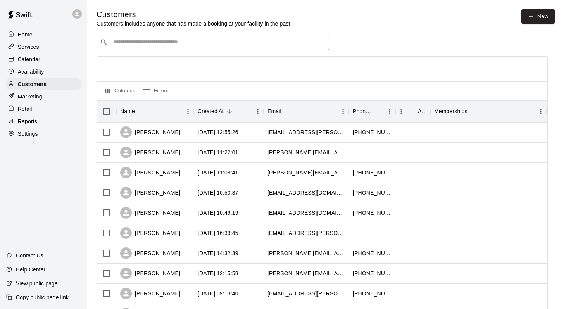
click at [125, 44] on input "Search customers by name or email" at bounding box center [218, 42] width 215 height 8
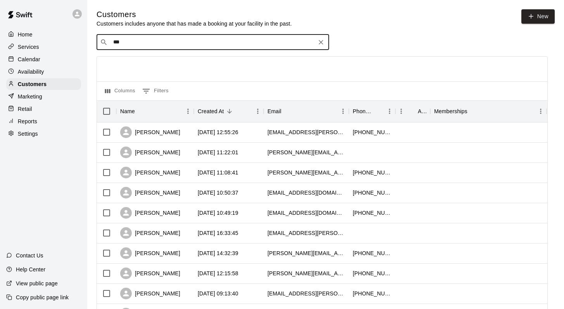
type input "****"
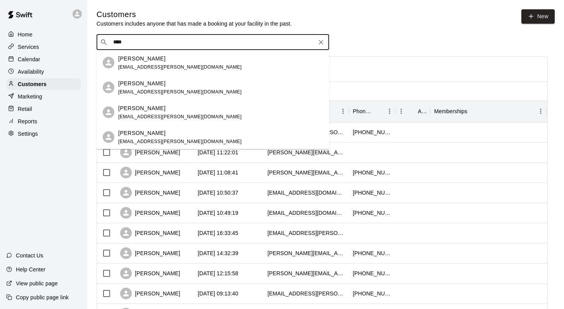
click at [140, 110] on p "[PERSON_NAME]" at bounding box center [141, 108] width 47 height 8
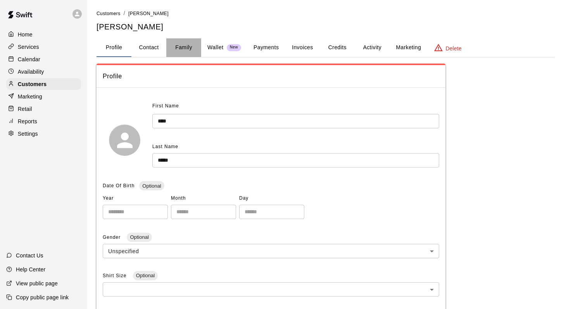
click at [182, 46] on button "Family" at bounding box center [183, 47] width 35 height 19
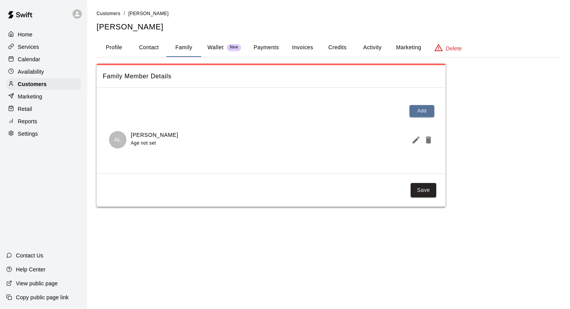
click at [374, 47] on button "Activity" at bounding box center [372, 47] width 35 height 19
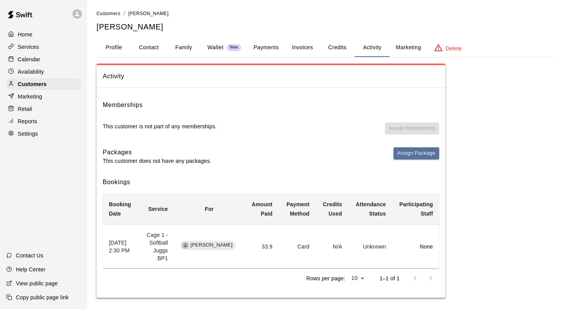
click at [32, 59] on p "Calendar" at bounding box center [29, 59] width 22 height 8
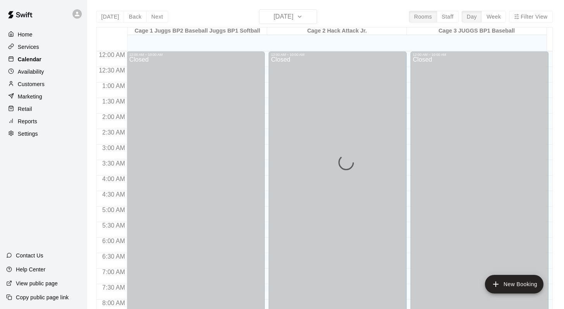
scroll to position [402, 0]
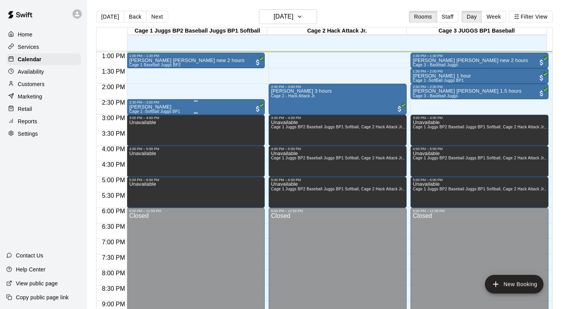
click at [155, 107] on p "Annika Lowes" at bounding box center [154, 107] width 51 height 0
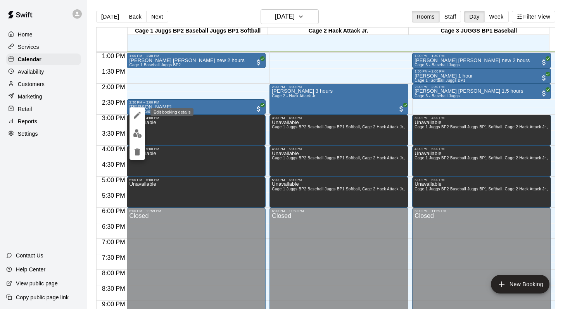
click at [134, 115] on icon "edit" at bounding box center [137, 114] width 9 height 9
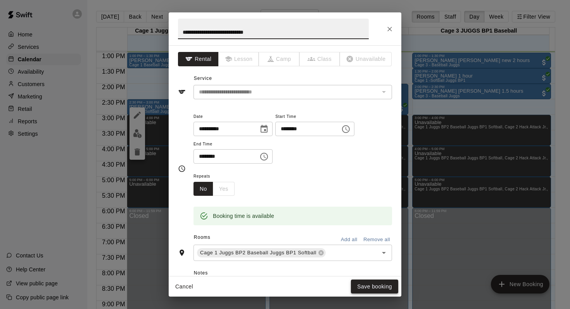
type input "**********"
click at [357, 284] on button "Save booking" at bounding box center [374, 286] width 47 height 14
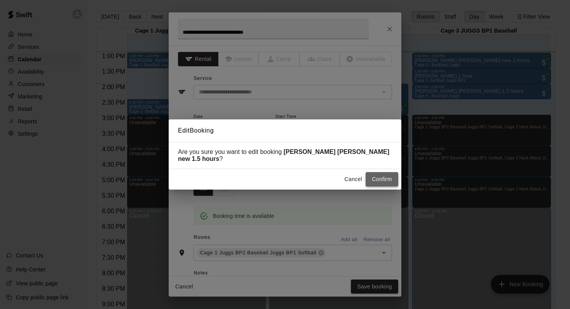
click at [377, 172] on button "Confirm" at bounding box center [381, 179] width 33 height 14
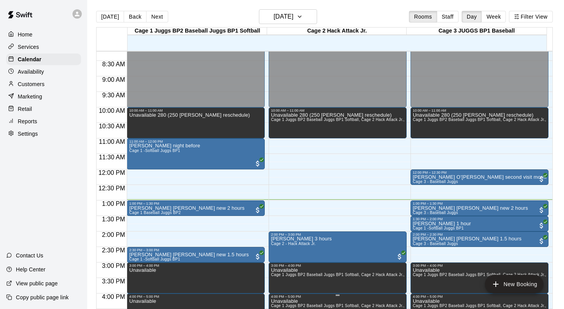
scroll to position [247, 0]
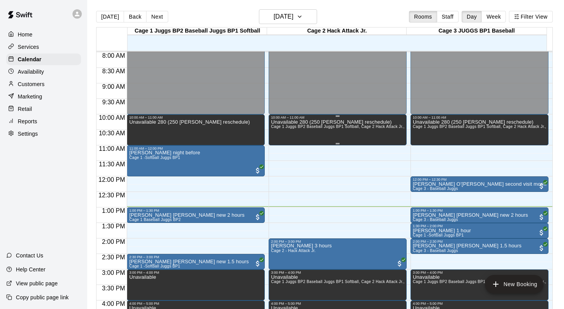
click at [292, 125] on span "Cage 1 Juggs BP2 Baseball Juggs BP1 Softball, Cage 2 Hack Attack Jr., Cage 3 JU…" at bounding box center [365, 126] width 189 height 4
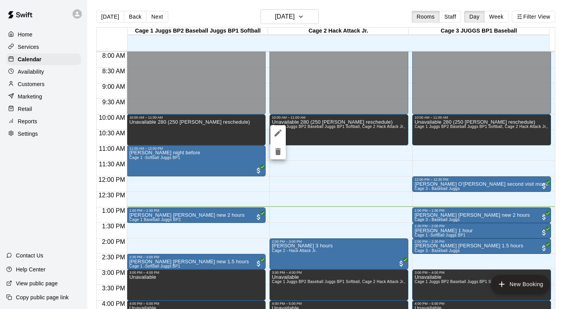
click at [275, 129] on icon "edit" at bounding box center [277, 132] width 9 height 9
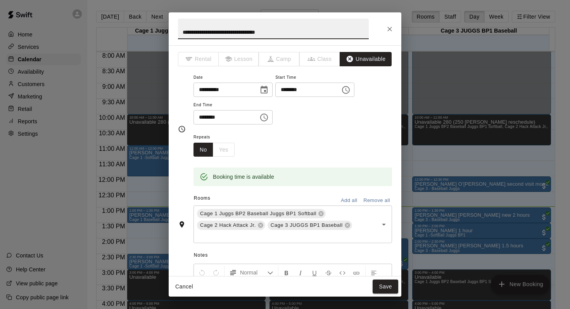
click at [238, 33] on input "**********" at bounding box center [273, 29] width 191 height 21
drag, startPoint x: 223, startPoint y: 33, endPoint x: 379, endPoint y: 286, distance: 296.7
click at [379, 286] on div "**********" at bounding box center [285, 154] width 233 height 284
type input "**********"
click at [379, 286] on button "Save" at bounding box center [385, 286] width 26 height 14
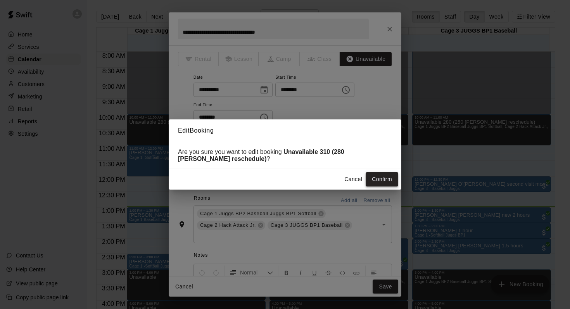
click at [374, 176] on button "Confirm" at bounding box center [381, 179] width 33 height 14
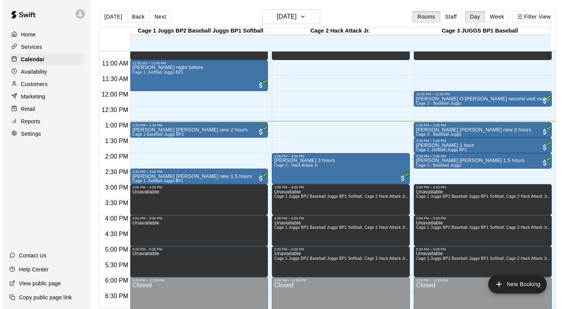
scroll to position [336, 0]
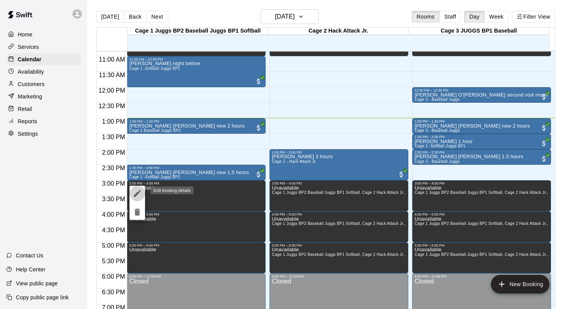
click at [136, 188] on button "edit" at bounding box center [137, 194] width 16 height 16
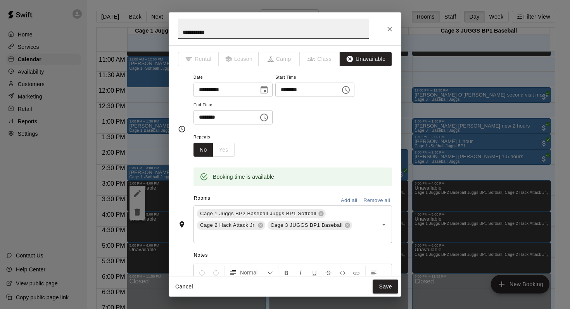
click at [265, 117] on icon "Choose time, selected time is 4:00 PM" at bounding box center [263, 117] width 9 height 9
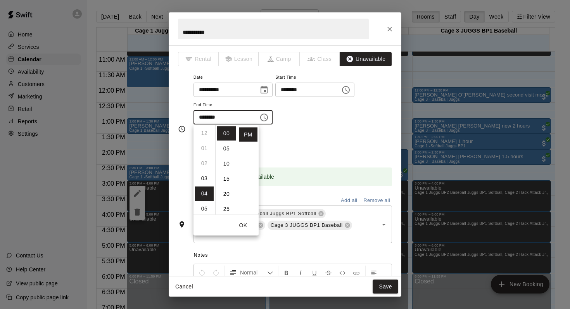
scroll to position [0, 0]
click at [200, 175] on li "03" at bounding box center [204, 179] width 19 height 14
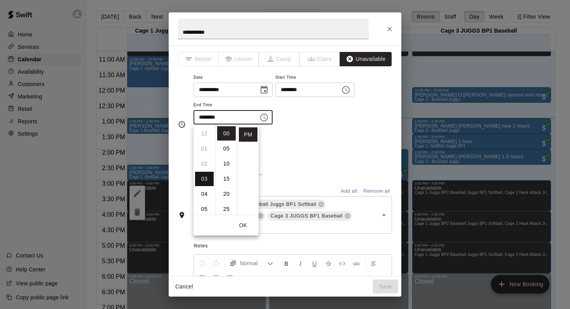
scroll to position [45, 0]
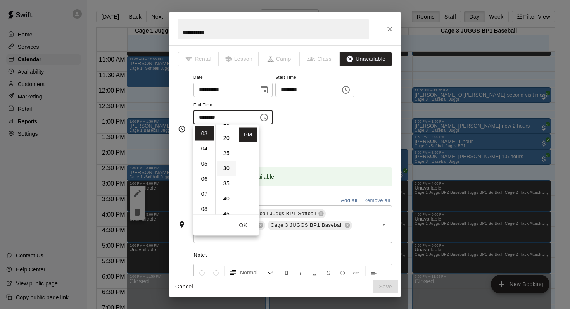
click at [226, 168] on li "30" at bounding box center [226, 168] width 19 height 14
type input "********"
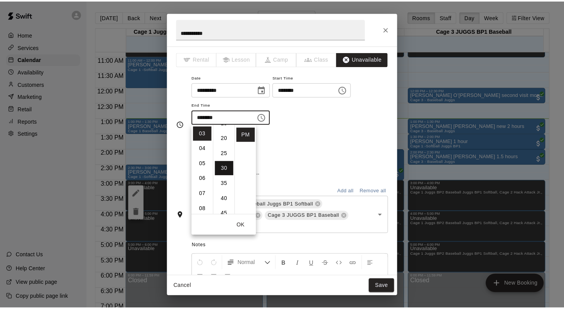
scroll to position [91, 0]
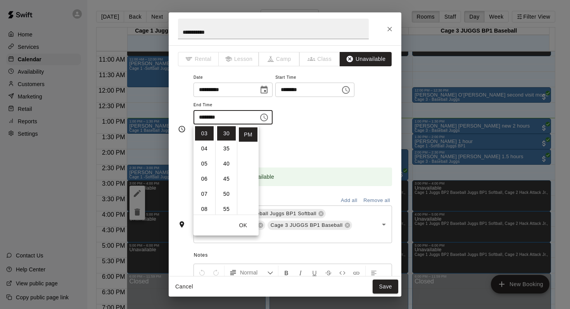
click at [309, 138] on div "Repeats No Yes" at bounding box center [292, 144] width 198 height 24
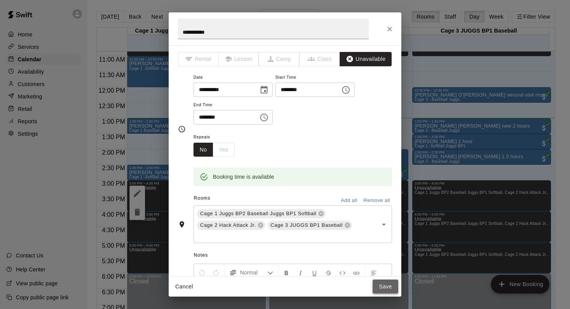
click at [375, 285] on button "Save" at bounding box center [385, 286] width 26 height 14
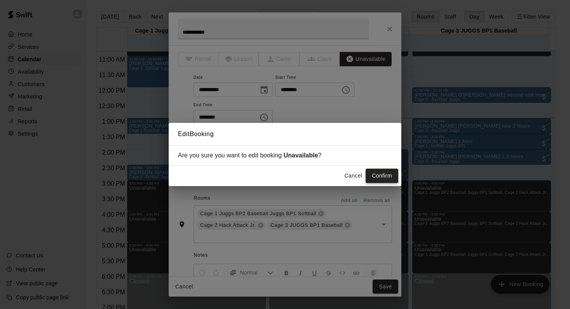
click at [373, 176] on button "Confirm" at bounding box center [381, 176] width 33 height 14
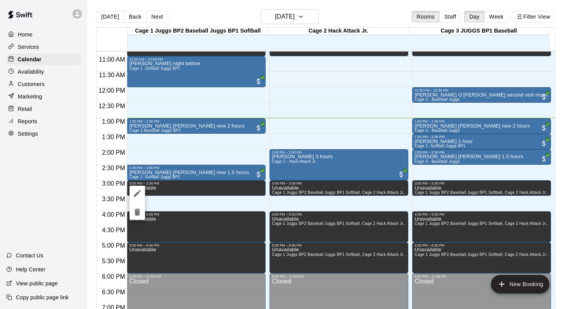
click at [138, 209] on icon "delete" at bounding box center [136, 211] width 5 height 7
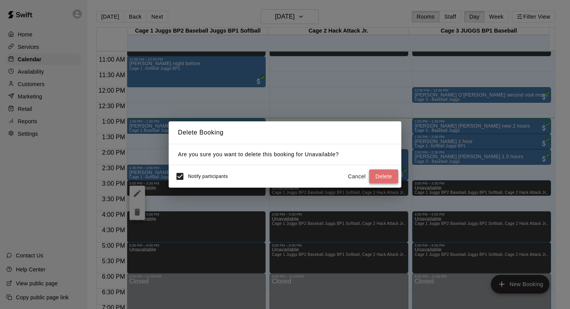
click at [381, 176] on button "Delete" at bounding box center [383, 176] width 29 height 14
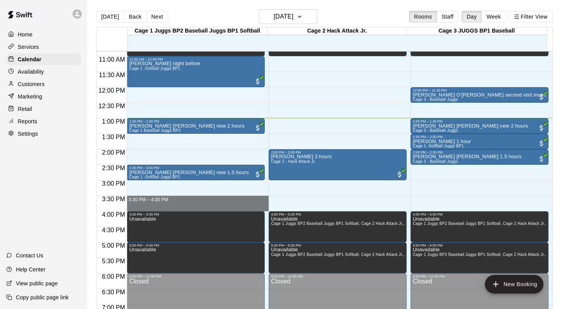
drag, startPoint x: 134, startPoint y: 198, endPoint x: 133, endPoint y: 205, distance: 7.4
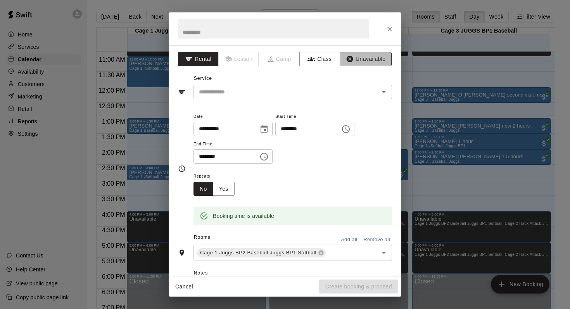
click at [353, 57] on button "Unavailable" at bounding box center [365, 59] width 52 height 14
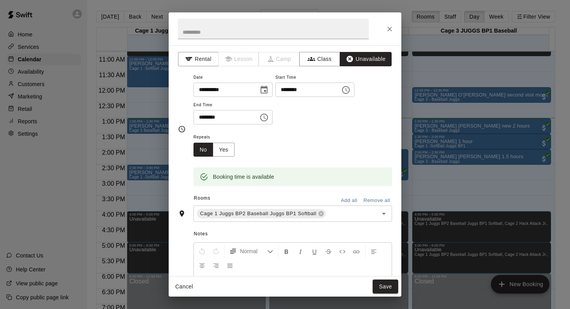
click at [342, 202] on button "Add all" at bounding box center [348, 201] width 25 height 12
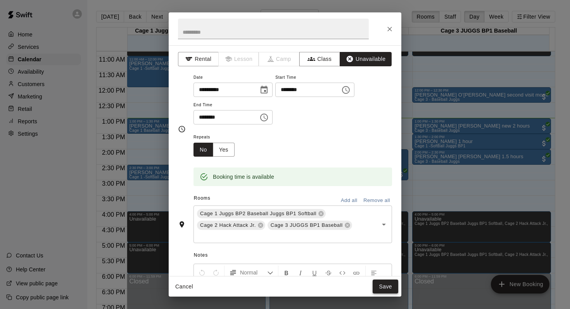
click at [383, 284] on button "Save" at bounding box center [385, 286] width 26 height 14
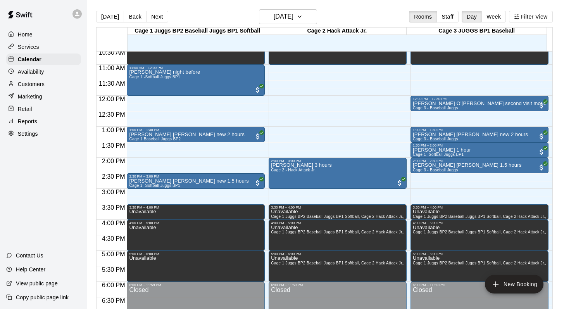
scroll to position [334, 0]
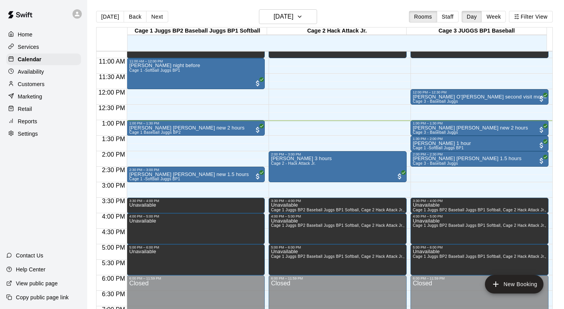
click at [37, 79] on div "Customers" at bounding box center [43, 84] width 75 height 12
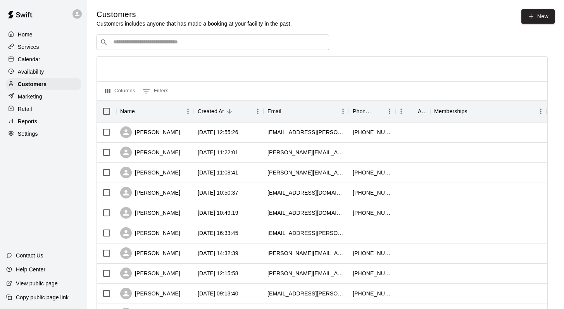
click at [132, 45] on input "Search customers by name or email" at bounding box center [218, 42] width 215 height 8
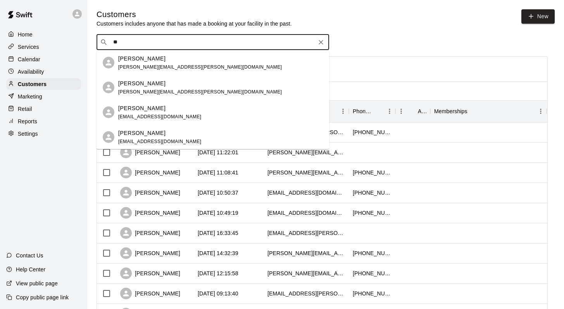
type input "*"
type input "******"
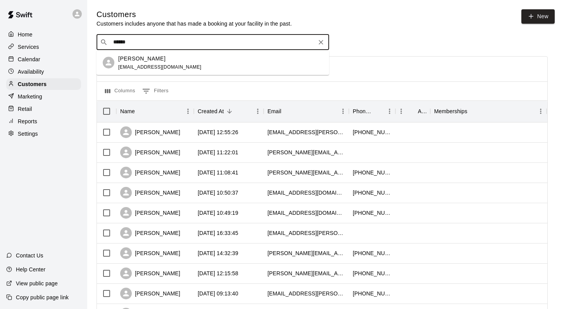
click at [147, 59] on p "[PERSON_NAME]" at bounding box center [141, 58] width 47 height 8
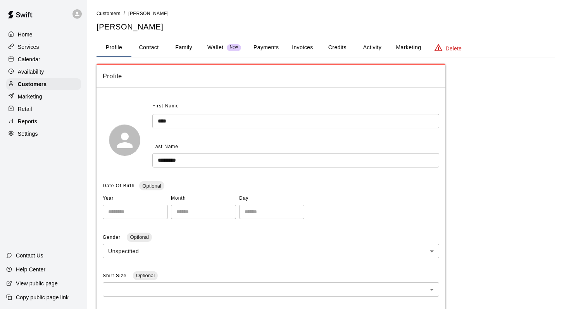
click at [184, 45] on button "Family" at bounding box center [183, 47] width 35 height 19
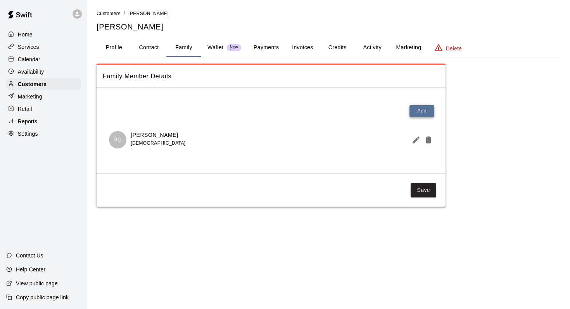
click at [419, 107] on button "Add" at bounding box center [421, 111] width 25 height 12
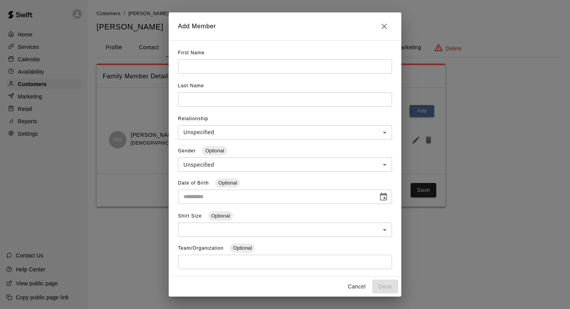
click at [202, 67] on input "text" at bounding box center [285, 66] width 214 height 14
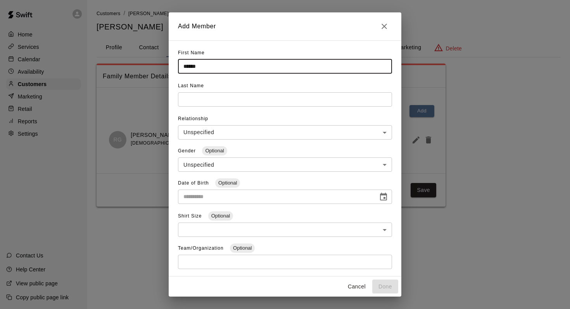
type input "******"
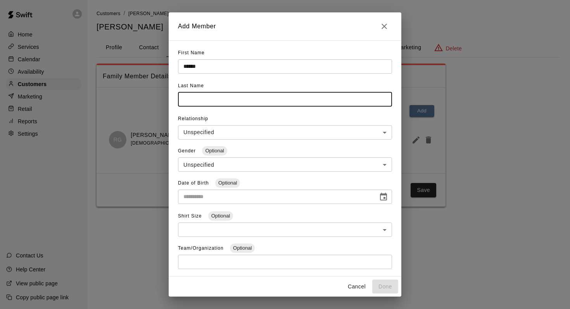
click at [194, 95] on input "text" at bounding box center [285, 99] width 214 height 14
type input "******"
click at [380, 281] on button "Done" at bounding box center [385, 286] width 26 height 14
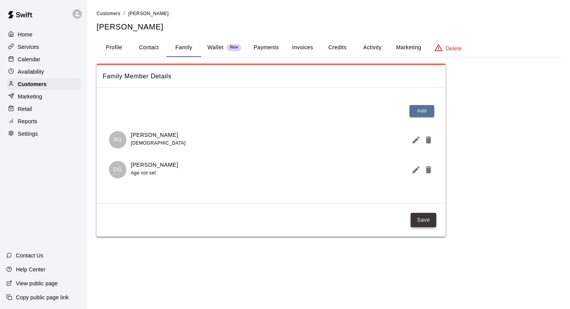
click at [419, 219] on button "Save" at bounding box center [423, 220] width 26 height 14
click at [23, 57] on p "Calendar" at bounding box center [29, 59] width 22 height 8
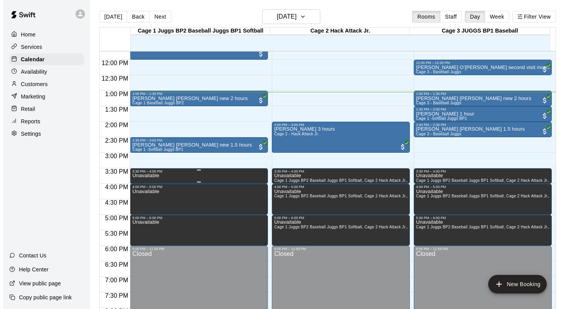
scroll to position [352, 0]
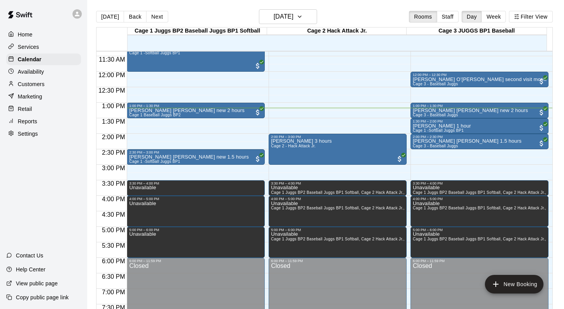
click at [376, 9] on main "Today Back Next Sunday Aug 10 Rooms Staff Day Week Filter View Cage 1 Juggs BP2…" at bounding box center [325, 160] width 477 height 321
click at [31, 83] on p "Customers" at bounding box center [31, 84] width 27 height 8
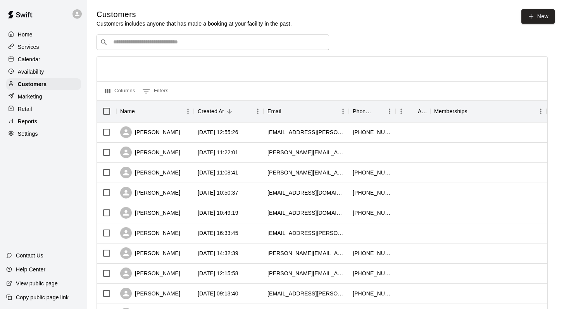
click at [118, 40] on input "Search customers by name or email" at bounding box center [218, 42] width 215 height 8
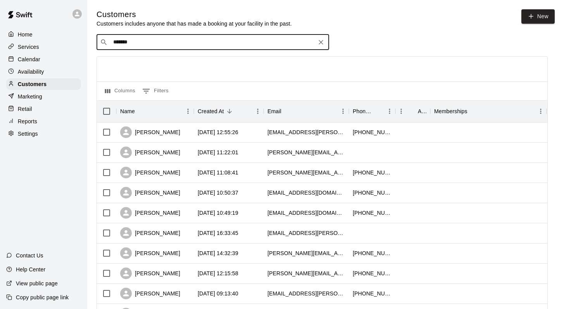
type input "********"
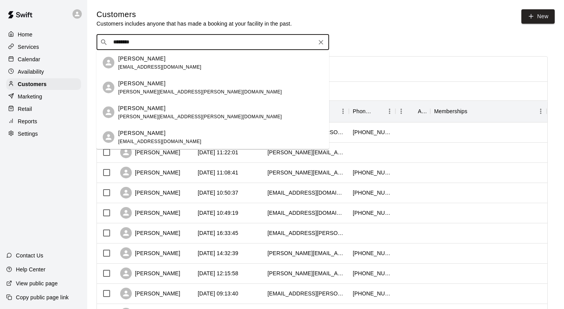
click at [126, 88] on div "Benjamin Grant [EMAIL_ADDRESS][PERSON_NAME][DOMAIN_NAME]" at bounding box center [200, 87] width 164 height 17
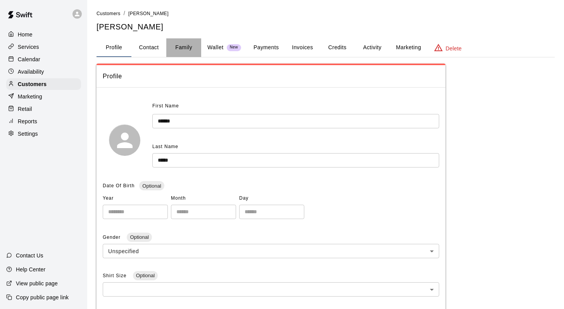
click at [180, 45] on button "Family" at bounding box center [183, 47] width 35 height 19
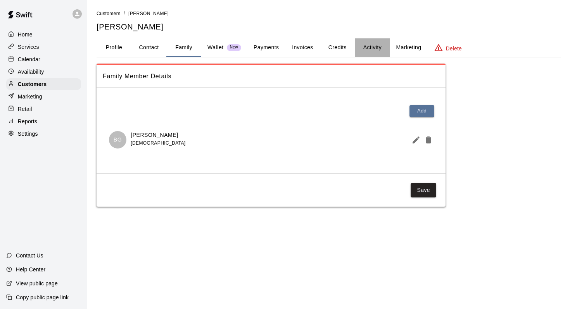
click at [368, 46] on button "Activity" at bounding box center [372, 47] width 35 height 19
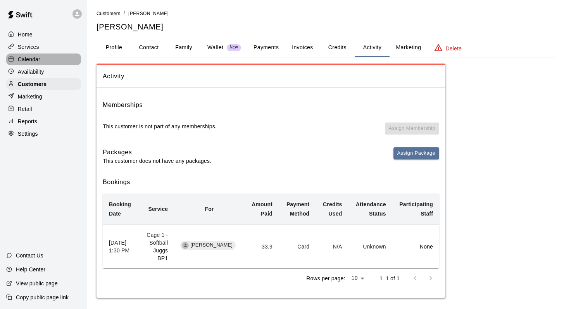
click at [37, 55] on p "Calendar" at bounding box center [29, 59] width 22 height 8
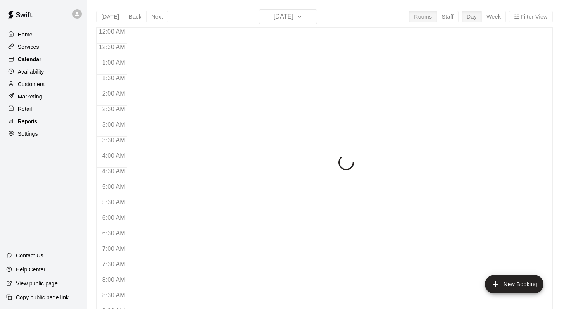
scroll to position [409, 0]
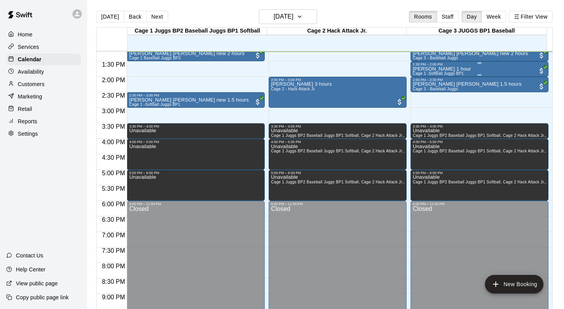
click at [432, 69] on p "[PERSON_NAME] 1 hour" at bounding box center [442, 69] width 58 height 0
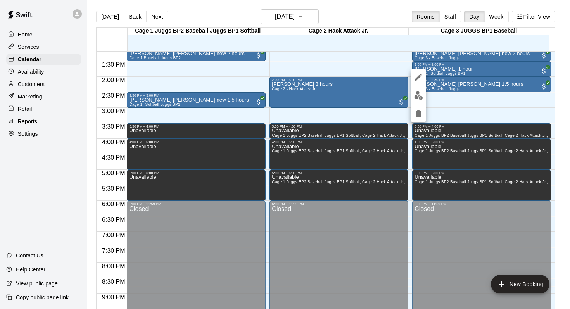
click at [416, 77] on icon "edit" at bounding box center [417, 76] width 9 height 9
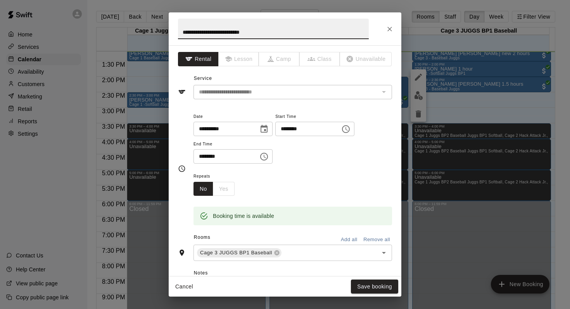
click at [245, 32] on input "**********" at bounding box center [273, 29] width 191 height 21
type input "**********"
click at [359, 286] on button "Save booking" at bounding box center [374, 286] width 47 height 14
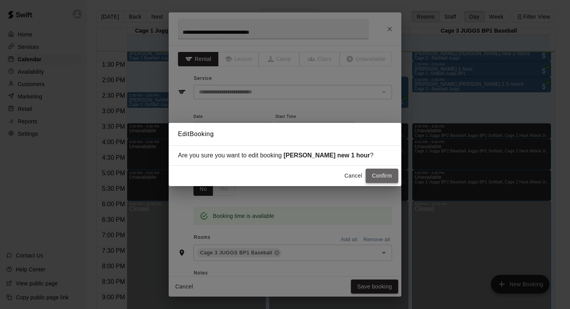
click at [376, 174] on button "Confirm" at bounding box center [381, 176] width 33 height 14
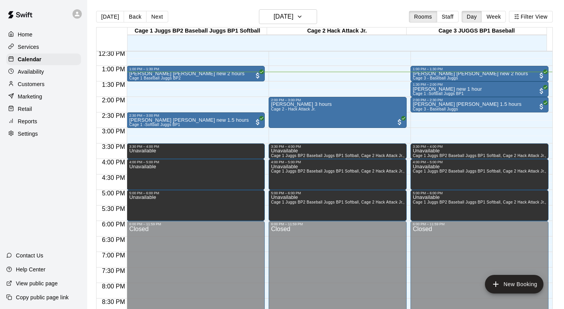
scroll to position [378, 0]
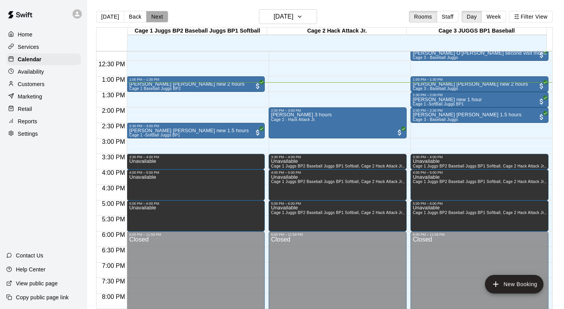
click at [155, 16] on button "Next" at bounding box center [157, 17] width 22 height 12
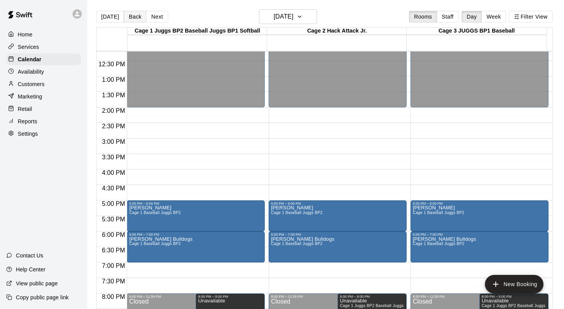
click at [134, 15] on button "Back" at bounding box center [135, 17] width 23 height 12
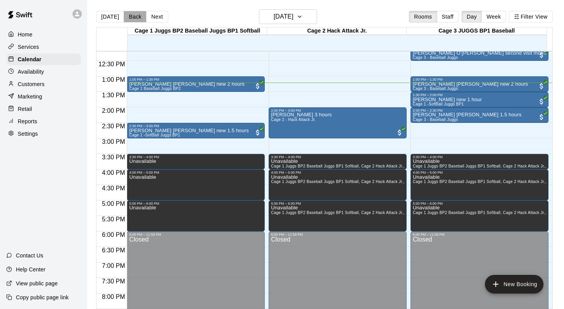
click at [134, 15] on button "Back" at bounding box center [135, 17] width 23 height 12
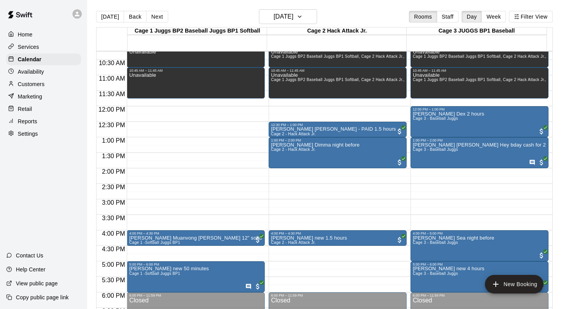
scroll to position [332, 0]
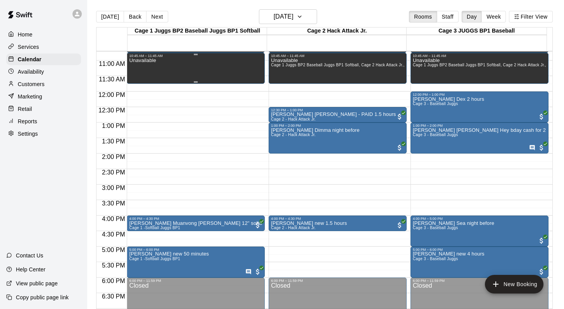
click at [145, 67] on div "Unavailable" at bounding box center [142, 212] width 27 height 309
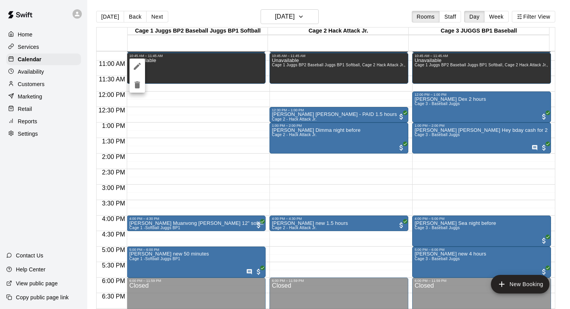
click at [137, 65] on icon "edit" at bounding box center [137, 66] width 9 height 9
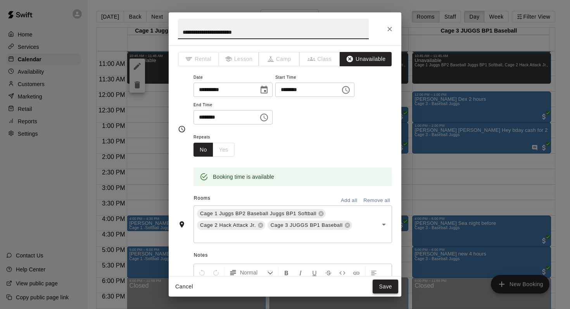
type input "**********"
click at [379, 286] on button "Save" at bounding box center [385, 286] width 26 height 14
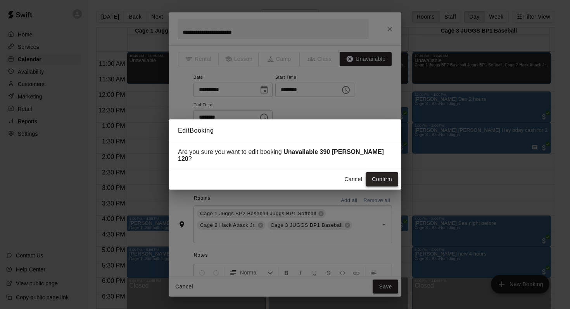
click at [369, 172] on button "Confirm" at bounding box center [381, 179] width 33 height 14
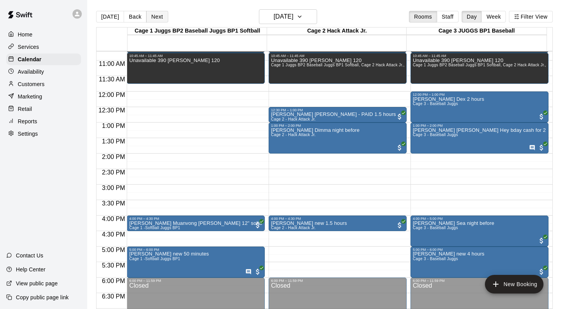
click at [155, 16] on button "Next" at bounding box center [157, 17] width 22 height 12
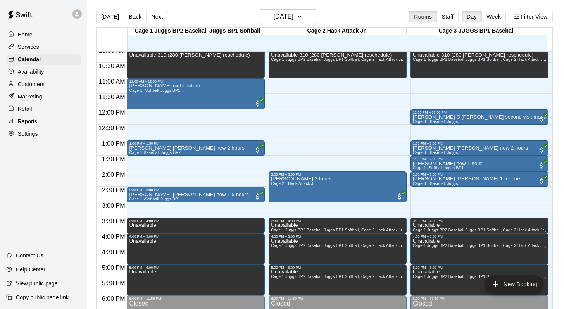
scroll to position [315, 0]
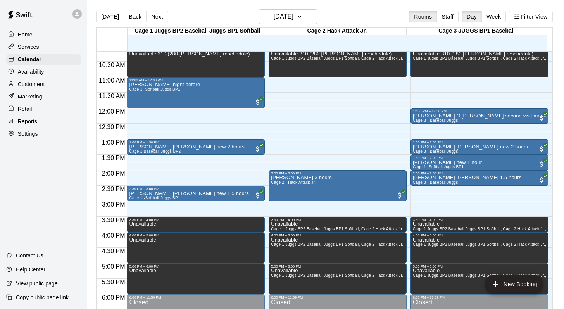
click at [360, 12] on div "[DATE] Back [DATE][DATE] Rooms Staff Day Week Filter View" at bounding box center [324, 18] width 456 height 18
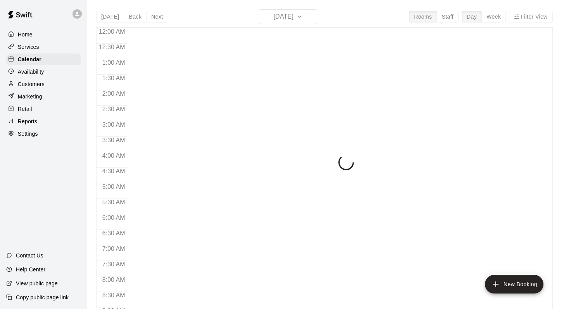
scroll to position [416, 0]
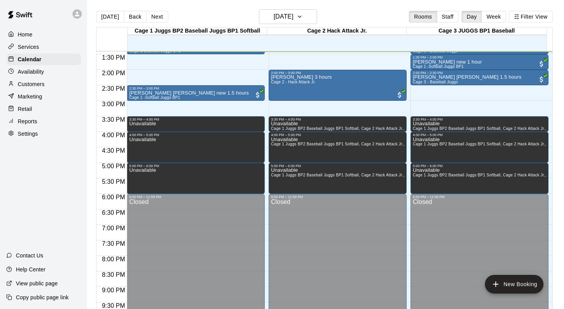
click at [367, 10] on div "[DATE] Back [DATE][DATE] Rooms Staff Day Week Filter View" at bounding box center [324, 18] width 456 height 18
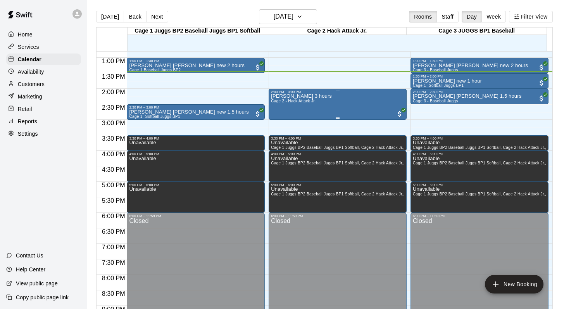
scroll to position [350, 0]
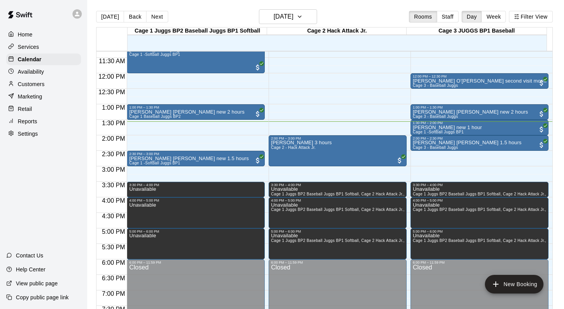
click at [336, 9] on div "[DATE] Back [DATE][DATE] Rooms Staff Day Week Filter View" at bounding box center [324, 18] width 456 height 18
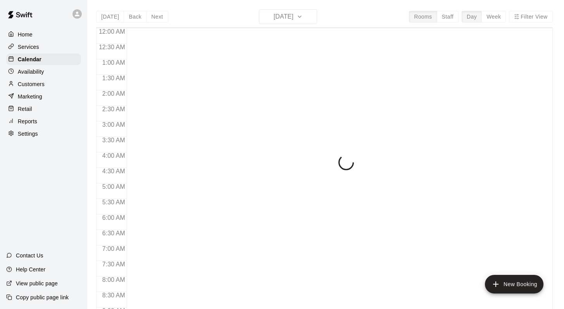
scroll to position [420, 0]
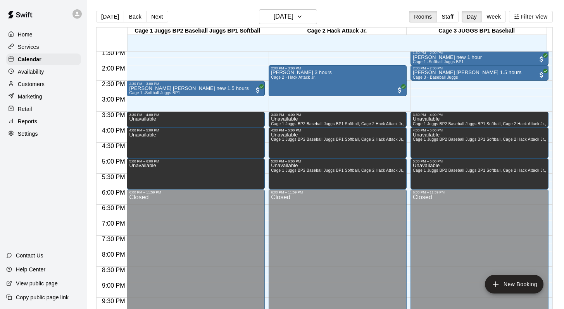
click at [33, 83] on p "Customers" at bounding box center [31, 84] width 27 height 8
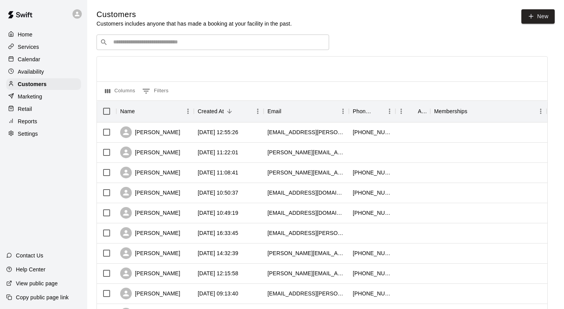
click at [126, 43] on input "Search customers by name or email" at bounding box center [218, 42] width 215 height 8
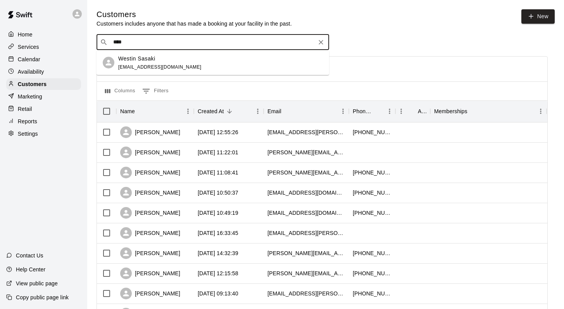
type input "*****"
click at [131, 60] on p "[PERSON_NAME]" at bounding box center [141, 58] width 47 height 8
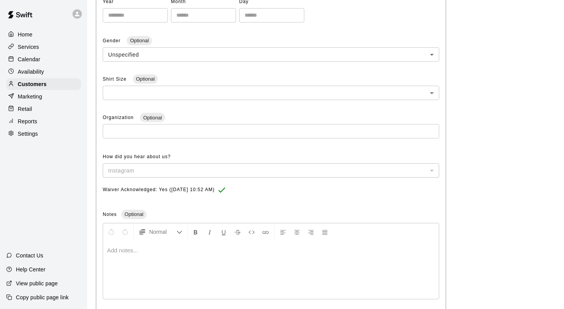
scroll to position [199, 0]
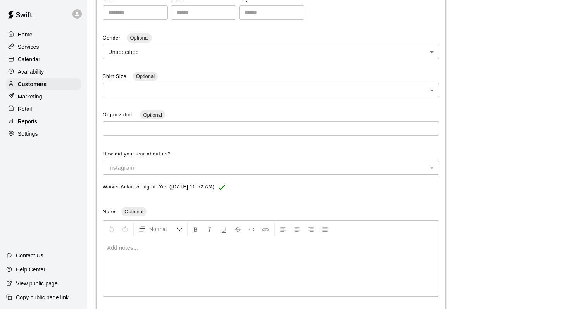
click at [129, 245] on p at bounding box center [271, 248] width 328 height 8
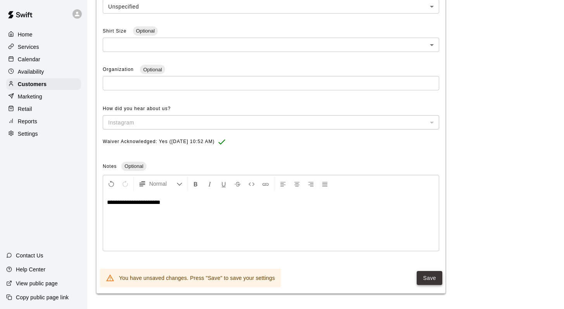
click at [427, 279] on button "Save" at bounding box center [430, 278] width 26 height 14
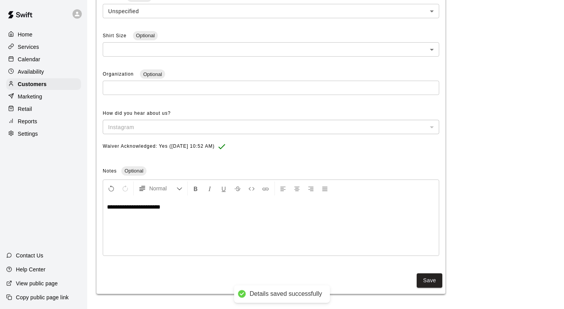
click at [33, 58] on p "Calendar" at bounding box center [29, 59] width 22 height 8
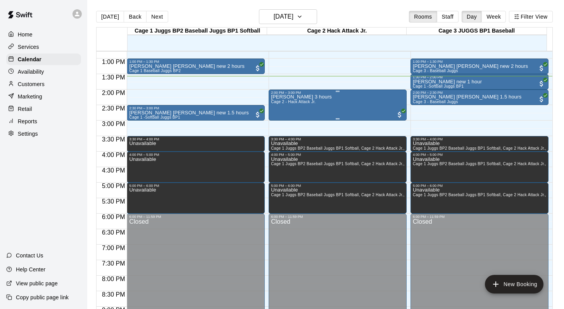
scroll to position [391, 0]
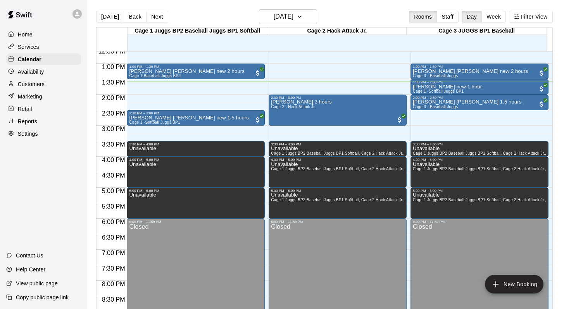
click at [33, 84] on p "Customers" at bounding box center [31, 84] width 27 height 8
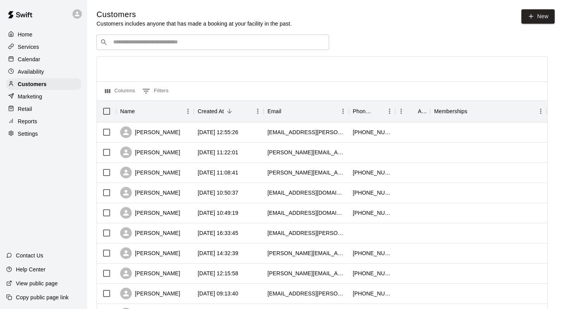
click at [125, 45] on input "Search customers by name or email" at bounding box center [218, 42] width 215 height 8
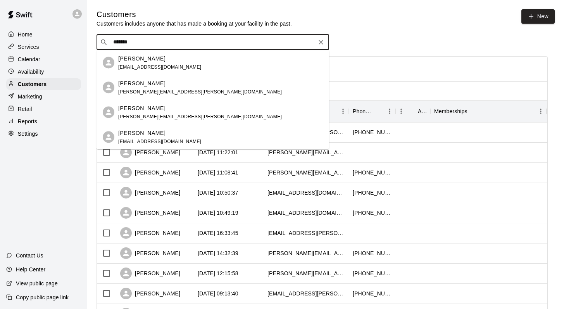
type input "********"
click at [149, 88] on div "Benjamin Grant brodie.grant@yahoo.com" at bounding box center [200, 87] width 164 height 17
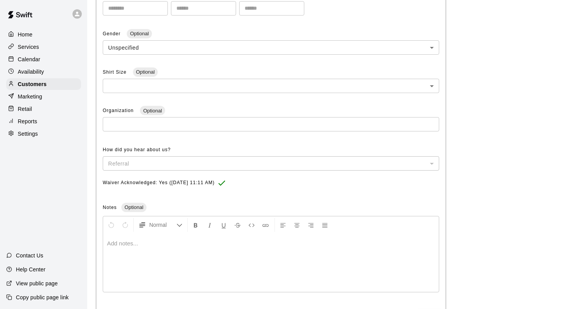
scroll to position [240, 0]
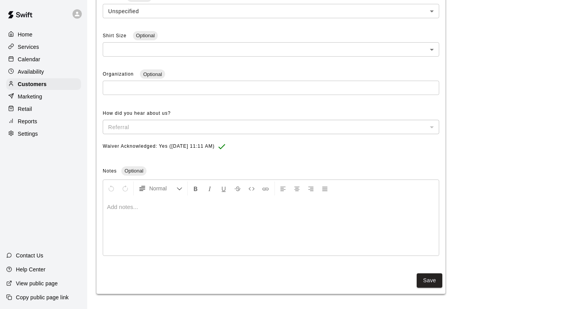
click at [123, 196] on div "Normal" at bounding box center [271, 188] width 336 height 17
click at [135, 212] on div at bounding box center [271, 226] width 336 height 58
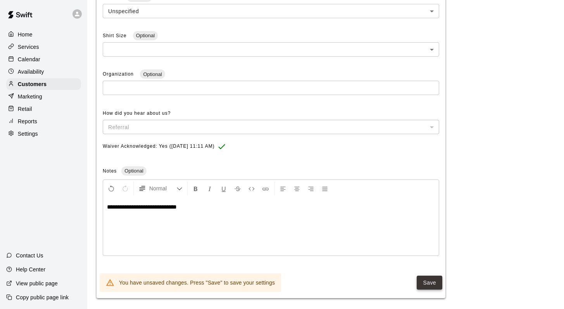
click at [426, 279] on button "Save" at bounding box center [430, 283] width 26 height 14
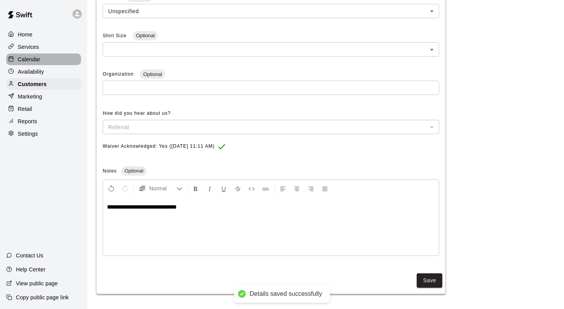
click at [31, 57] on p "Calendar" at bounding box center [29, 59] width 22 height 8
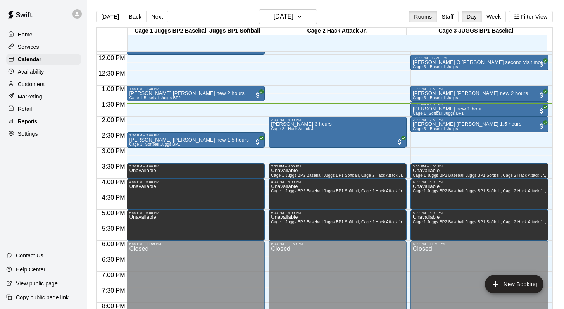
scroll to position [370, 0]
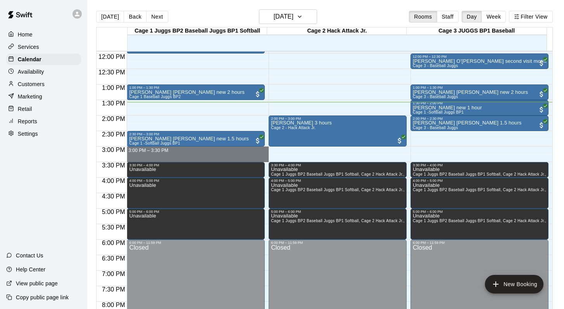
drag, startPoint x: 182, startPoint y: 149, endPoint x: 181, endPoint y: 157, distance: 7.8
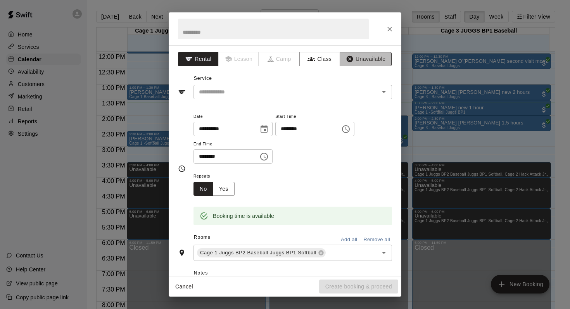
click at [362, 53] on button "Unavailable" at bounding box center [365, 59] width 52 height 14
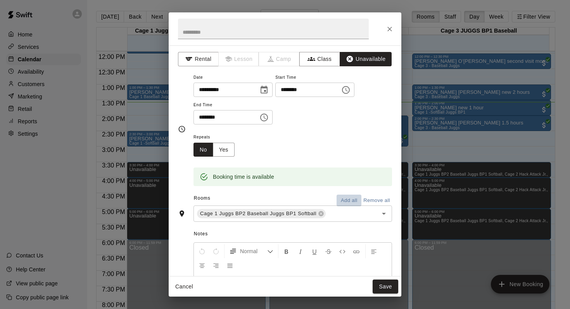
click at [339, 196] on button "Add all" at bounding box center [348, 201] width 25 height 12
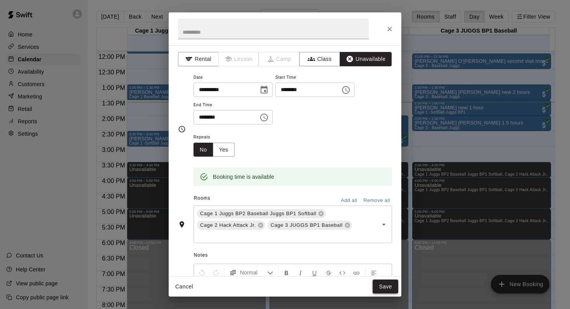
click at [381, 283] on button "Save" at bounding box center [385, 286] width 26 height 14
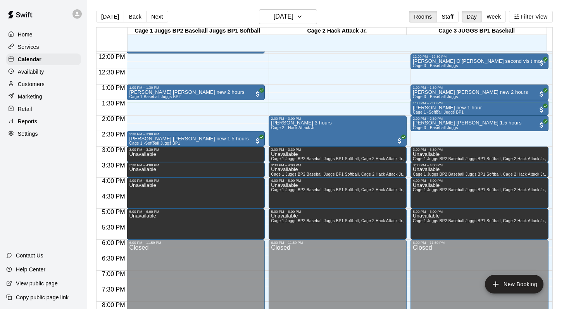
click at [30, 82] on p "Customers" at bounding box center [31, 84] width 27 height 8
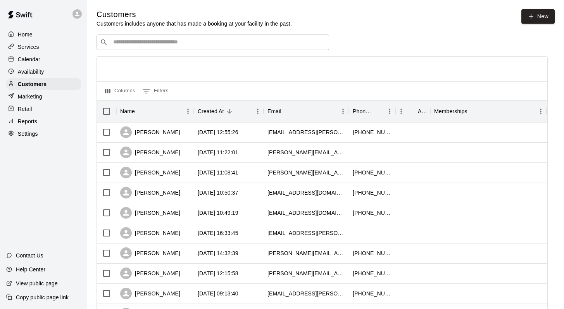
click at [124, 44] on input "Search customers by name or email" at bounding box center [218, 42] width 215 height 8
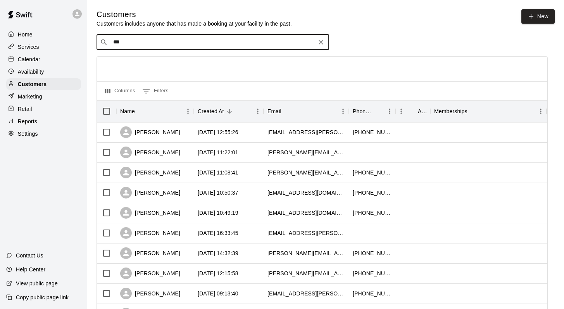
type input "****"
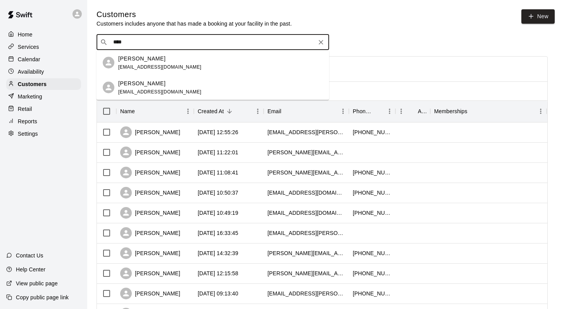
click at [141, 88] on div "kole chapman rjchapman.galaxy@gmail.com" at bounding box center [159, 87] width 83 height 17
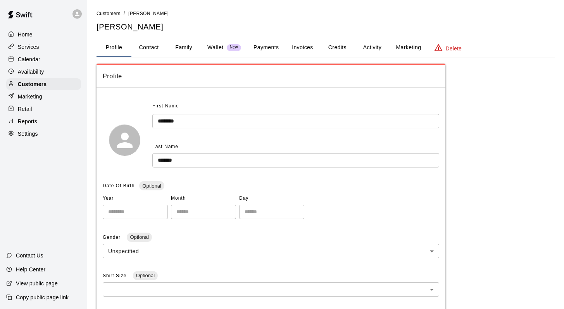
click at [182, 44] on button "Family" at bounding box center [183, 47] width 35 height 19
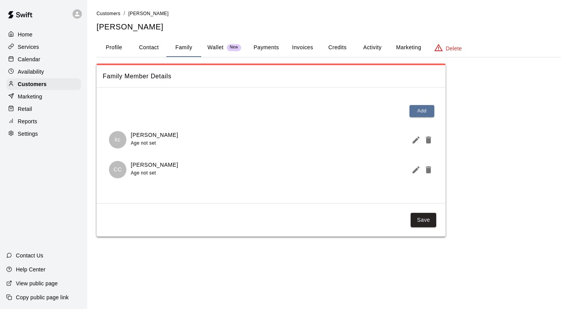
click at [365, 48] on button "Activity" at bounding box center [372, 47] width 35 height 19
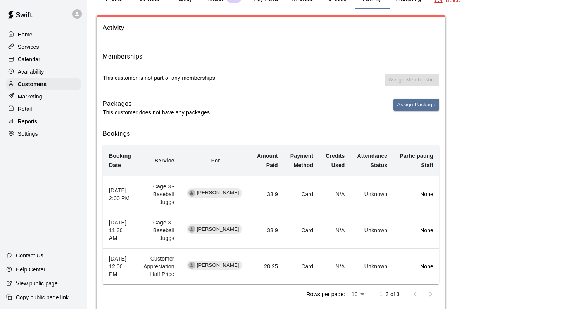
scroll to position [69, 0]
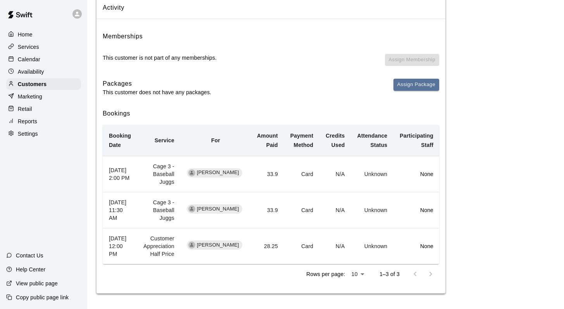
click at [25, 57] on p "Calendar" at bounding box center [29, 59] width 22 height 8
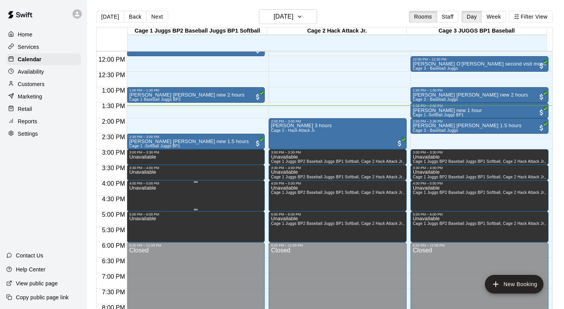
scroll to position [356, 0]
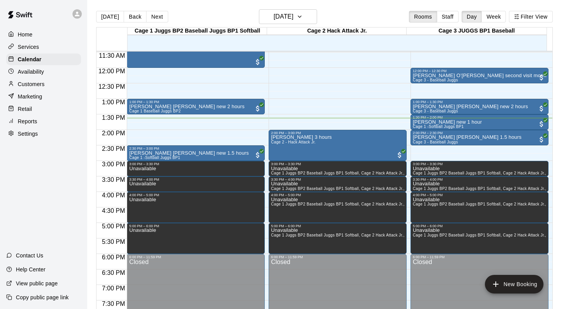
click at [372, 18] on div "[DATE] Back [DATE][DATE] Rooms Staff Day Week Filter View" at bounding box center [324, 18] width 456 height 18
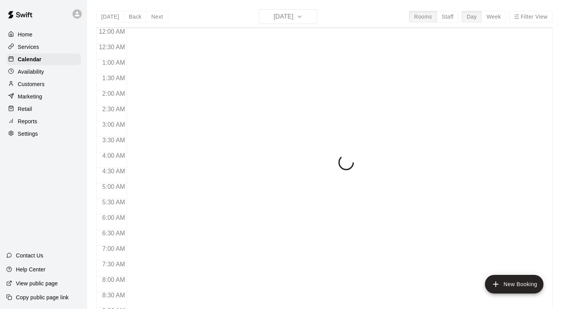
scroll to position [431, 0]
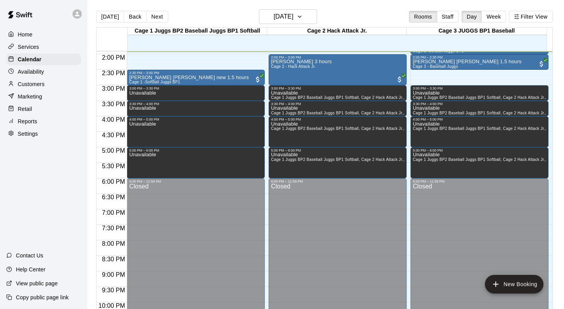
click at [366, 12] on div "[DATE] Back [DATE][DATE] Rooms Staff Day Week Filter View" at bounding box center [324, 18] width 456 height 18
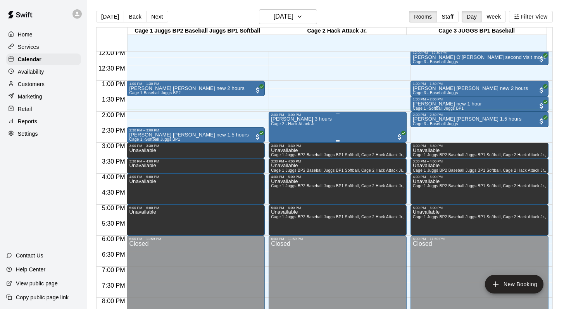
scroll to position [359, 0]
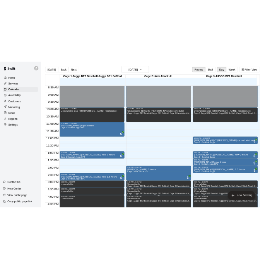
scroll to position [262, 0]
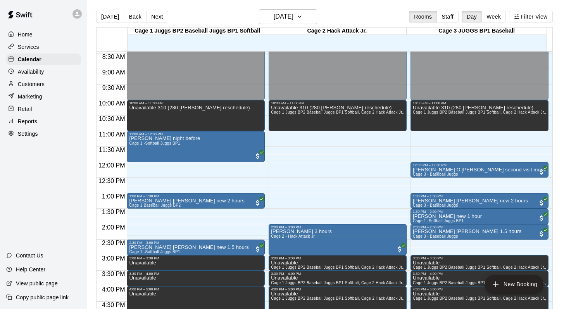
click at [364, 16] on div "[DATE] Back [DATE][DATE] Rooms Staff Day Week Filter View" at bounding box center [324, 18] width 456 height 18
click at [275, 42] on div at bounding box center [337, 39] width 140 height 8
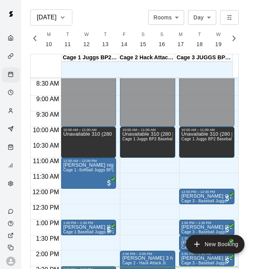
scroll to position [0, 3120]
